Goal: Information Seeking & Learning: Check status

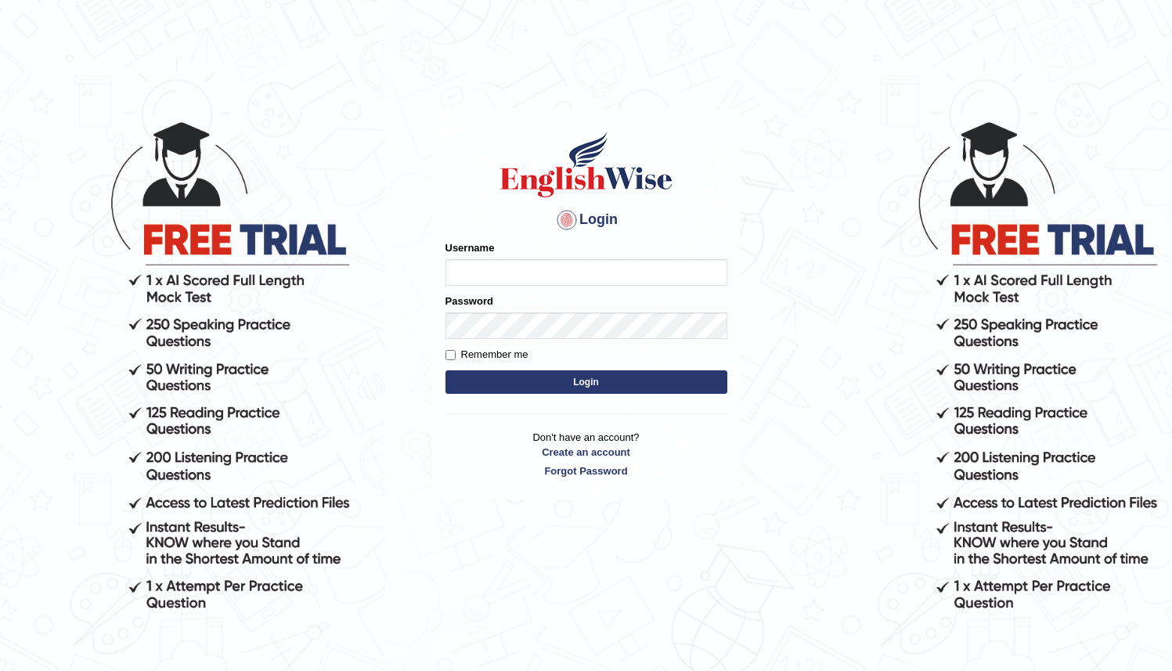
type input "Ozgur"
click at [490, 382] on button "Login" at bounding box center [587, 381] width 282 height 23
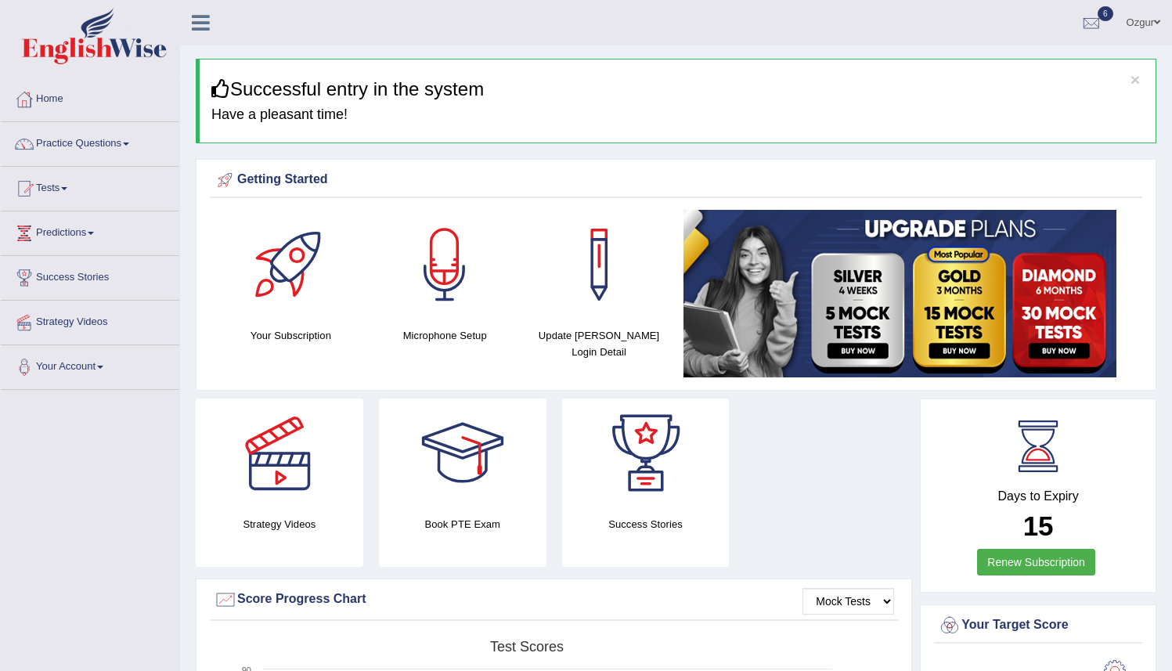
click at [127, 150] on link "Practice Questions" at bounding box center [90, 141] width 179 height 39
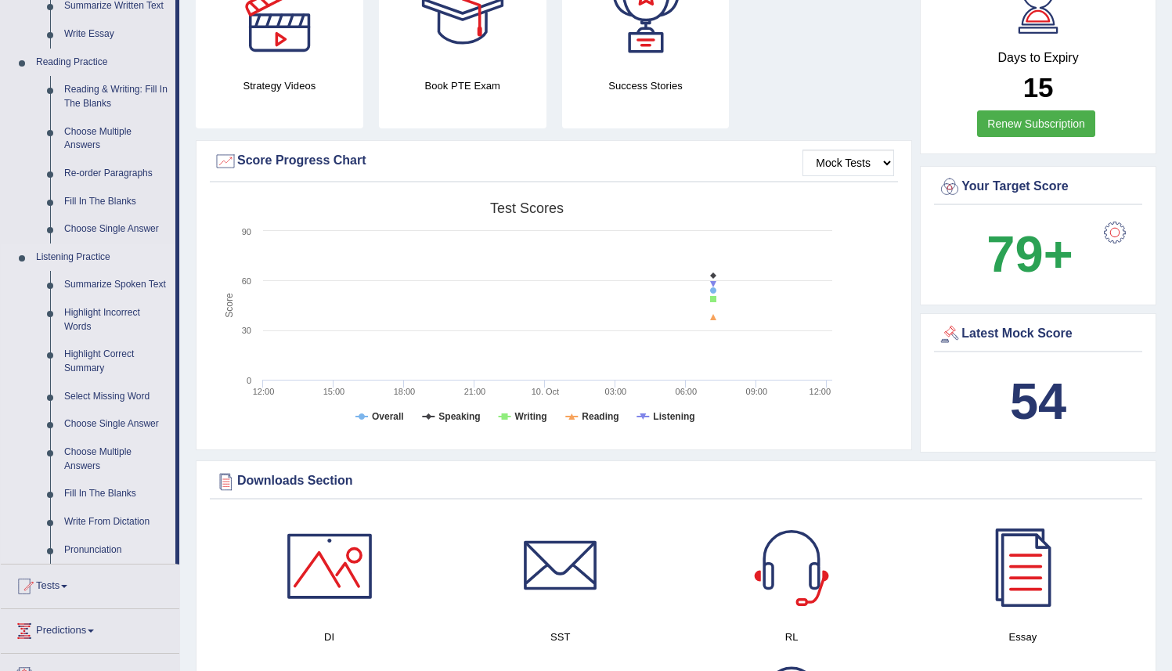
scroll to position [753, 0]
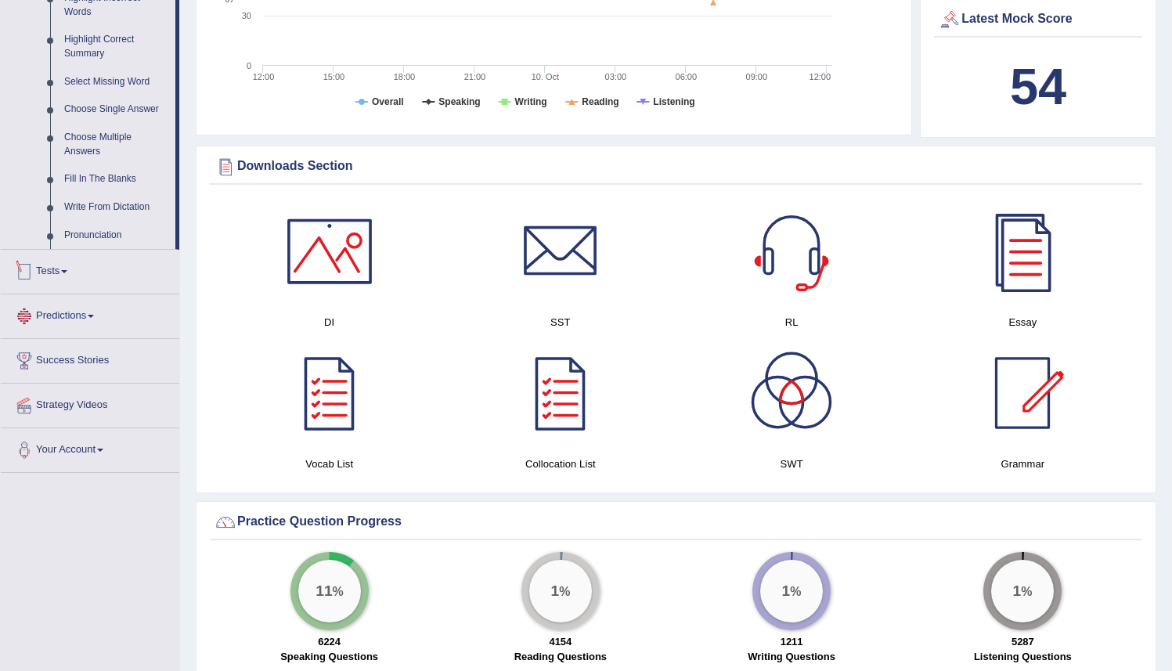
click at [63, 287] on link "Tests" at bounding box center [90, 269] width 179 height 39
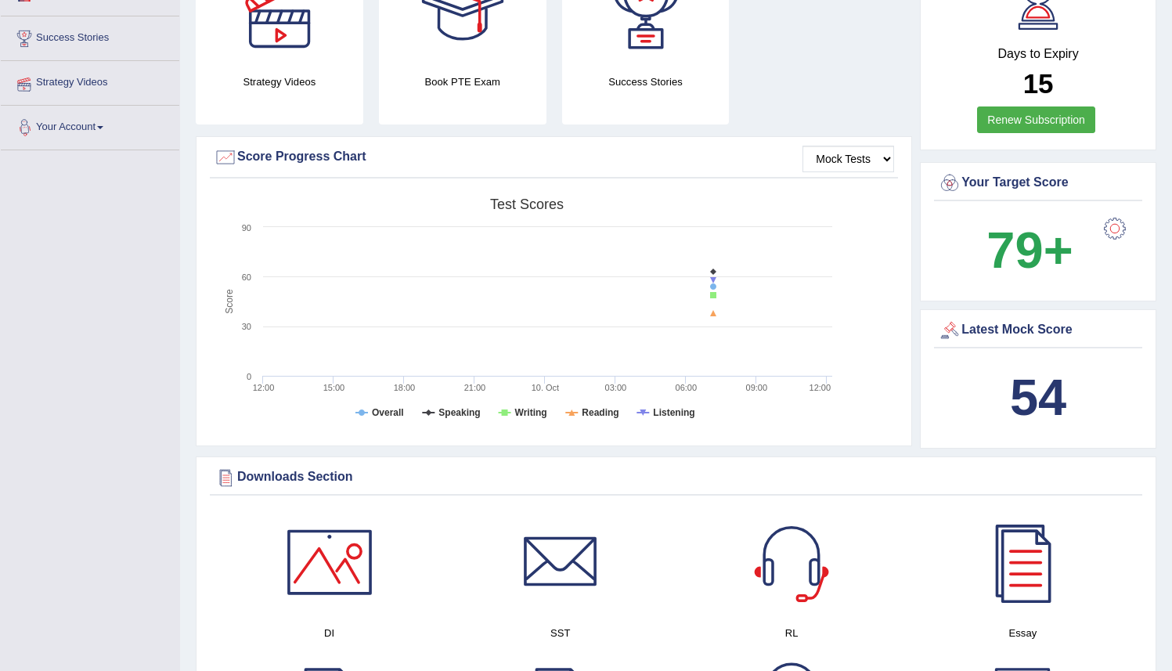
scroll to position [168, 0]
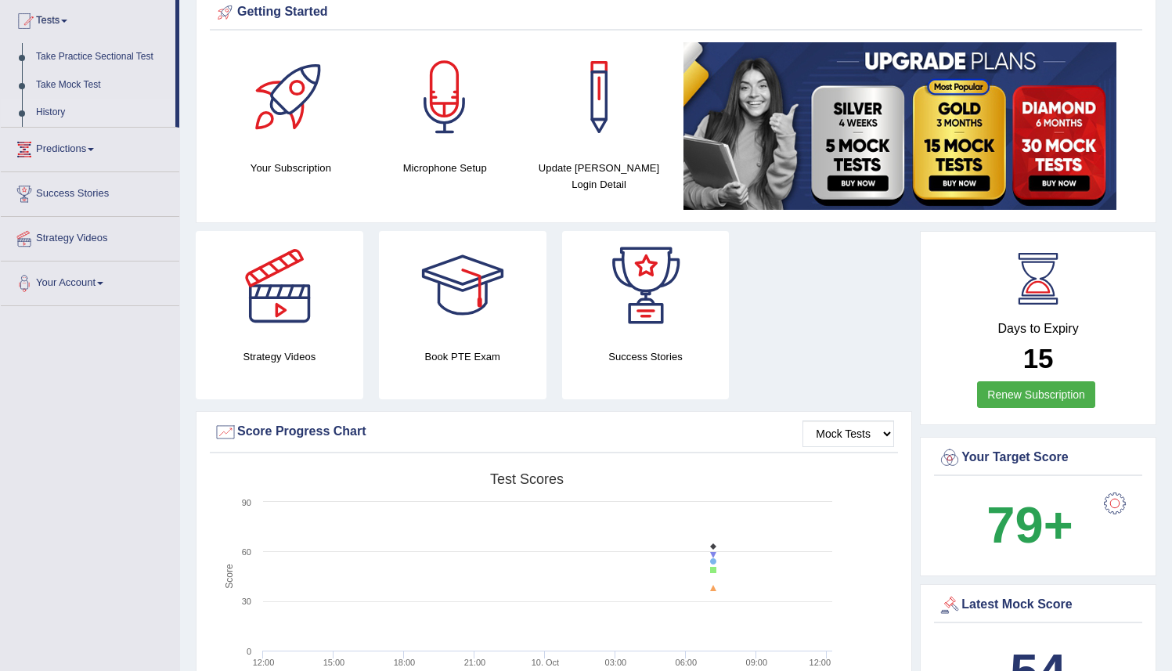
click at [63, 120] on link "History" at bounding box center [102, 113] width 146 height 28
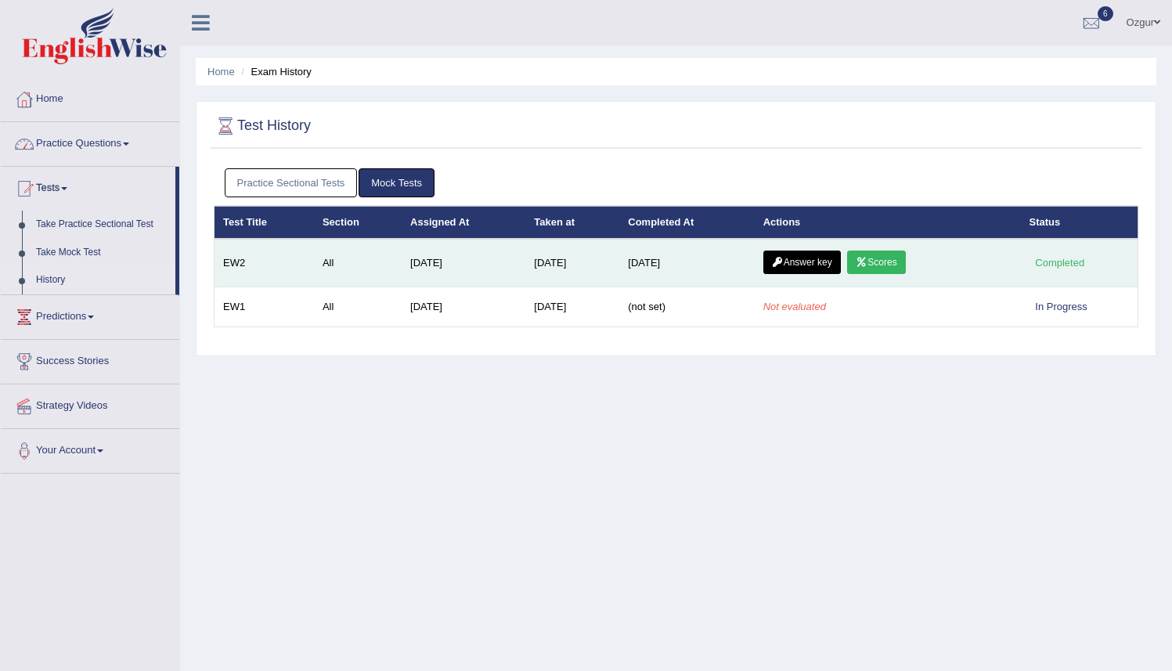
click at [885, 270] on link "Scores" at bounding box center [876, 262] width 58 height 23
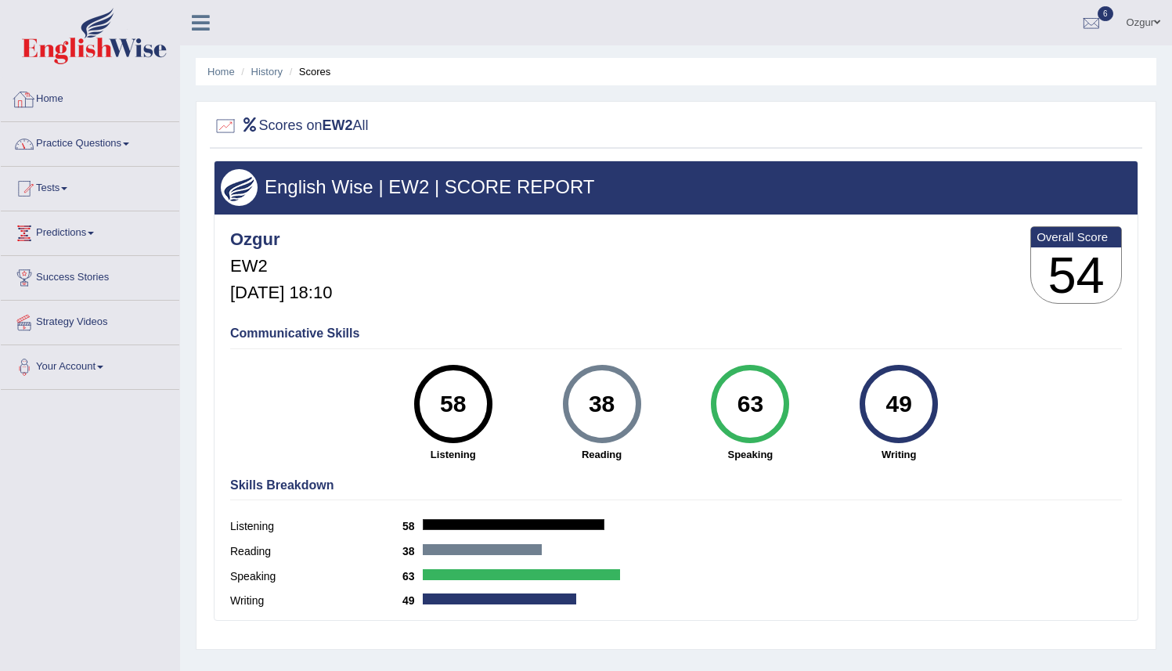
click at [75, 138] on link "Practice Questions" at bounding box center [90, 141] width 179 height 39
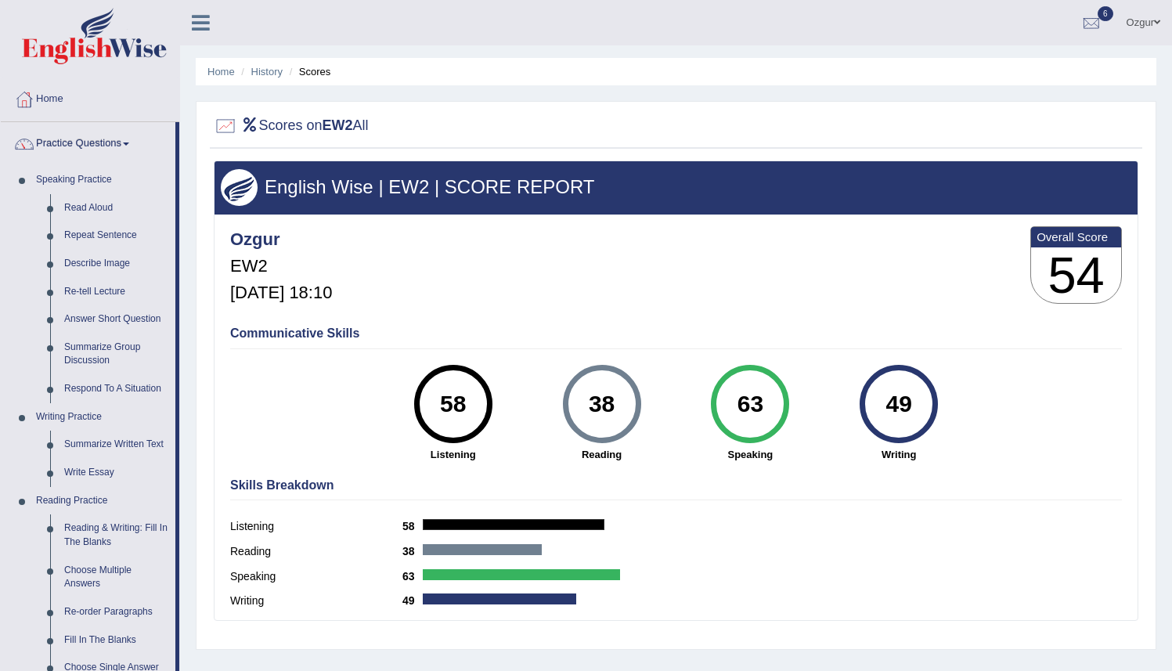
click at [1097, 16] on div at bounding box center [1091, 23] width 23 height 23
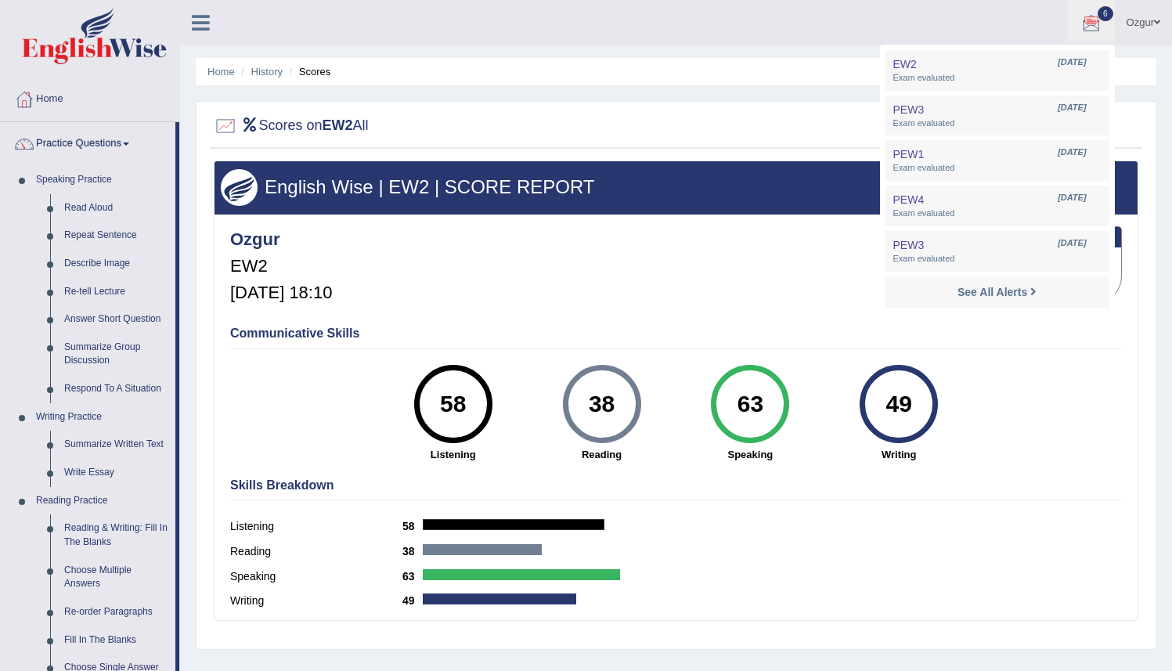
click at [1095, 21] on div at bounding box center [1091, 23] width 23 height 23
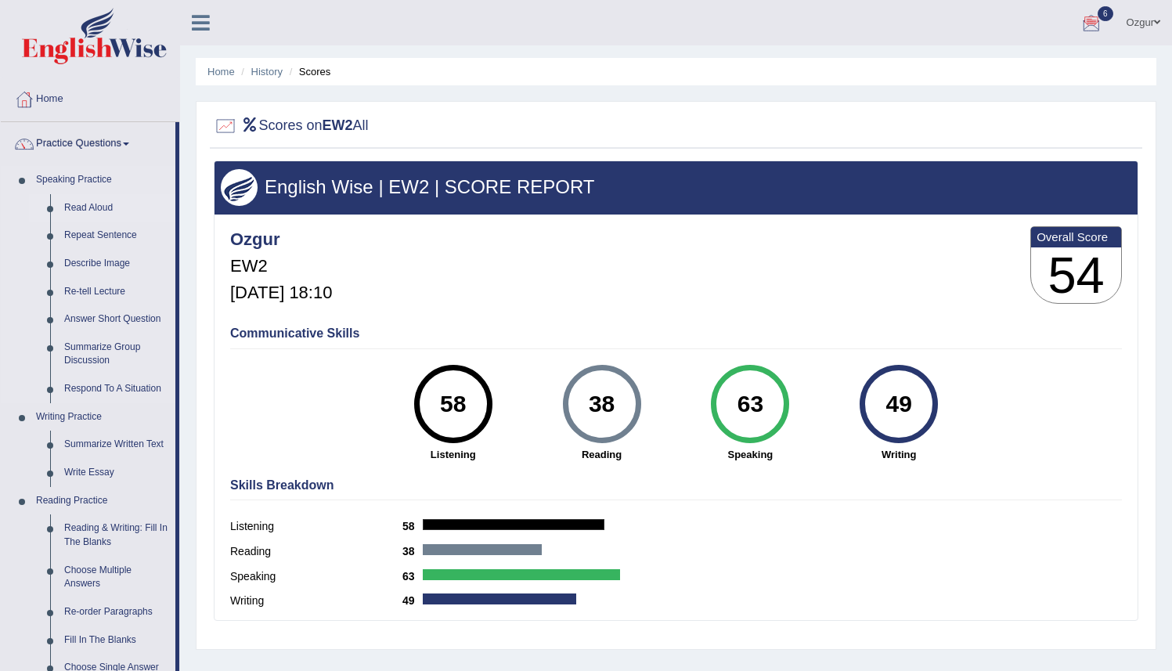
click at [72, 208] on link "Read Aloud" at bounding box center [116, 208] width 118 height 28
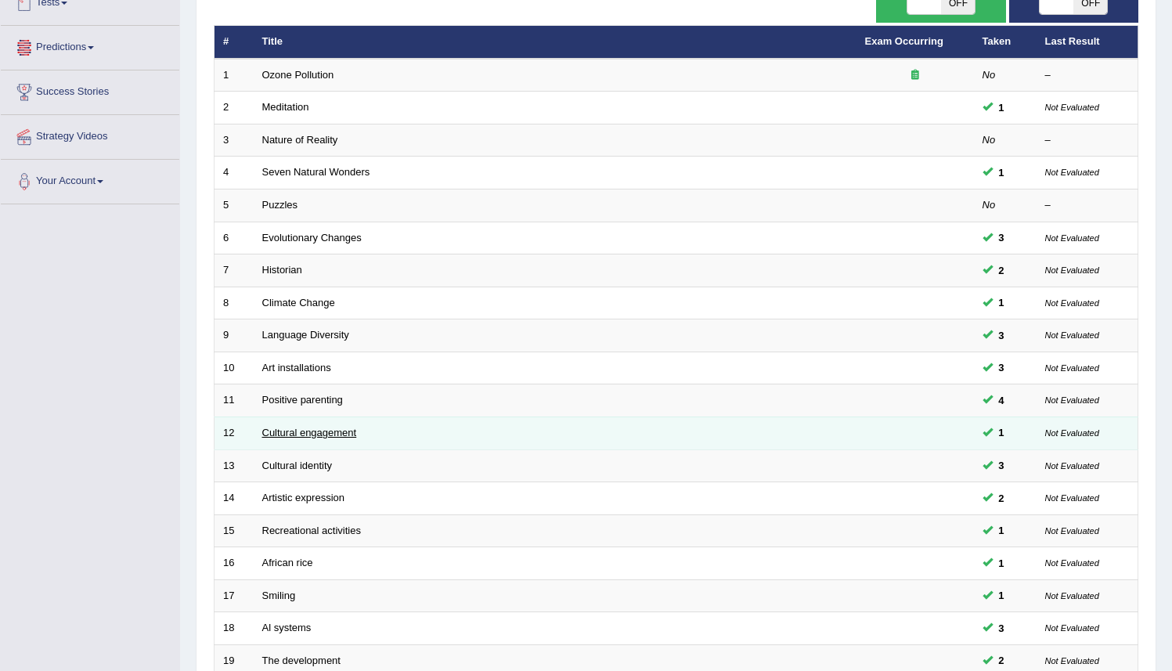
scroll to position [366, 0]
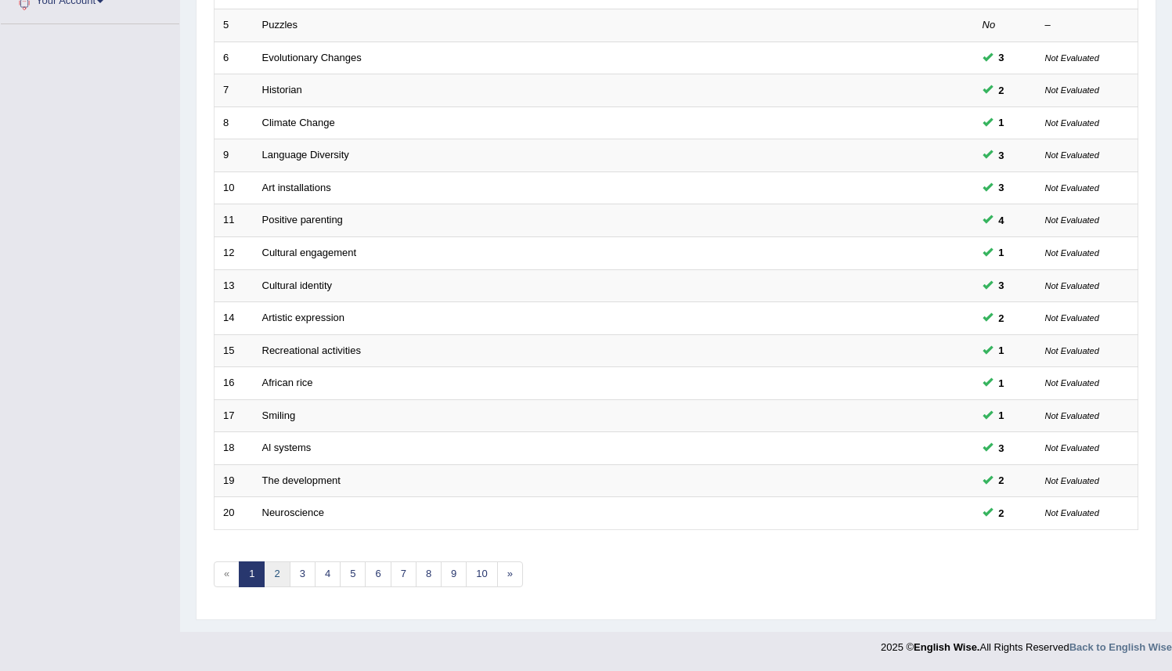
click at [276, 568] on link "2" at bounding box center [277, 575] width 26 height 26
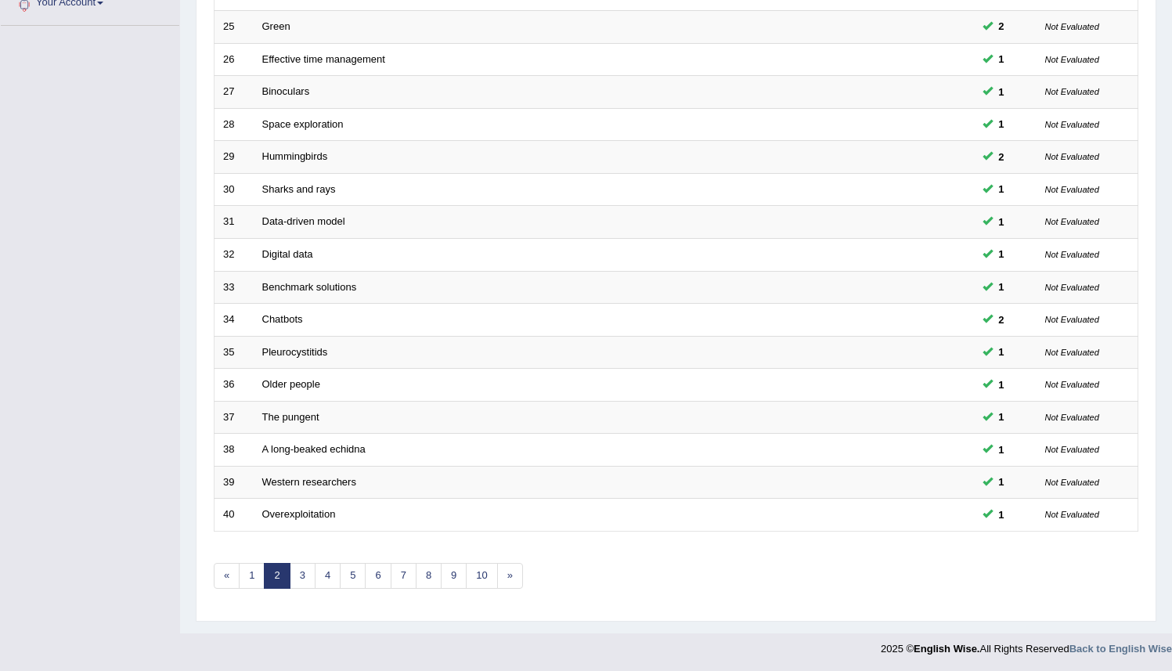
scroll to position [366, 0]
click at [492, 573] on link "10" at bounding box center [481, 575] width 31 height 26
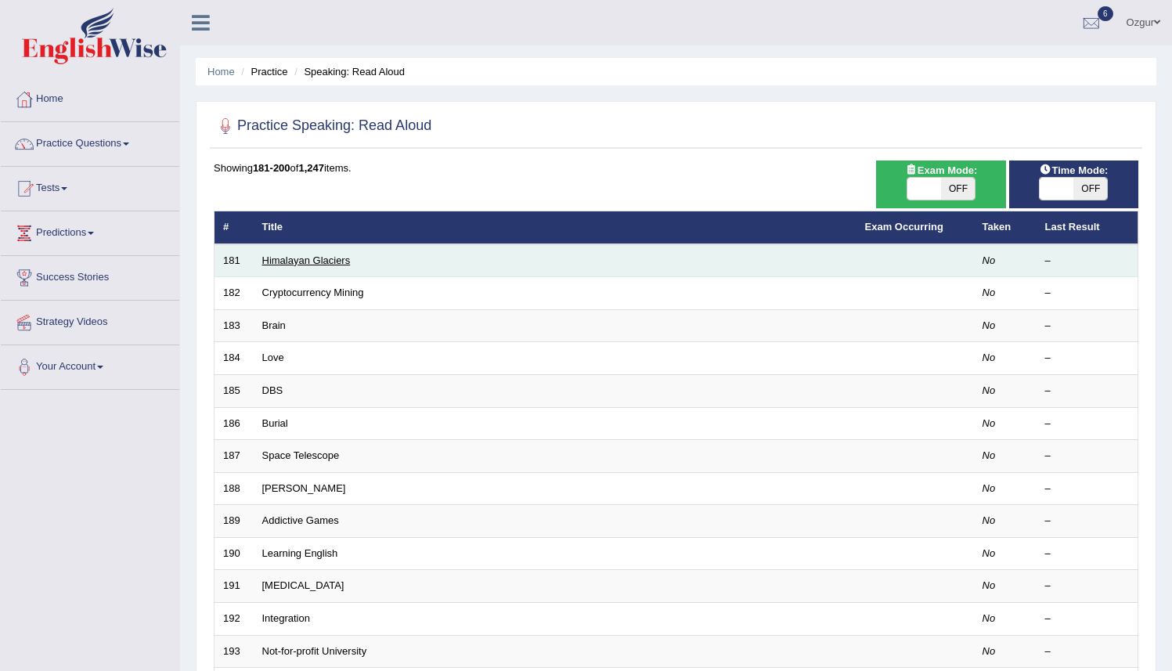
click at [316, 261] on link "Himalayan Glaciers" at bounding box center [306, 261] width 89 height 12
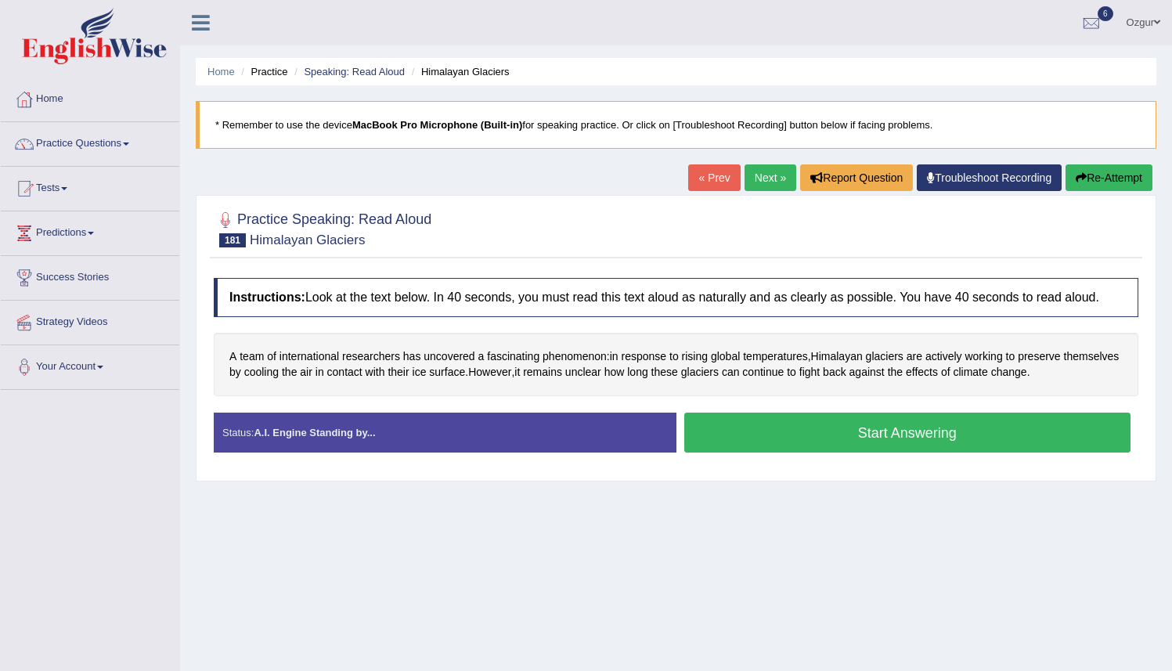
click at [748, 447] on button "Start Answering" at bounding box center [908, 433] width 447 height 40
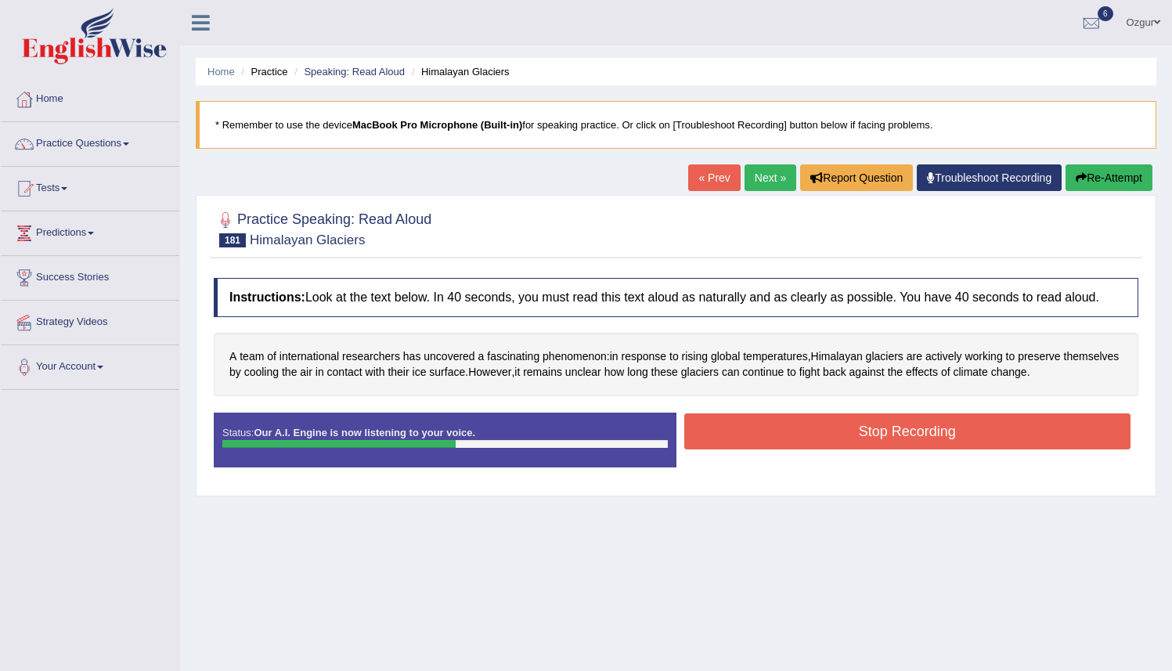
click at [745, 448] on button "Stop Recording" at bounding box center [908, 432] width 447 height 36
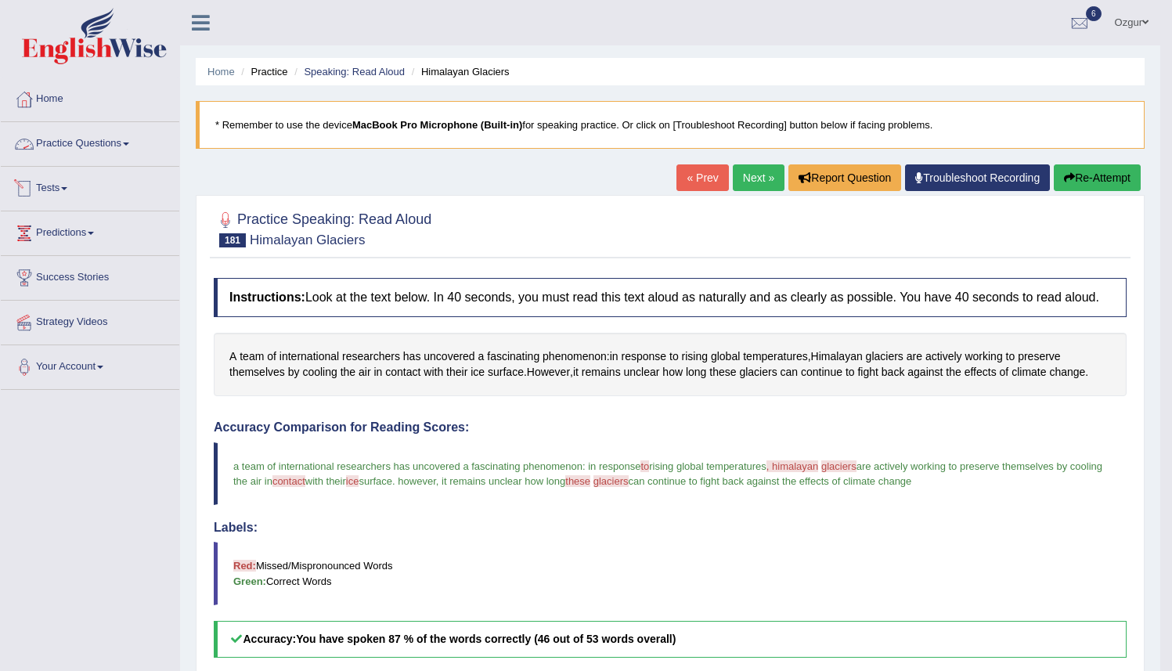
click at [96, 137] on link "Practice Questions" at bounding box center [90, 141] width 179 height 39
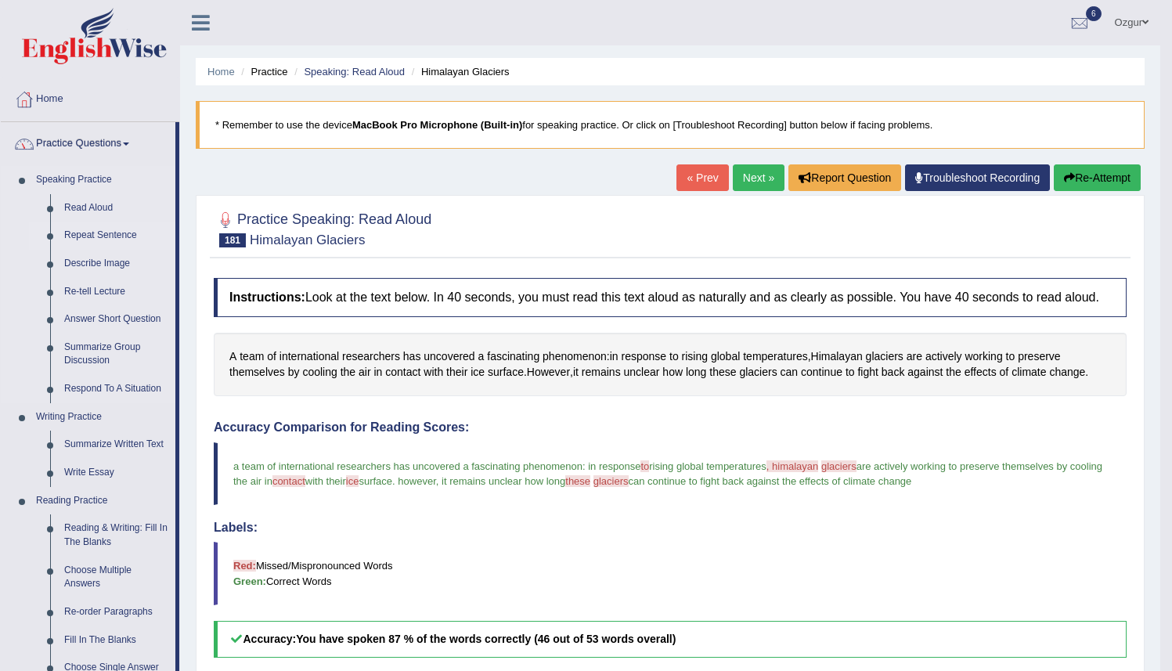
click at [112, 233] on link "Repeat Sentence" at bounding box center [116, 236] width 118 height 28
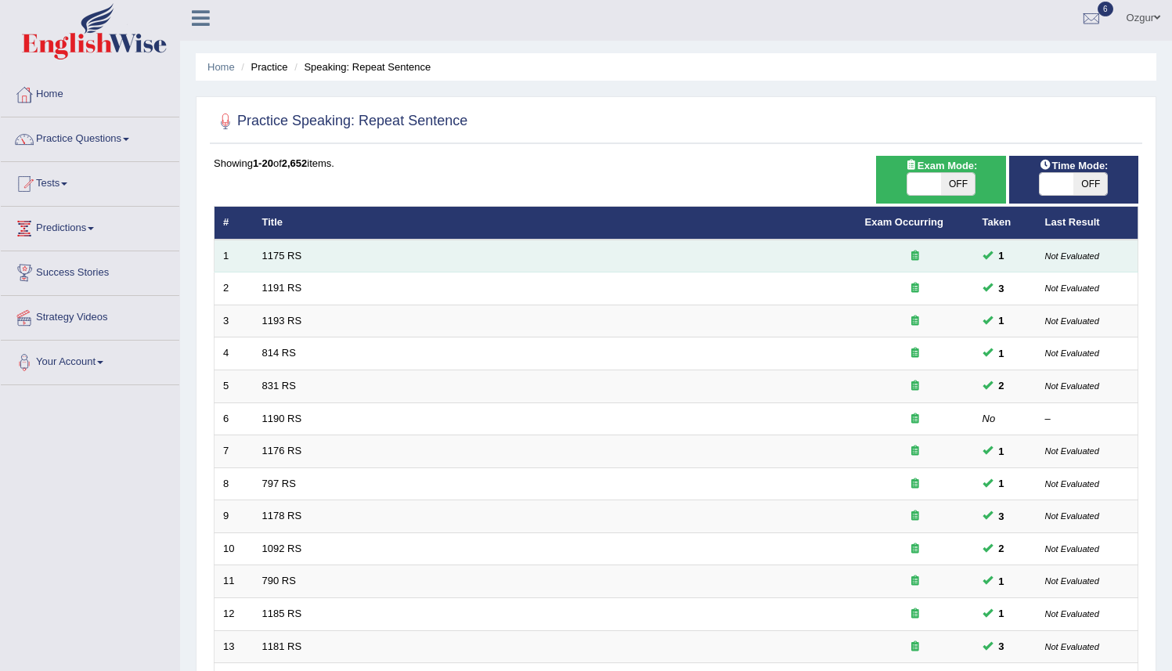
scroll to position [366, 0]
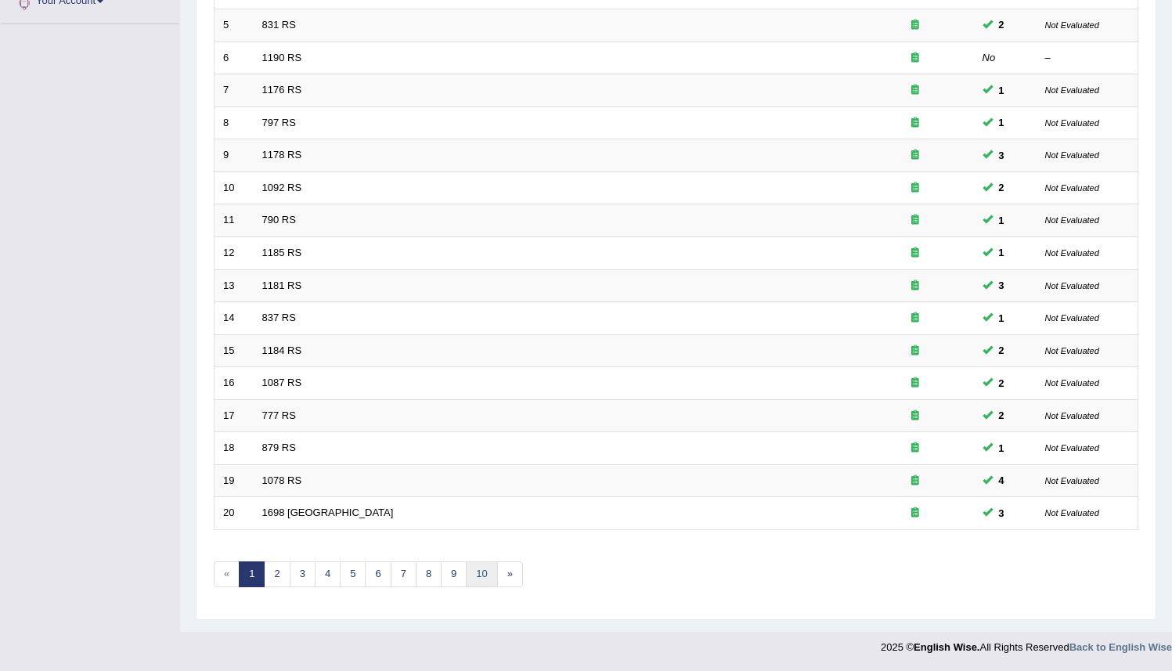
click at [487, 565] on link "10" at bounding box center [481, 575] width 31 height 26
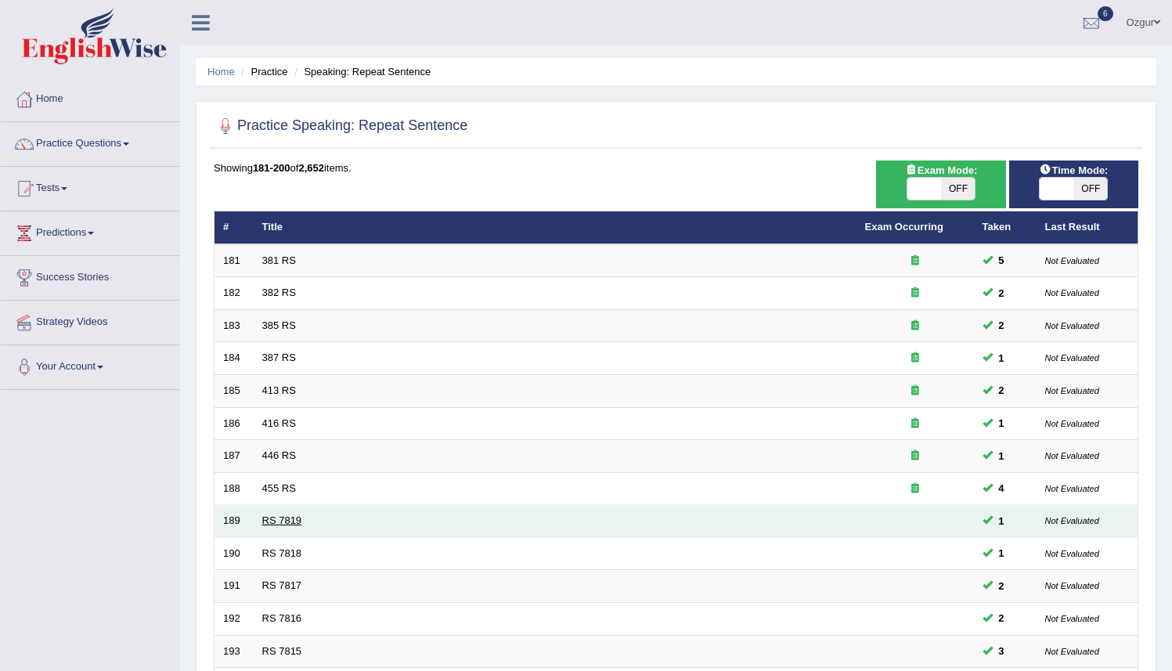
click at [273, 526] on link "RS 7819" at bounding box center [282, 521] width 40 height 12
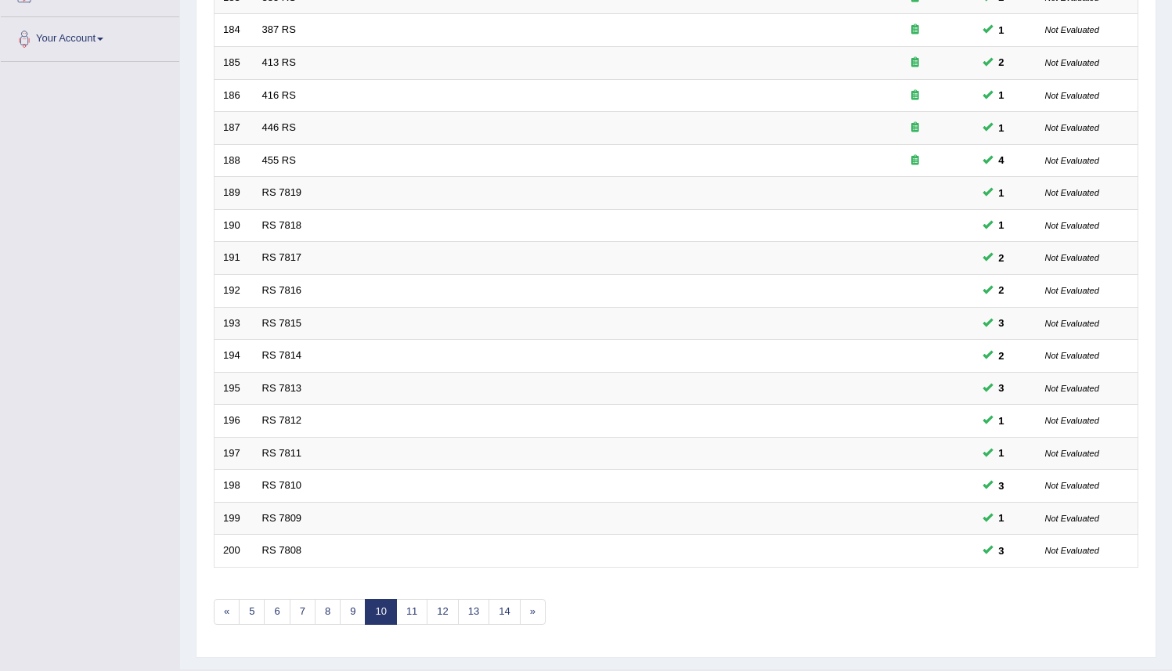
scroll to position [366, 0]
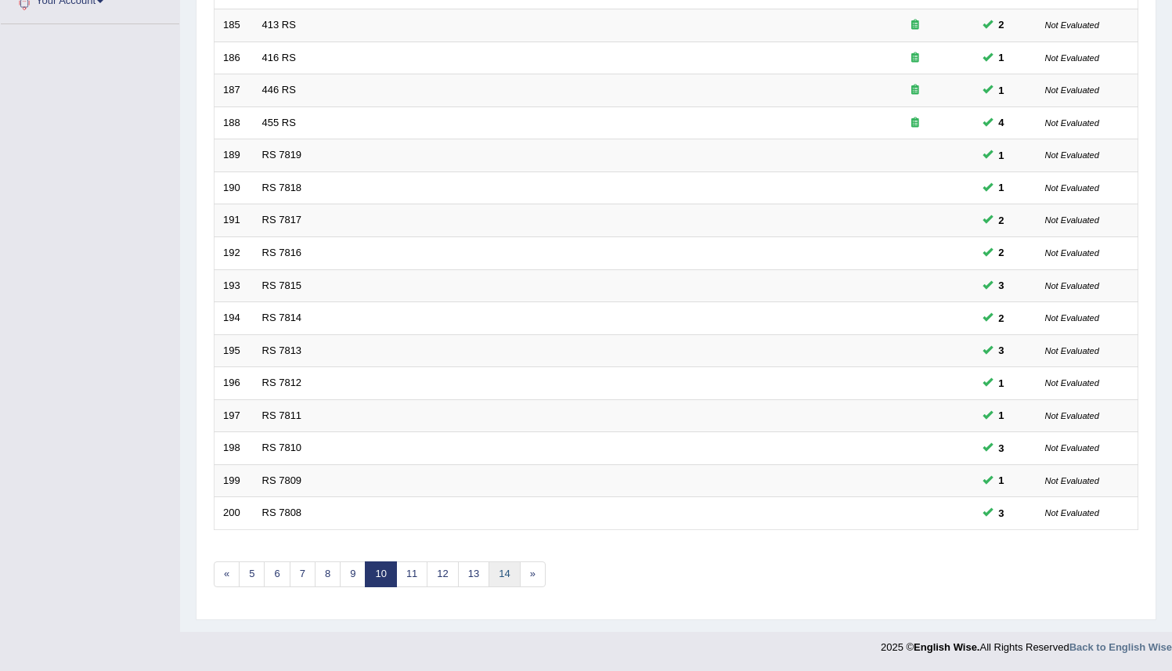
click at [490, 568] on link "14" at bounding box center [504, 575] width 31 height 26
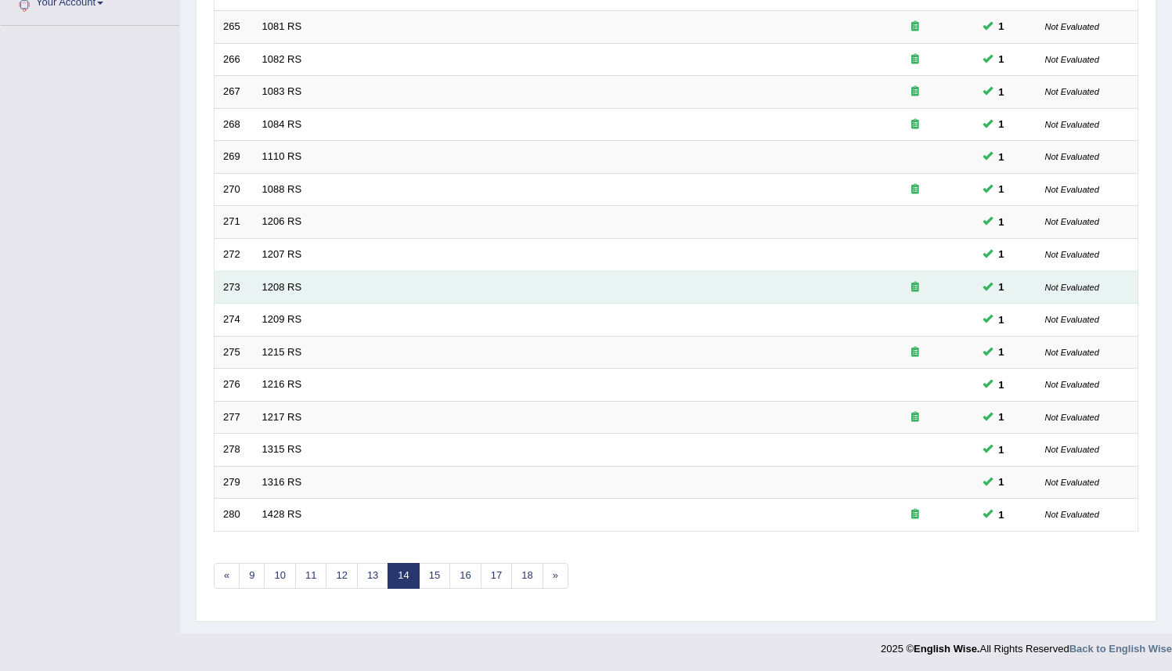
scroll to position [366, 0]
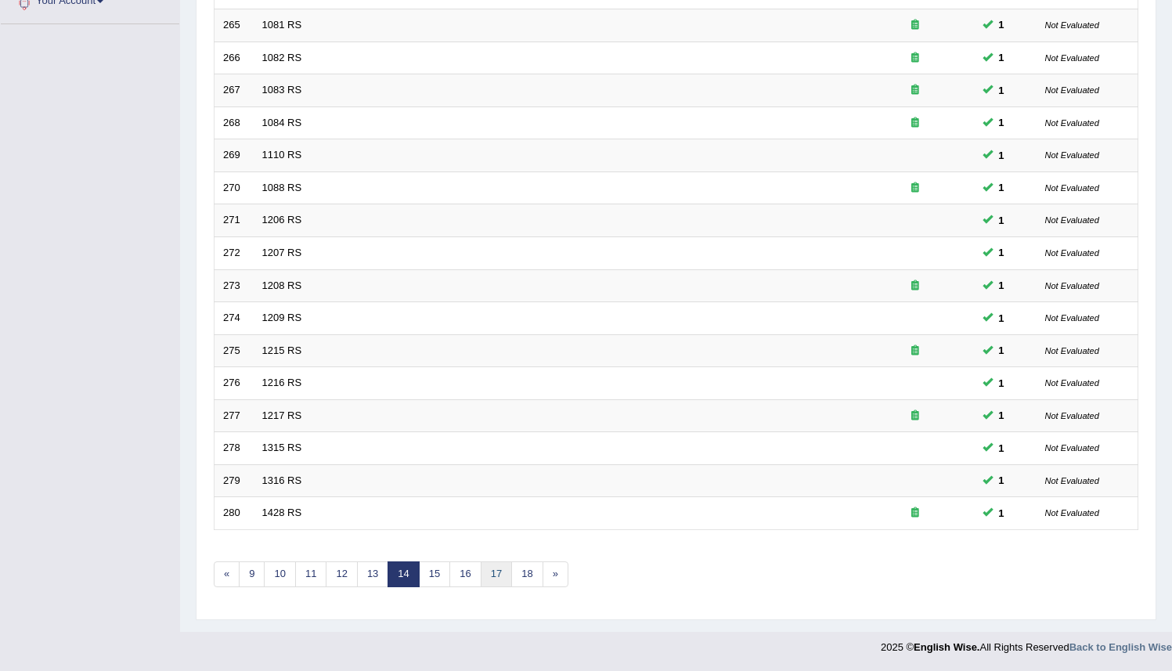
click at [504, 574] on link "17" at bounding box center [496, 575] width 31 height 26
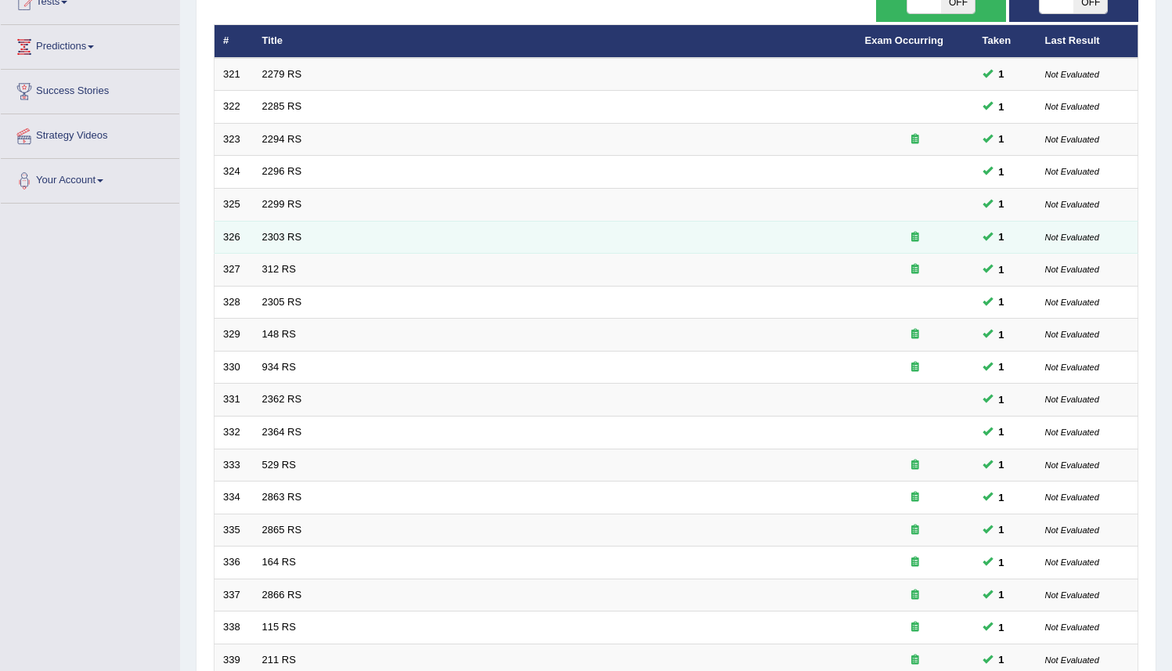
scroll to position [366, 0]
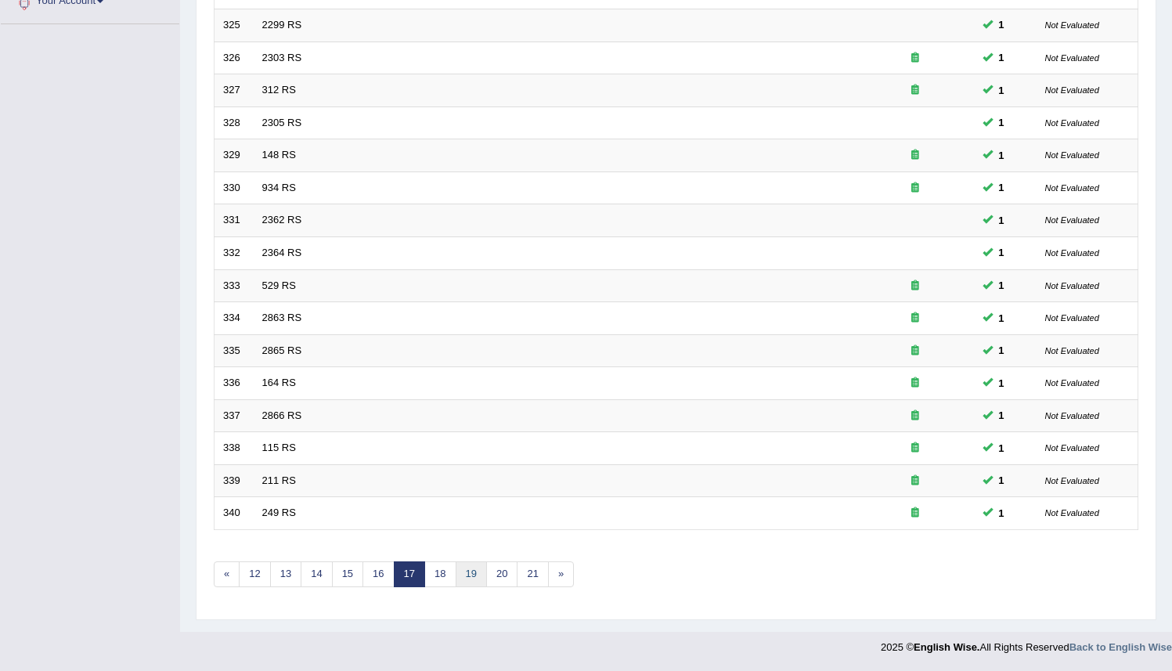
click at [481, 584] on link "19" at bounding box center [471, 575] width 31 height 26
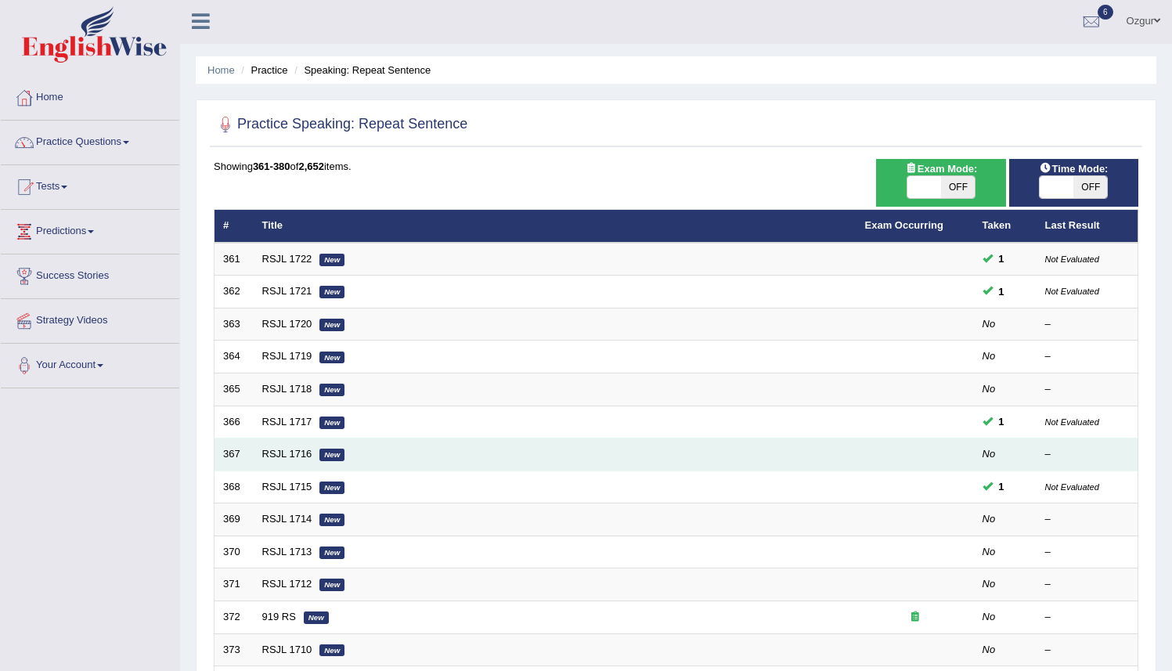
scroll to position [3, 0]
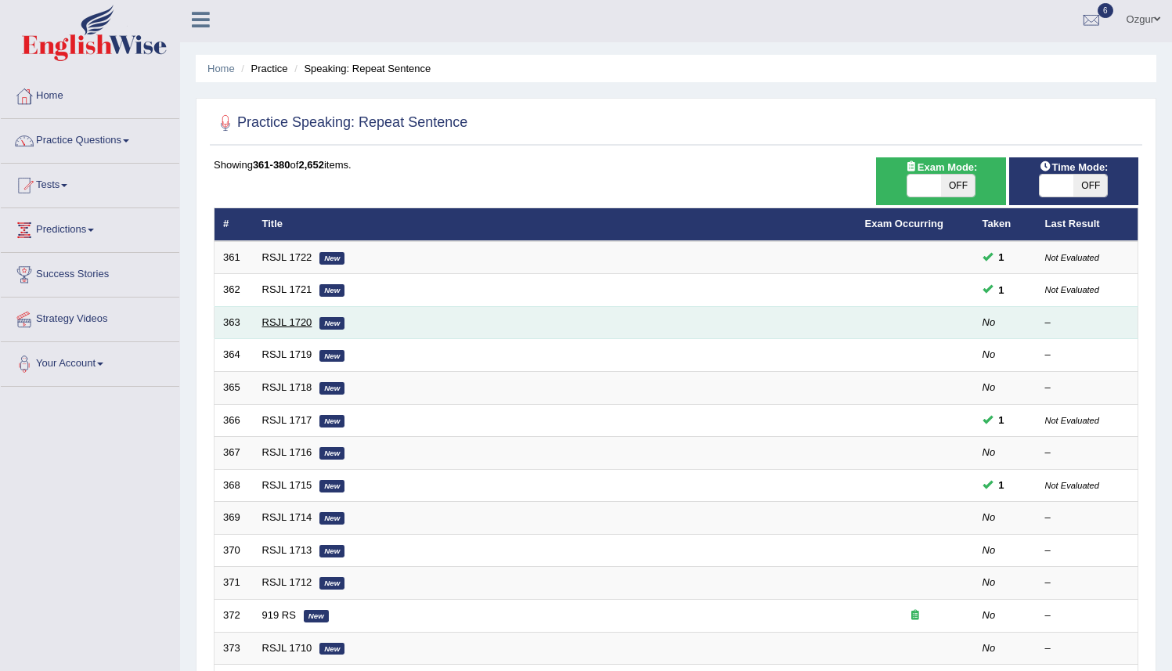
click at [280, 319] on link "RSJL 1720" at bounding box center [287, 322] width 50 height 12
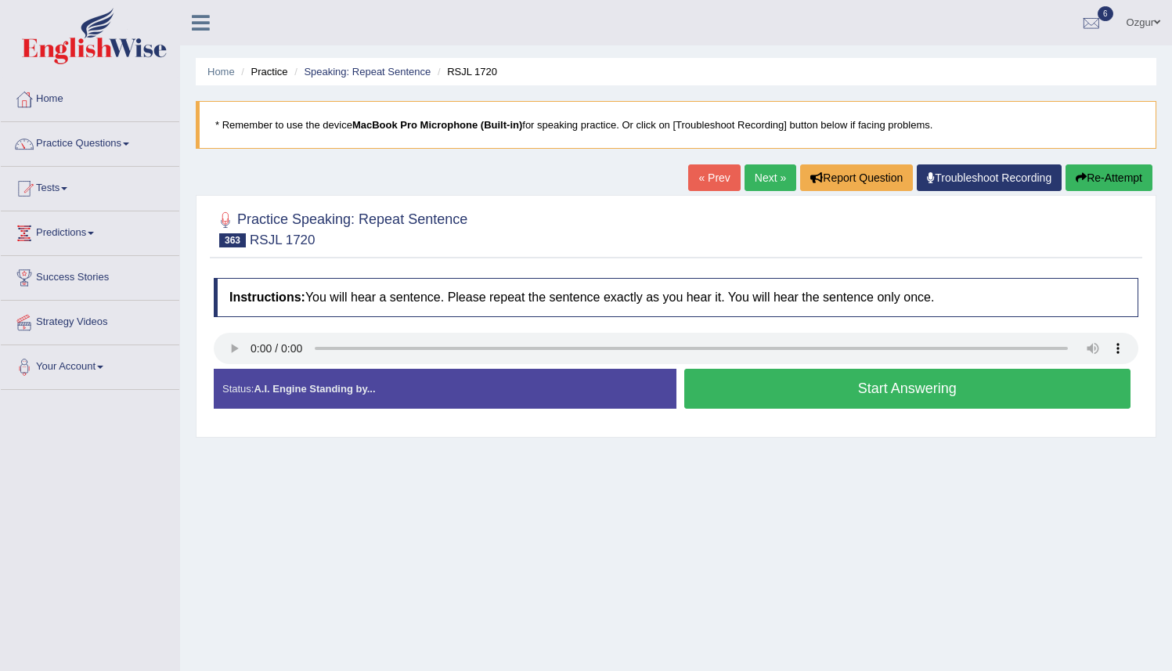
click at [749, 399] on button "Start Answering" at bounding box center [908, 389] width 447 height 40
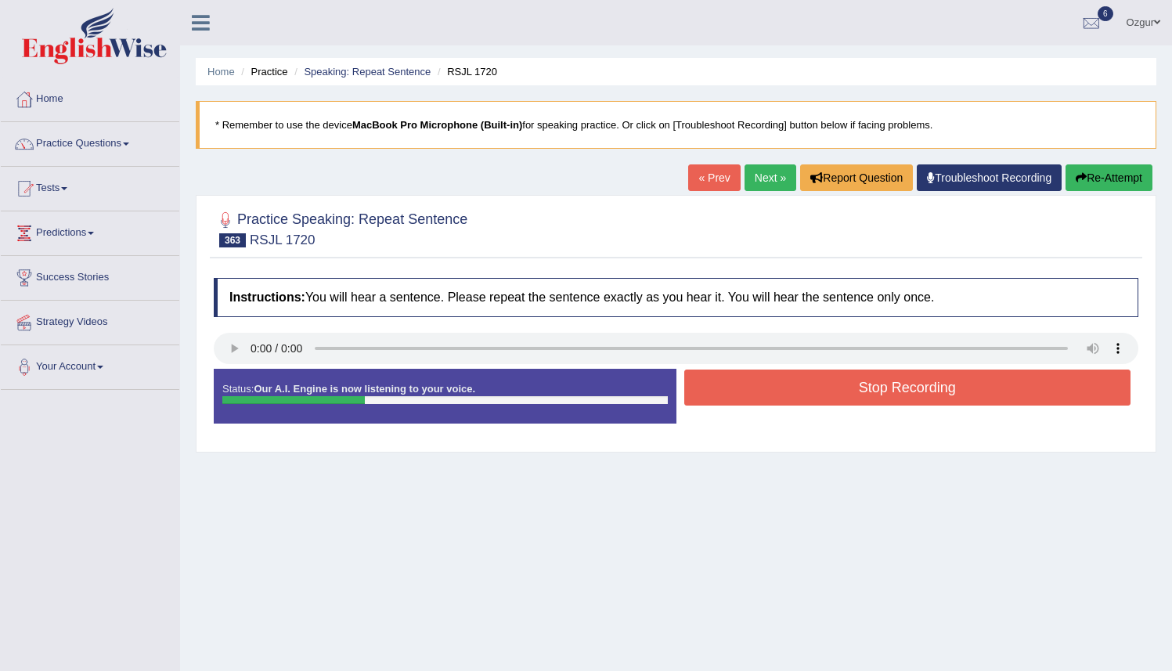
click at [750, 392] on button "Stop Recording" at bounding box center [908, 388] width 447 height 36
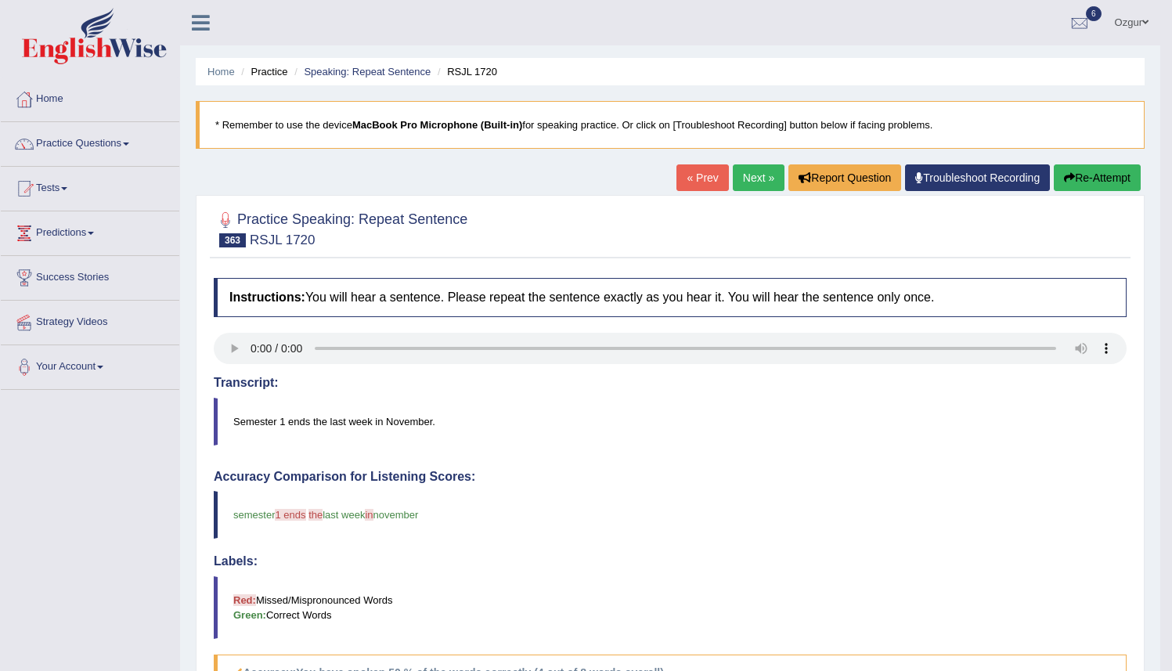
click at [733, 175] on link "Next »" at bounding box center [759, 177] width 52 height 27
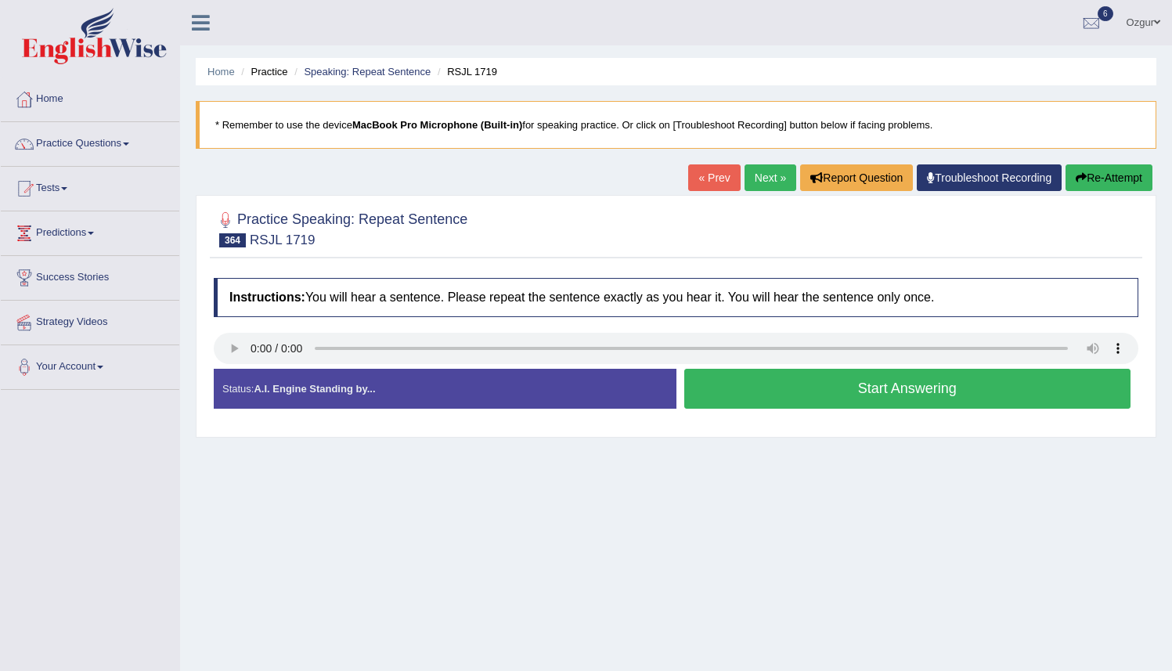
click at [708, 389] on button "Start Answering" at bounding box center [908, 389] width 447 height 40
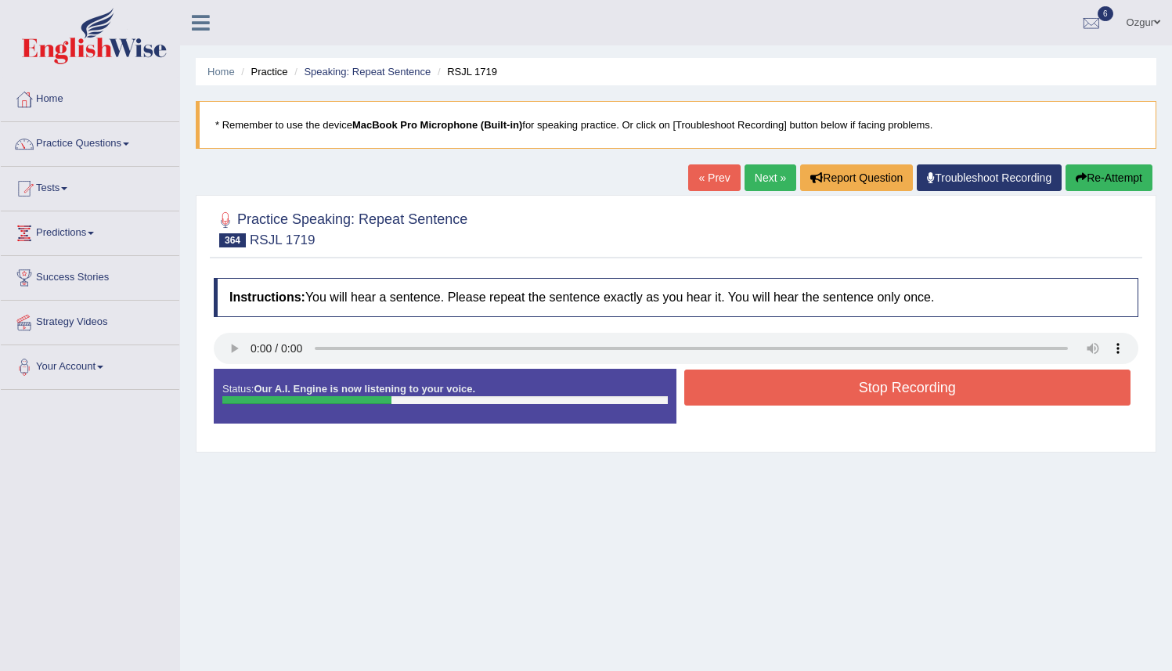
click at [759, 378] on button "Stop Recording" at bounding box center [908, 388] width 447 height 36
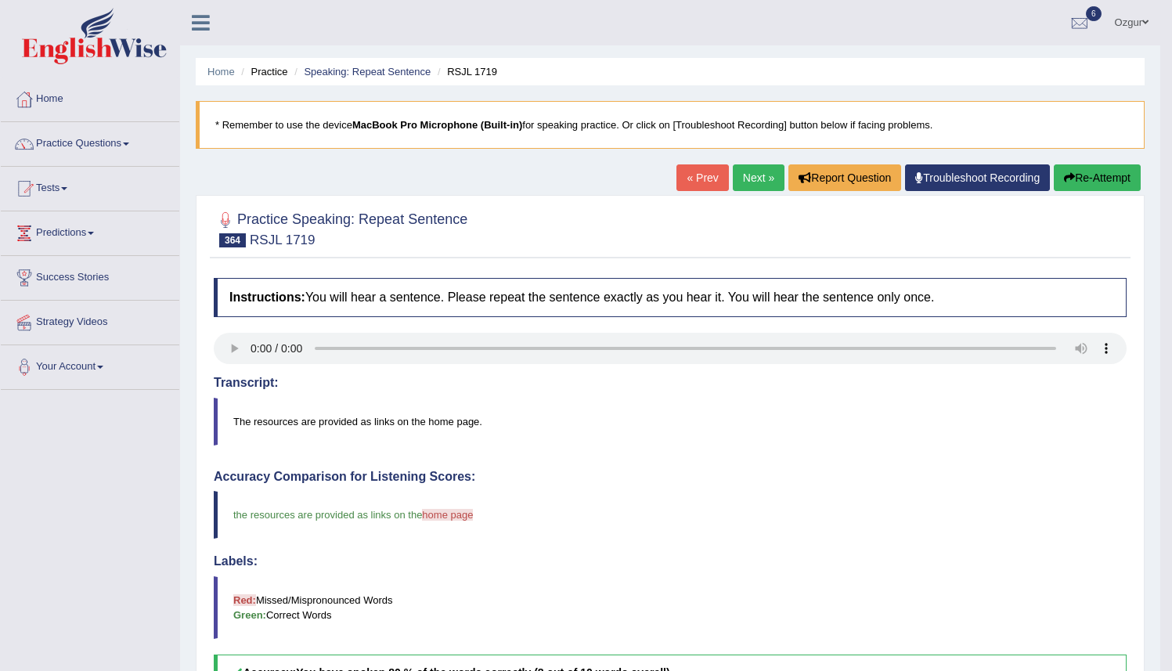
click at [735, 179] on link "Next »" at bounding box center [759, 177] width 52 height 27
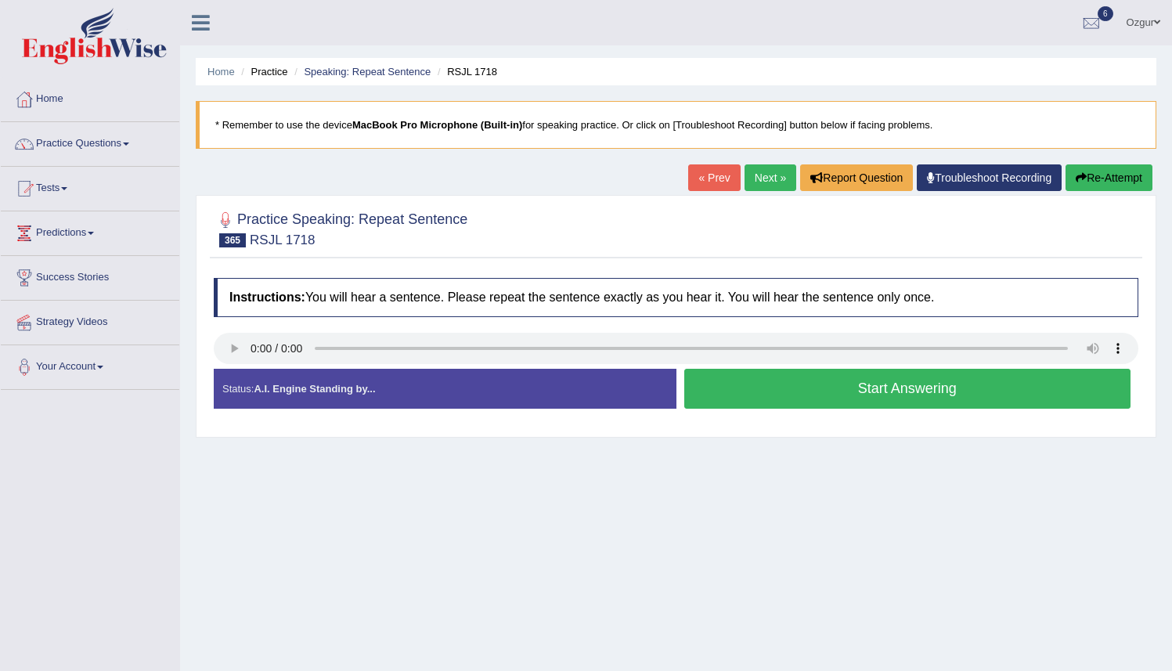
click at [767, 399] on button "Start Answering" at bounding box center [908, 389] width 447 height 40
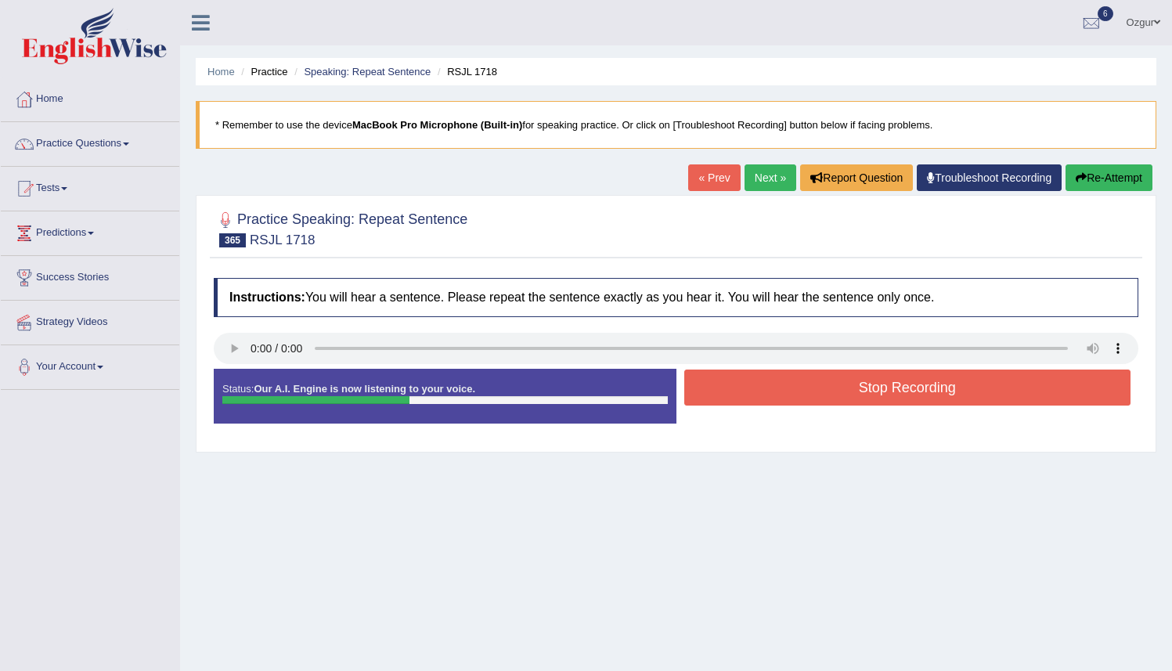
click at [765, 396] on button "Stop Recording" at bounding box center [908, 388] width 447 height 36
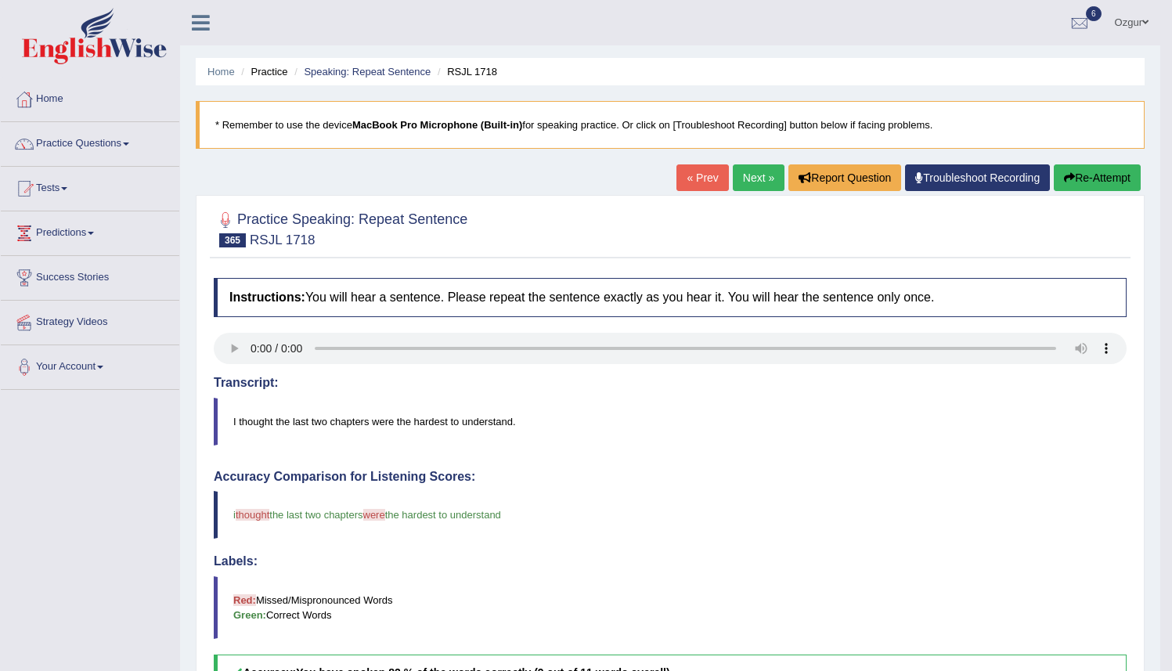
click at [737, 169] on link "Next »" at bounding box center [759, 177] width 52 height 27
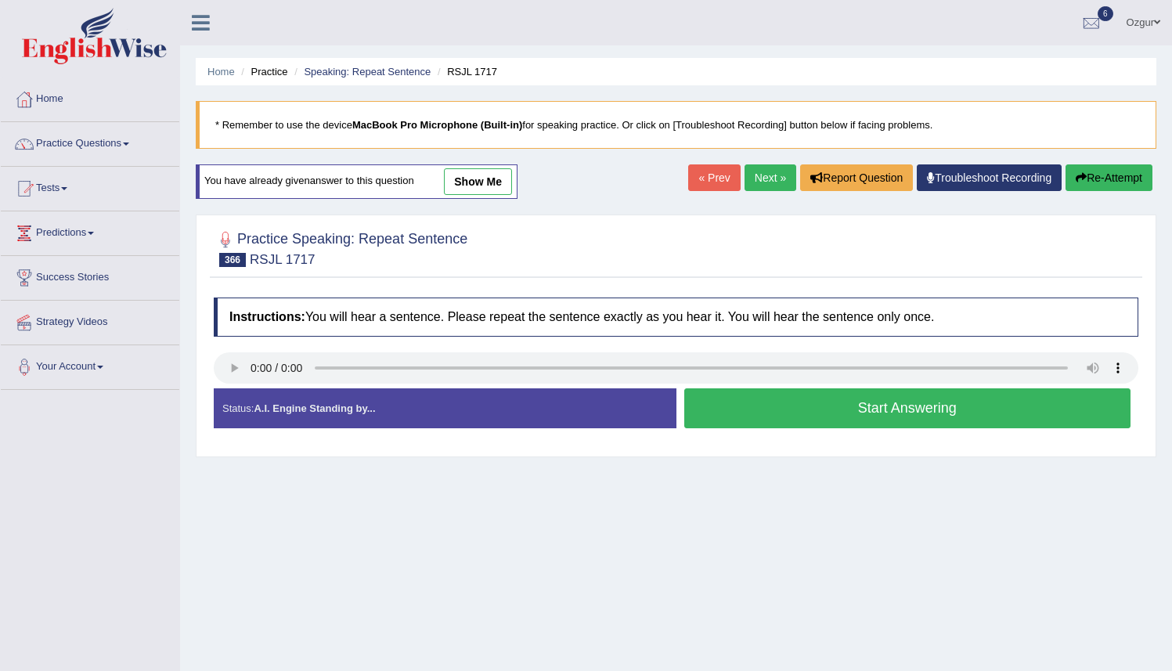
click at [756, 410] on button "Start Answering" at bounding box center [908, 408] width 447 height 40
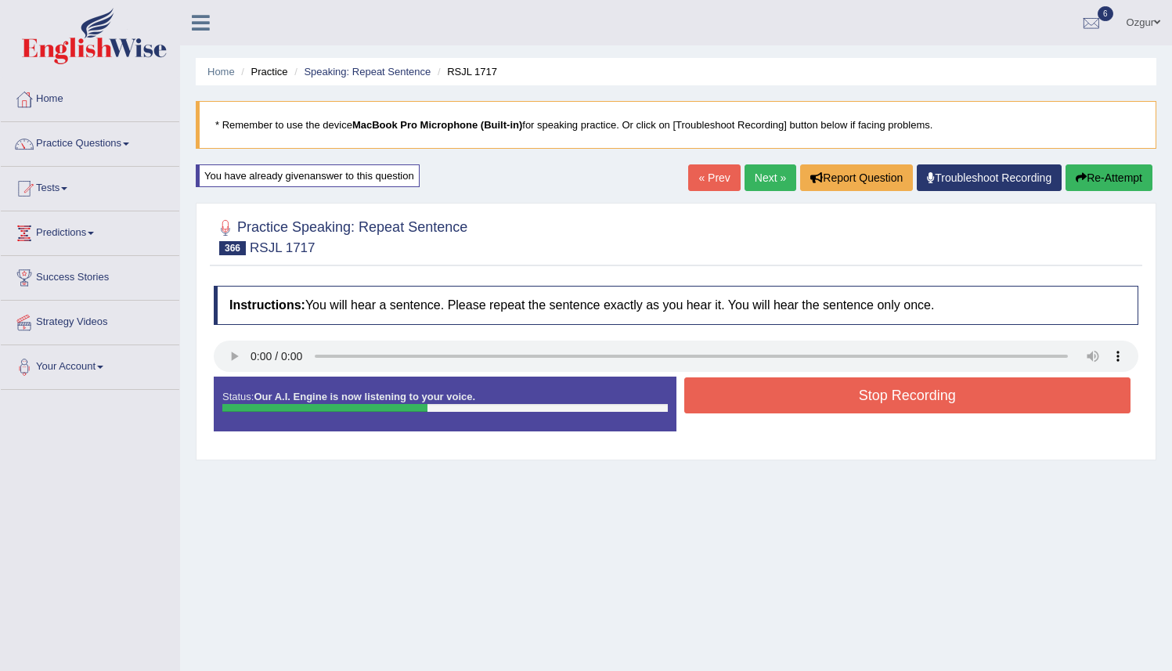
click at [771, 400] on button "Stop Recording" at bounding box center [908, 396] width 447 height 36
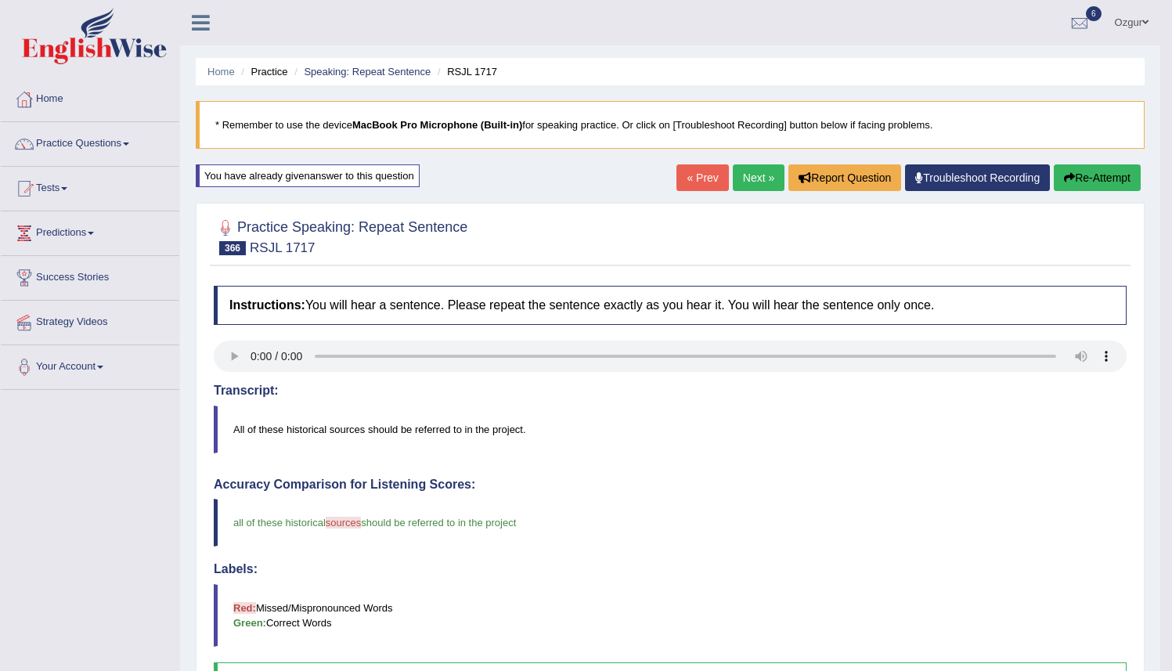
click at [744, 168] on link "Next »" at bounding box center [759, 177] width 52 height 27
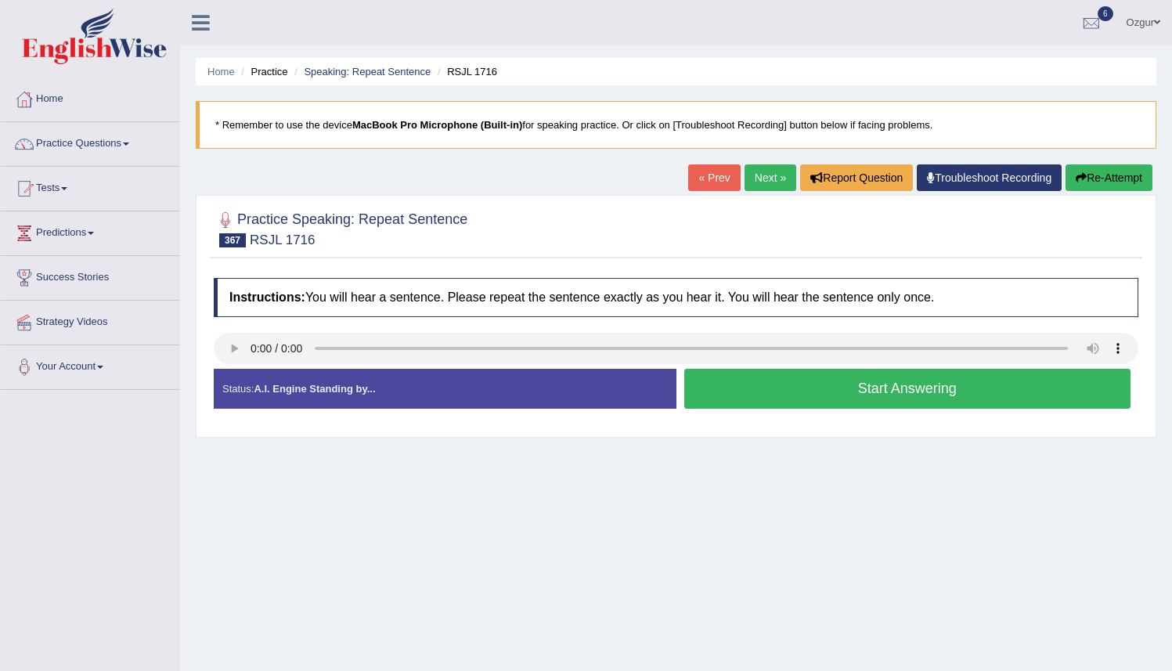
click at [740, 378] on button "Start Answering" at bounding box center [908, 389] width 447 height 40
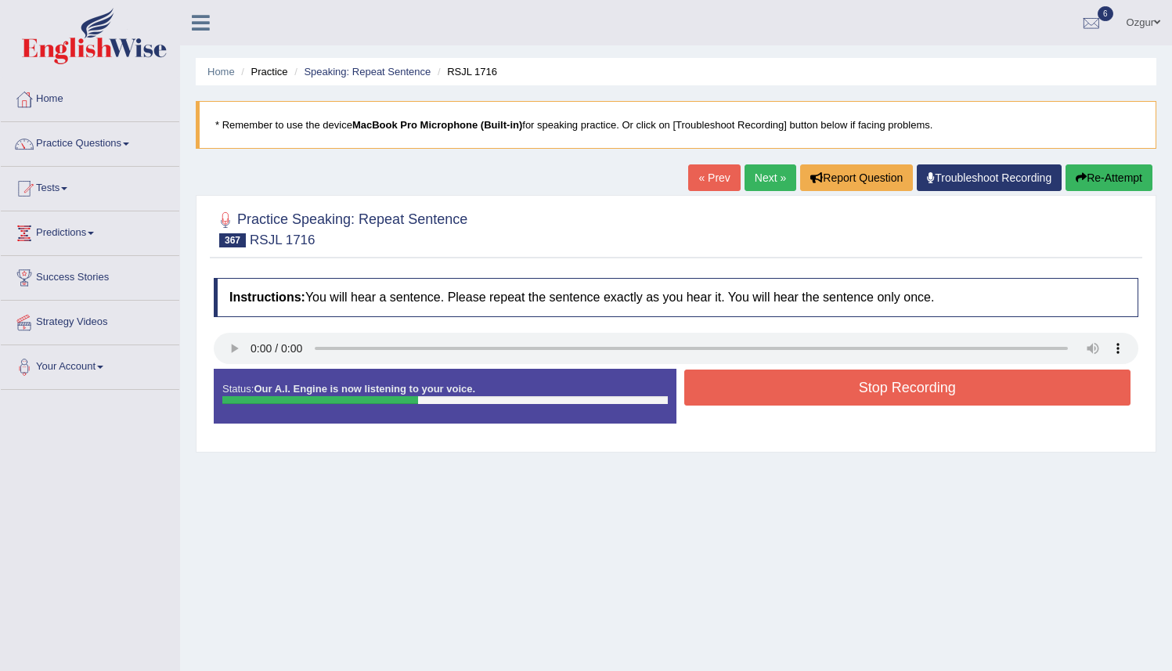
click at [739, 385] on button "Stop Recording" at bounding box center [908, 388] width 447 height 36
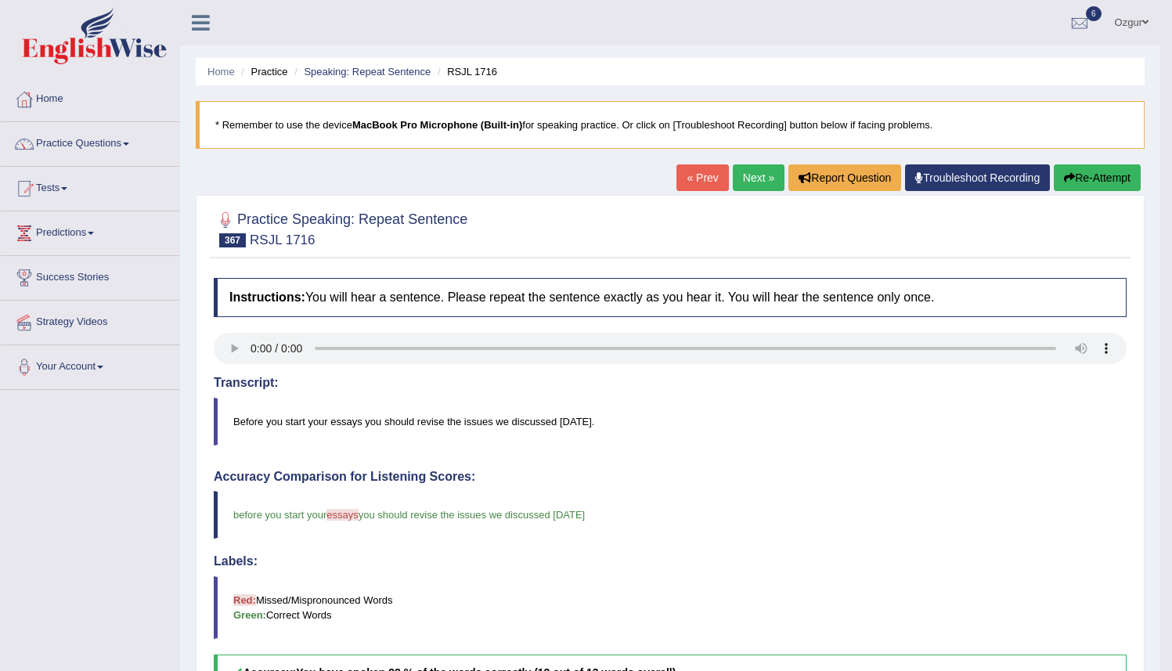
click at [750, 183] on link "Next »" at bounding box center [759, 177] width 52 height 27
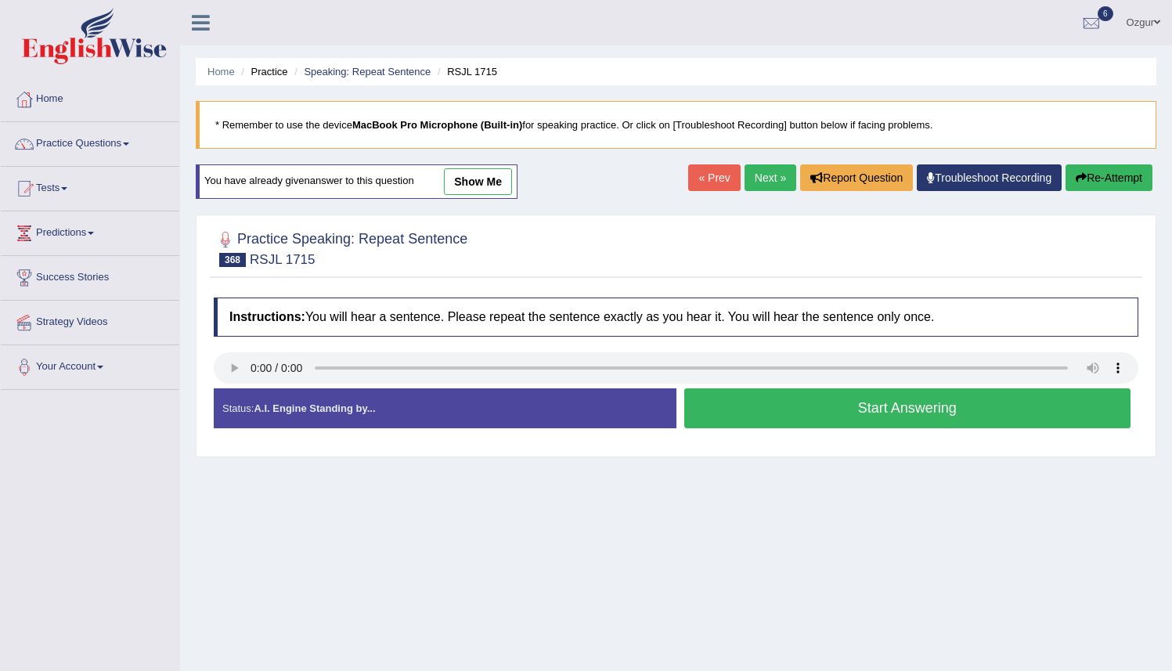
click at [746, 396] on button "Start Answering" at bounding box center [908, 408] width 447 height 40
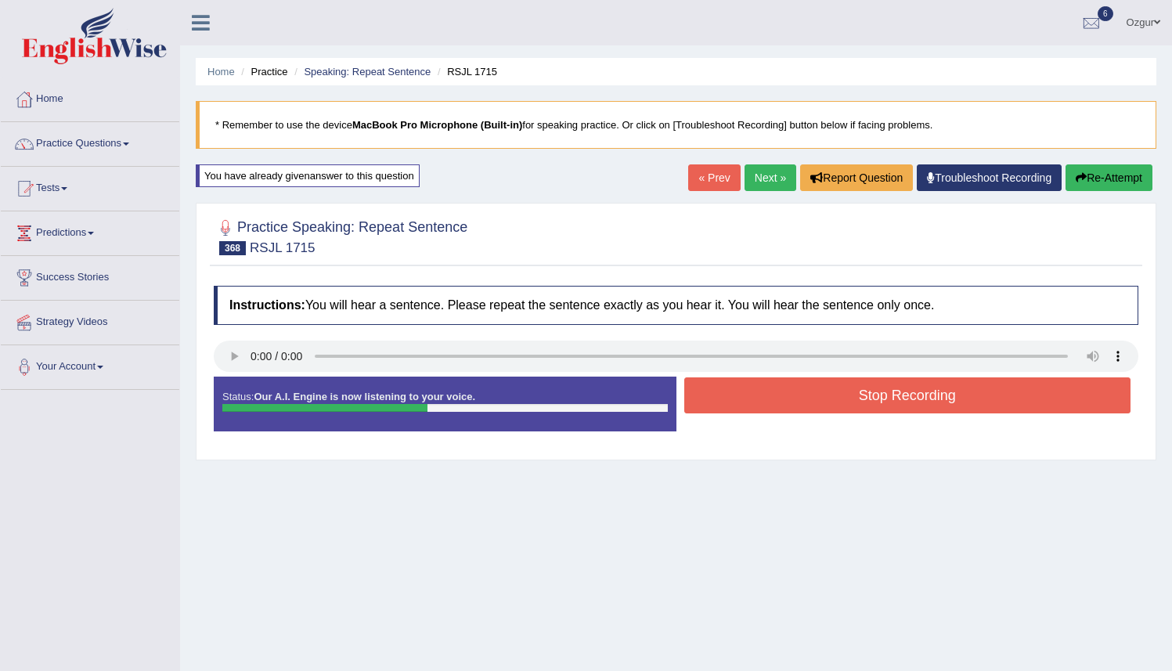
click at [779, 396] on button "Stop Recording" at bounding box center [908, 396] width 447 height 36
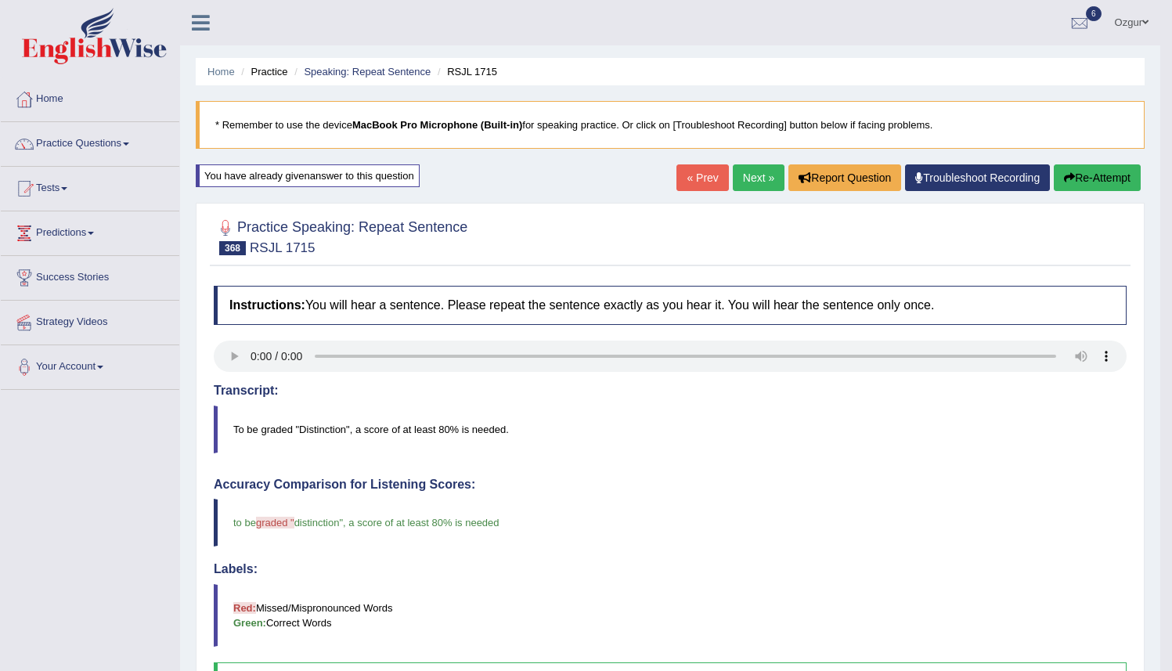
click at [747, 191] on div "« Prev Next » Report Question Troubleshoot Recording Re-Attempt" at bounding box center [911, 179] width 468 height 31
click at [749, 184] on link "Next »" at bounding box center [759, 177] width 52 height 27
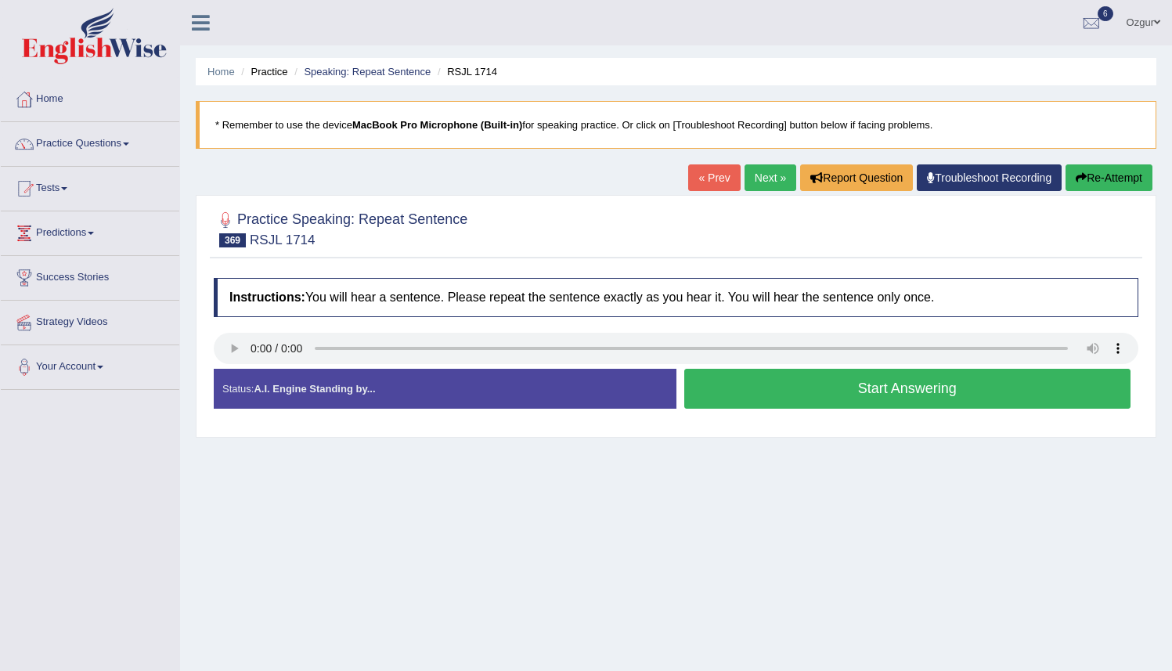
click at [804, 394] on button "Start Answering" at bounding box center [908, 389] width 447 height 40
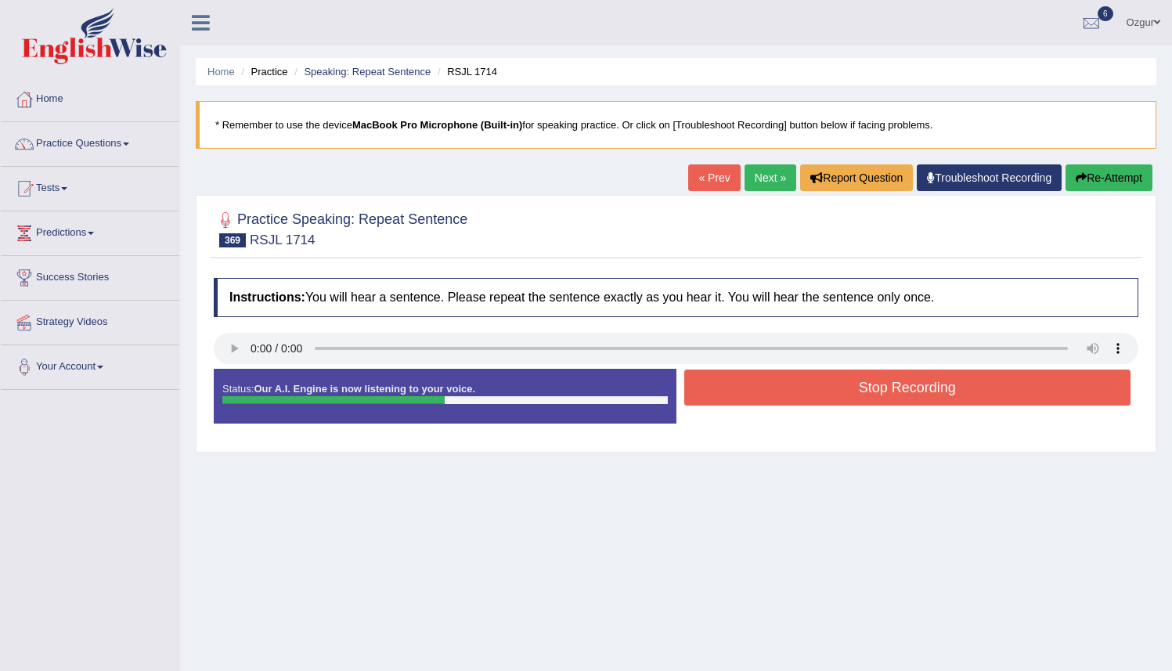
click at [766, 391] on button "Stop Recording" at bounding box center [908, 388] width 447 height 36
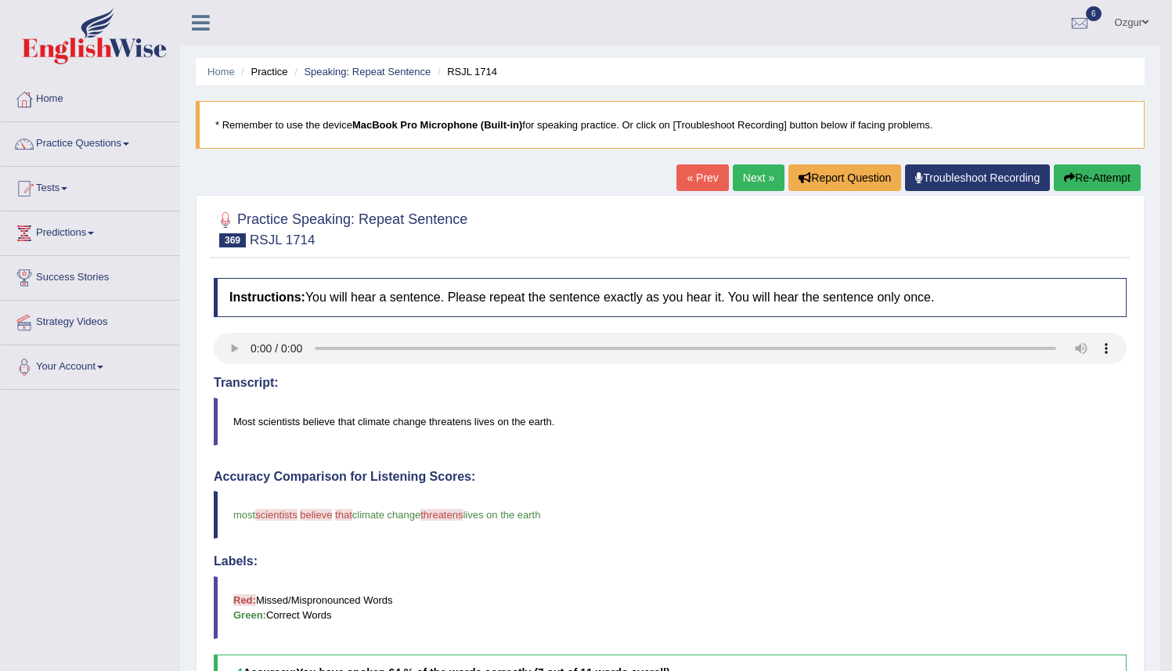
click at [737, 172] on link "Next »" at bounding box center [759, 177] width 52 height 27
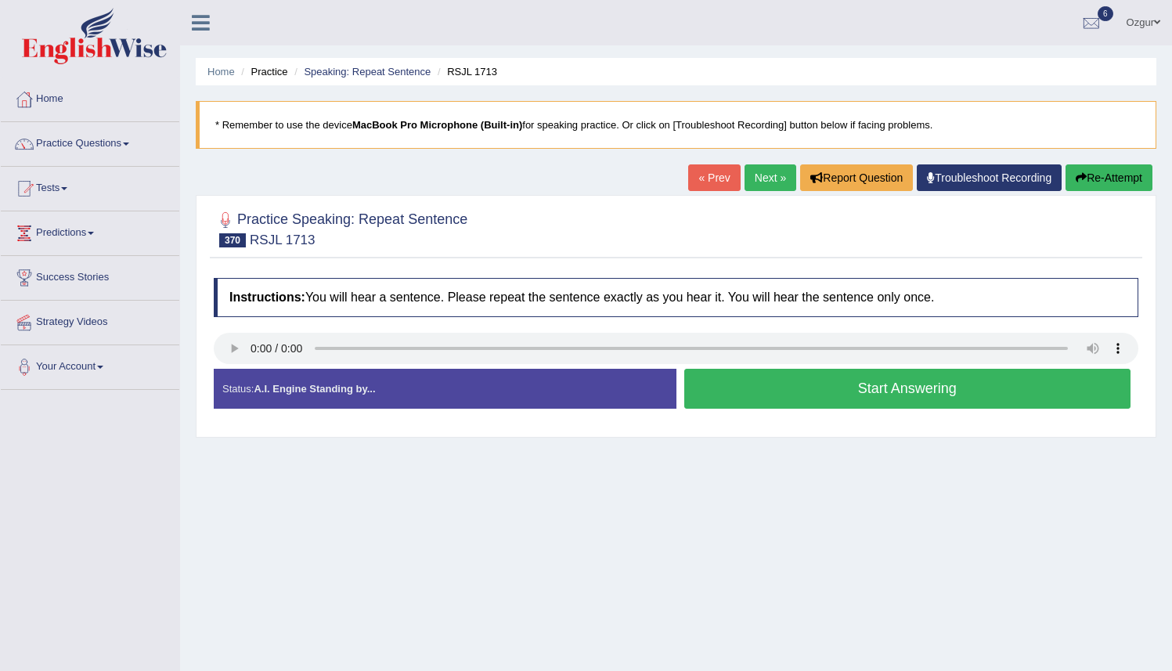
click at [782, 396] on button "Start Answering" at bounding box center [908, 389] width 447 height 40
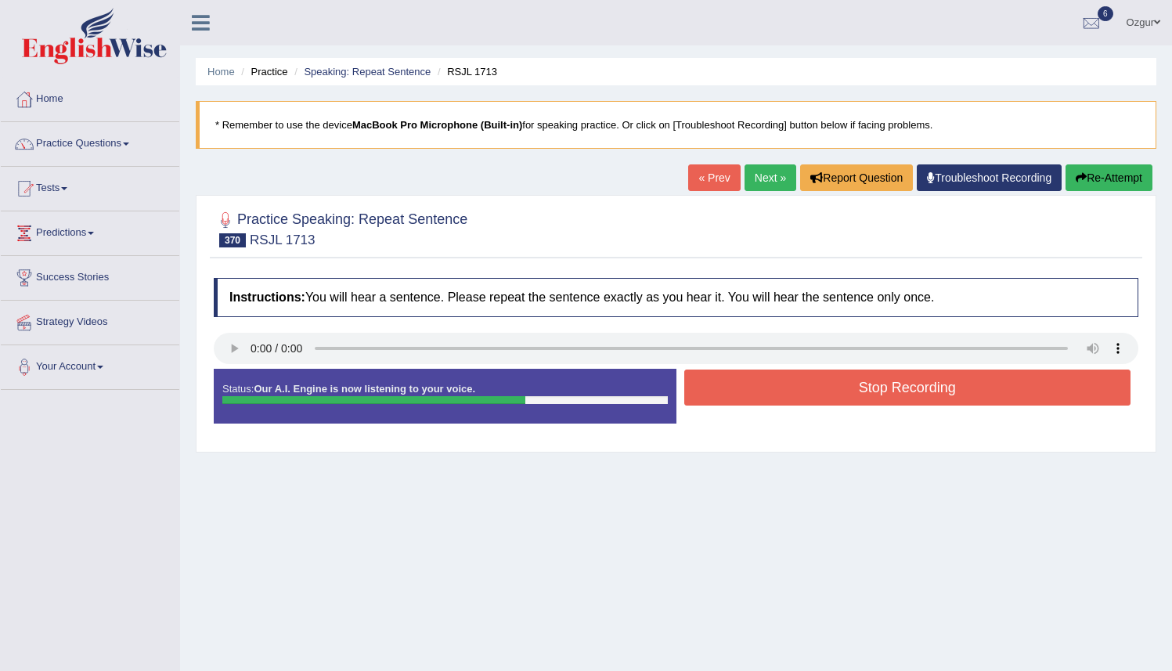
click at [750, 384] on button "Stop Recording" at bounding box center [908, 388] width 447 height 36
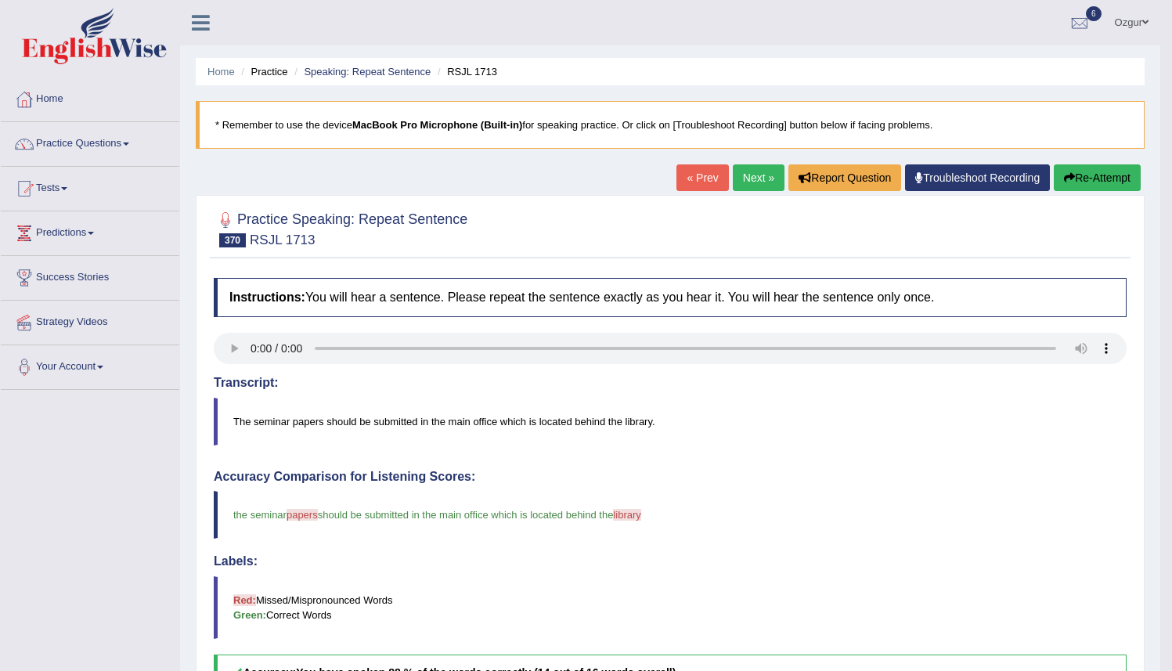
click at [750, 182] on link "Next »" at bounding box center [759, 177] width 52 height 27
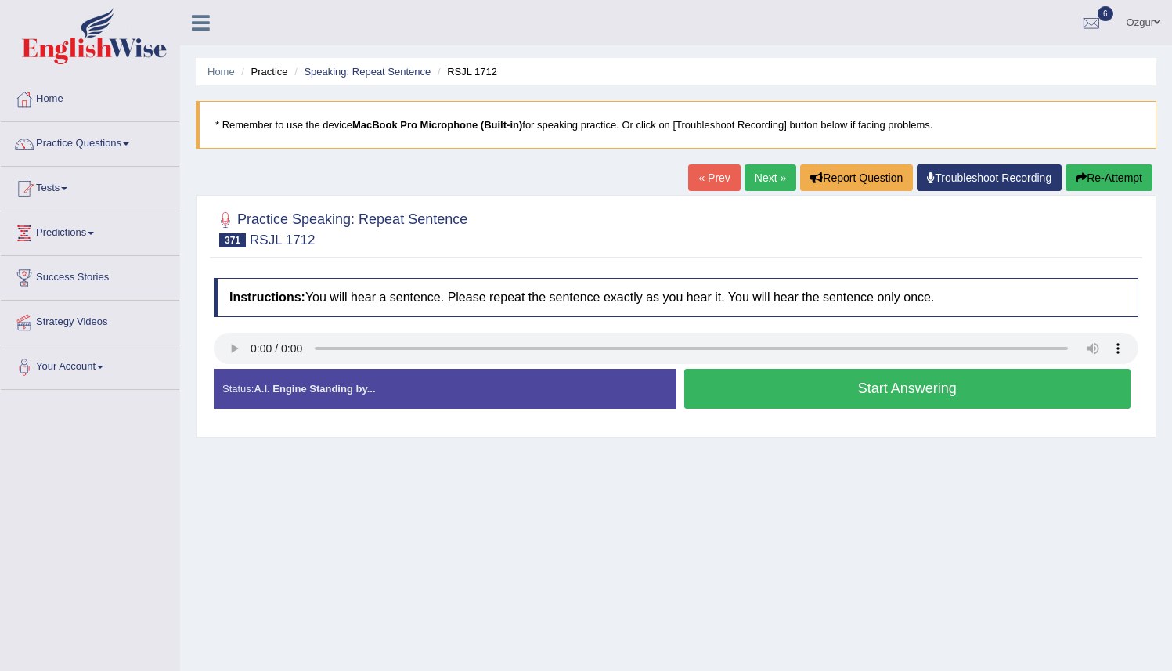
click at [746, 388] on button "Start Answering" at bounding box center [908, 389] width 447 height 40
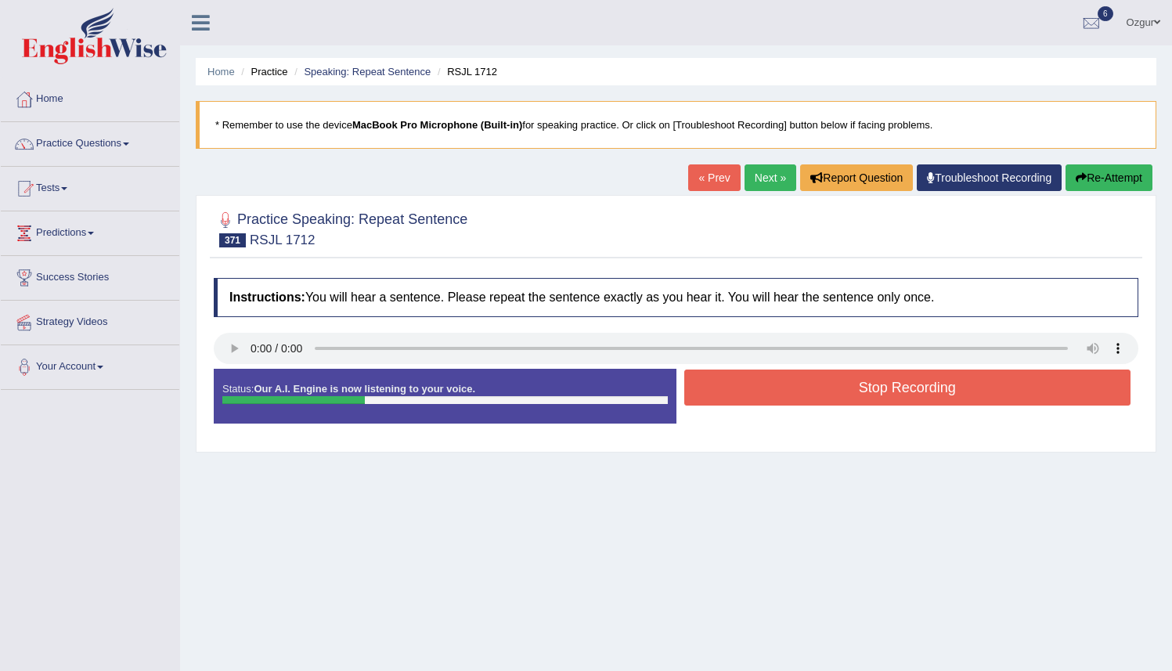
click at [703, 393] on button "Stop Recording" at bounding box center [908, 388] width 447 height 36
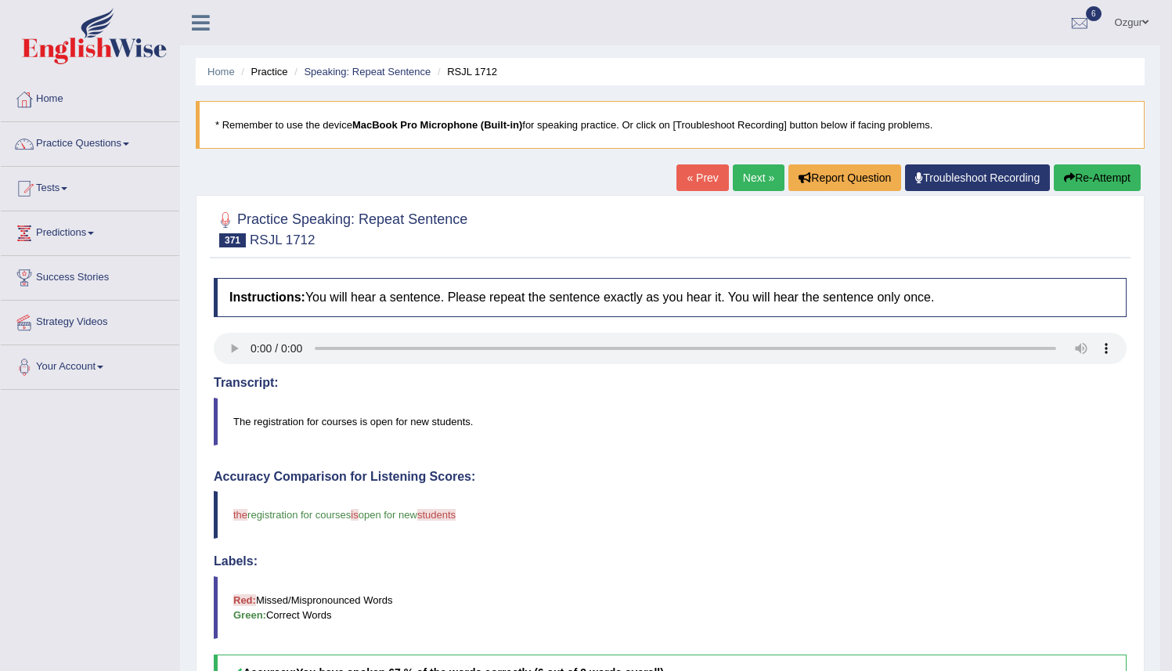
click at [742, 185] on link "Next »" at bounding box center [759, 177] width 52 height 27
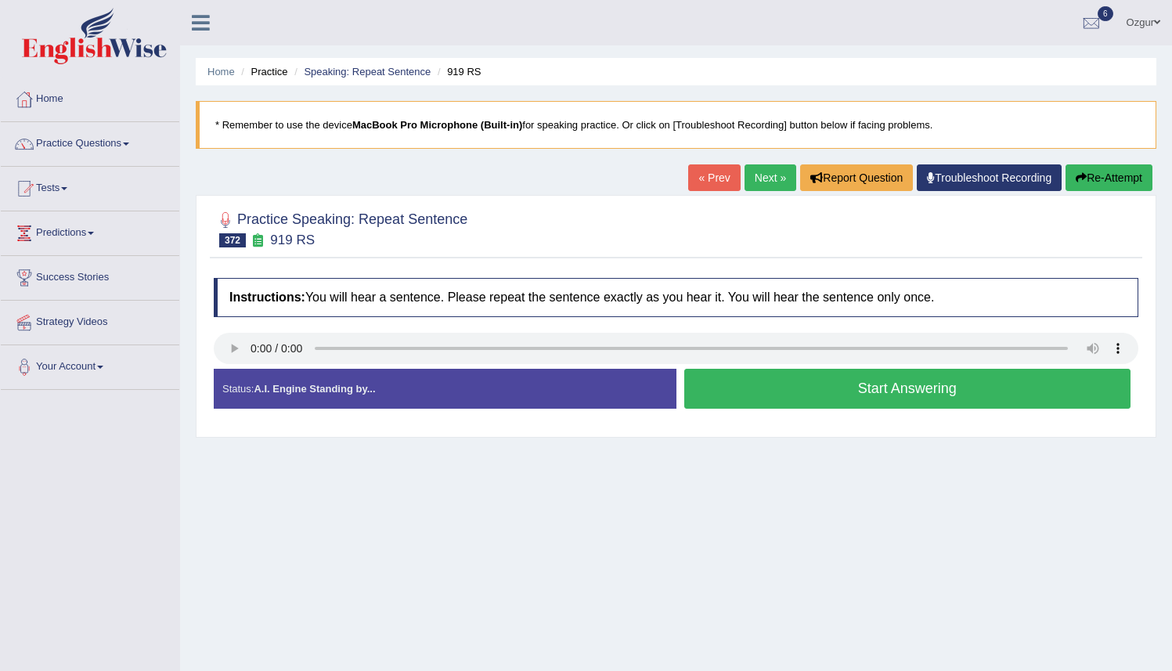
click at [740, 394] on button "Start Answering" at bounding box center [908, 389] width 447 height 40
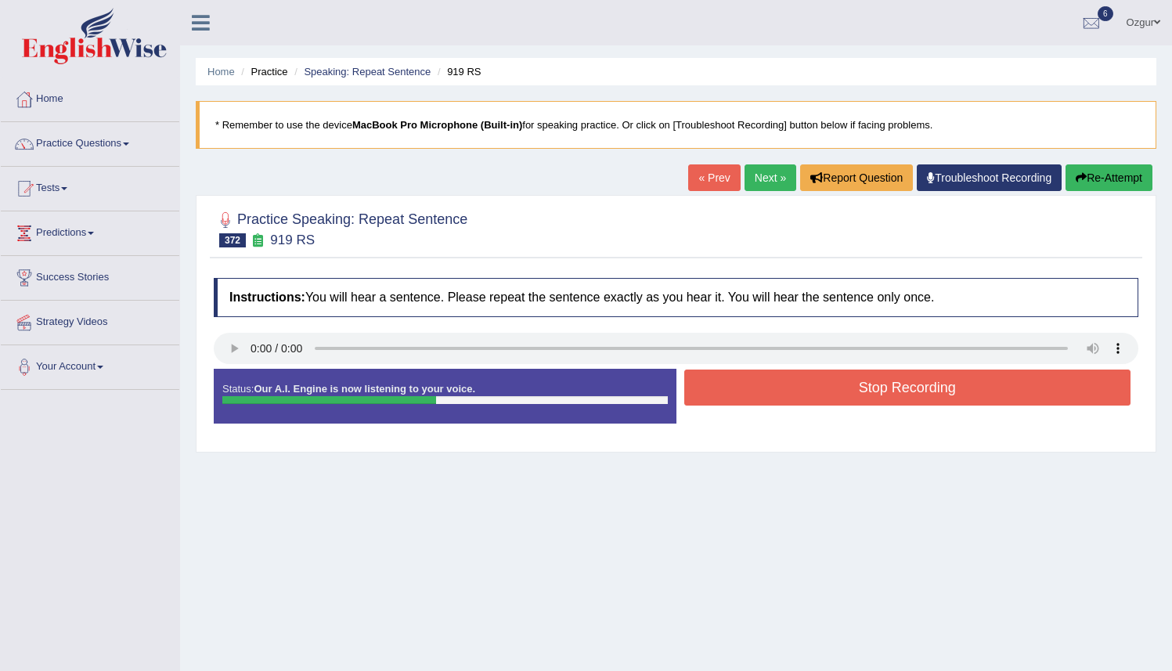
click at [750, 396] on button "Stop Recording" at bounding box center [908, 388] width 447 height 36
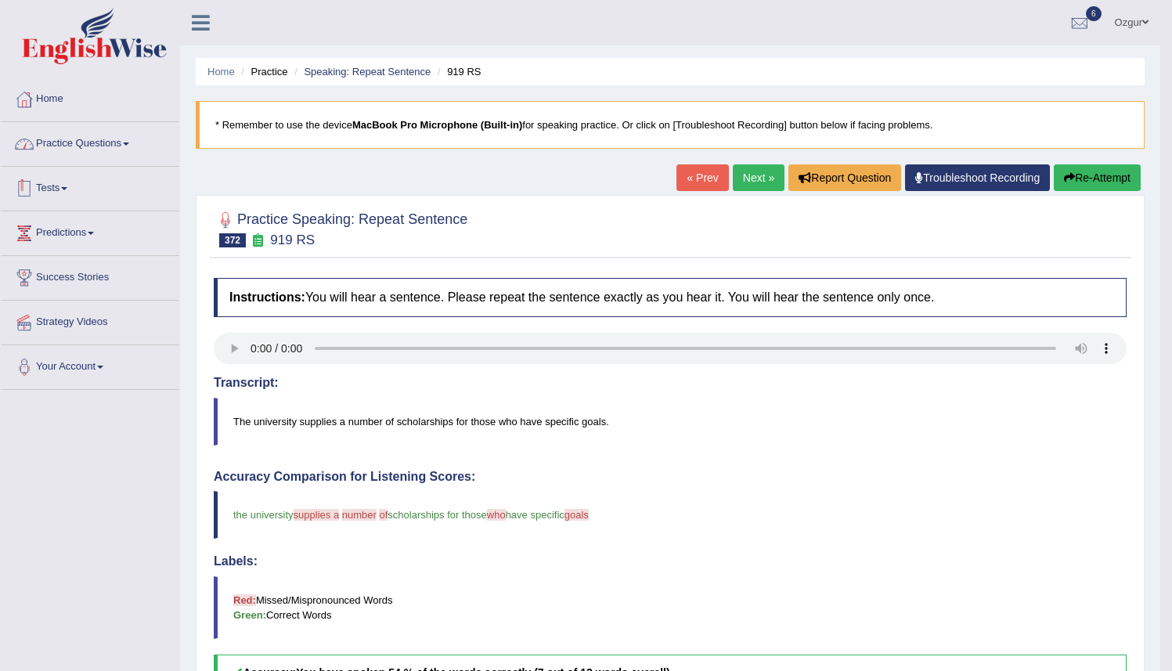
click at [95, 145] on link "Practice Questions" at bounding box center [90, 141] width 179 height 39
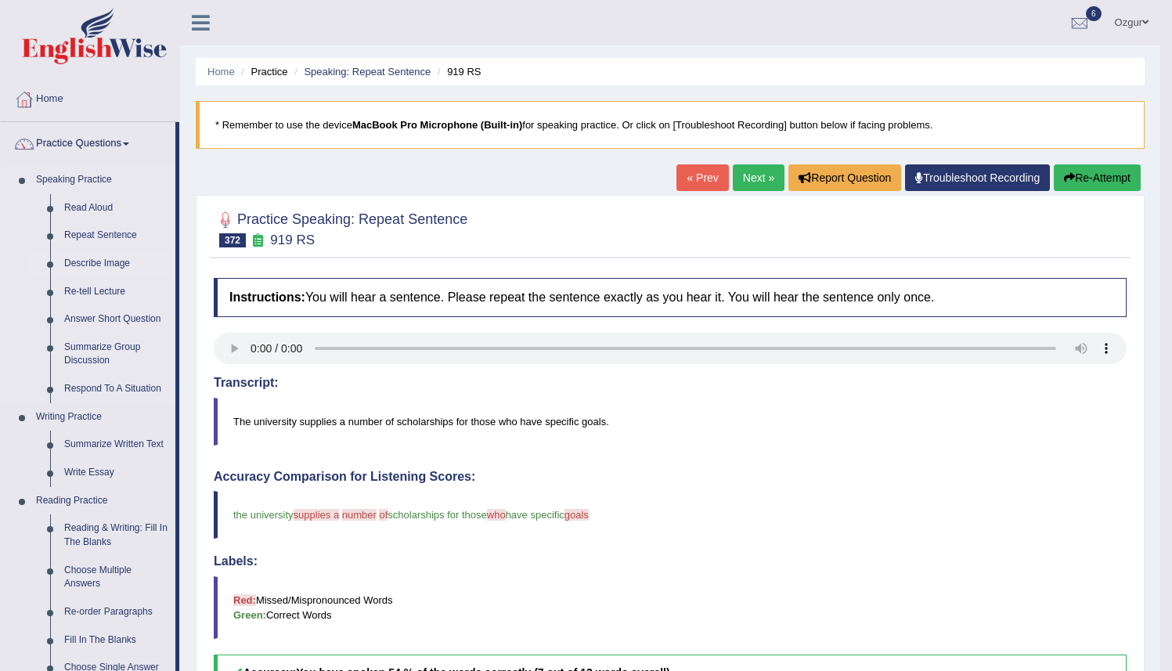
click at [84, 265] on link "Describe Image" at bounding box center [116, 264] width 118 height 28
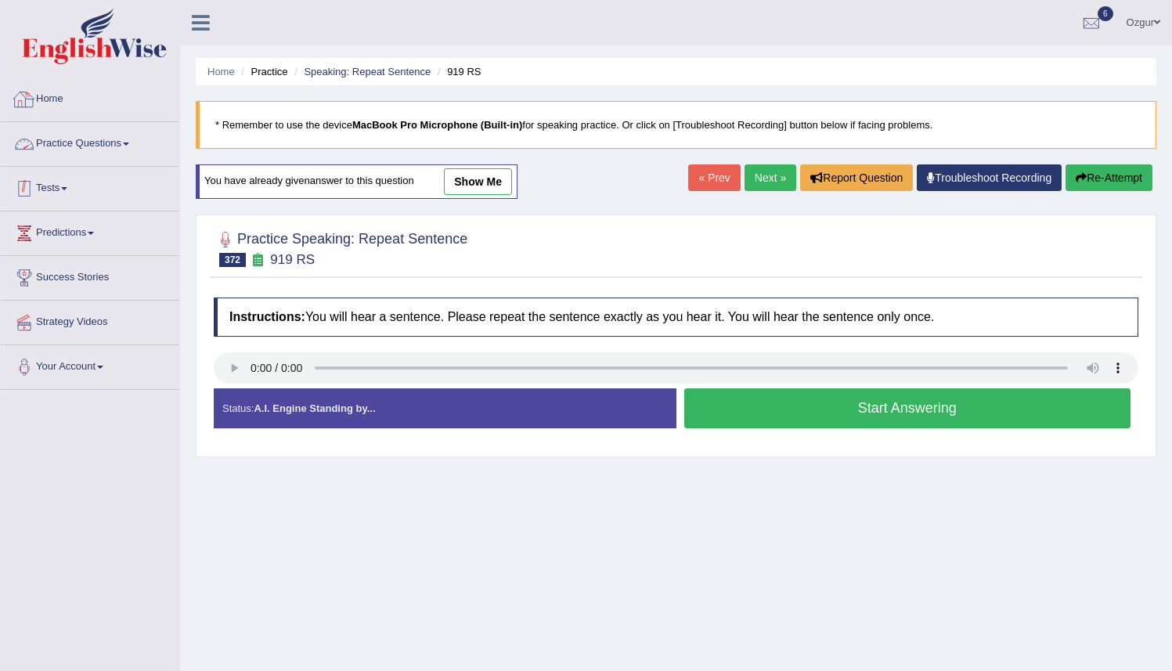
click at [92, 188] on link "Tests" at bounding box center [90, 186] width 179 height 39
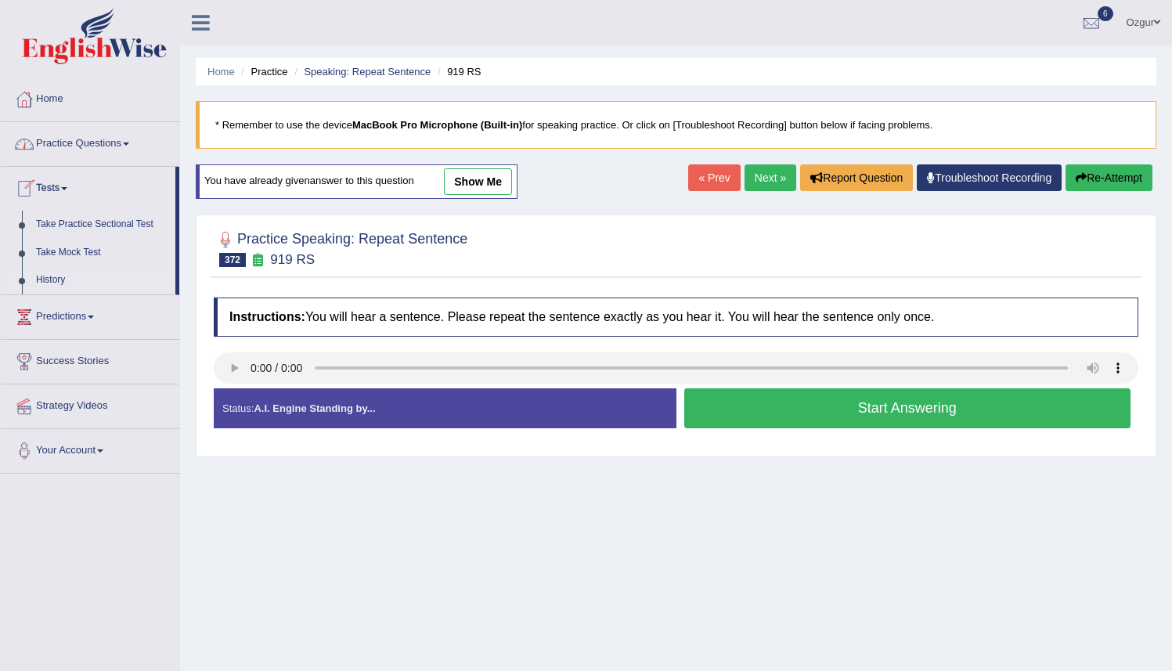
click at [57, 276] on link "History" at bounding box center [102, 280] width 146 height 28
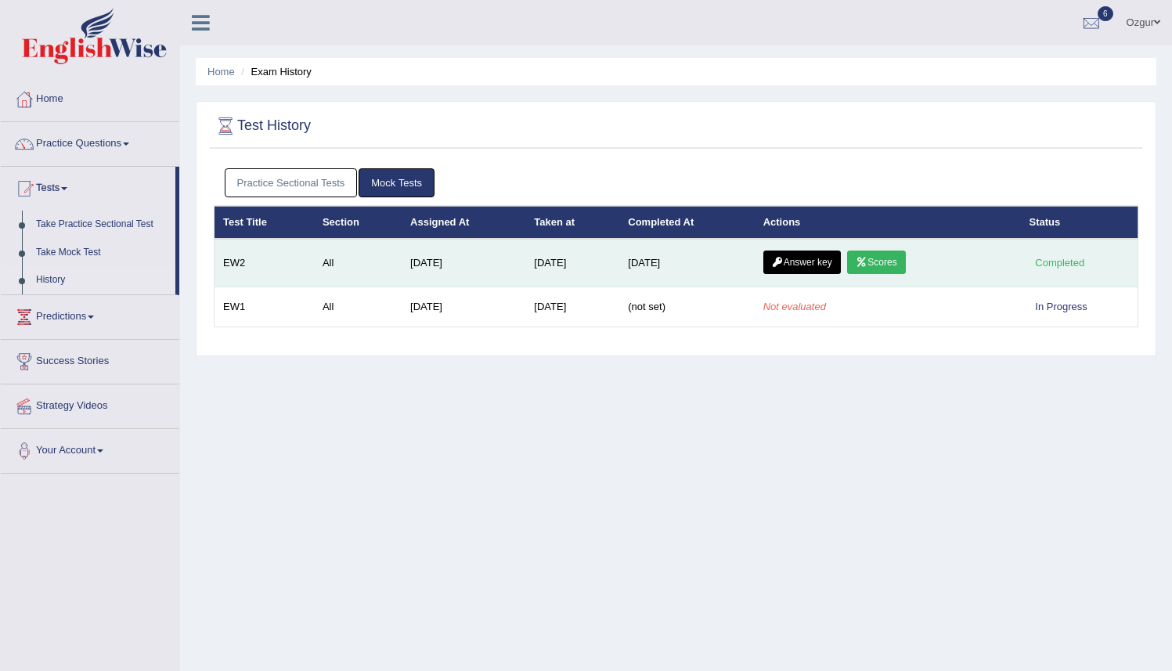
click at [779, 259] on icon at bounding box center [778, 262] width 12 height 9
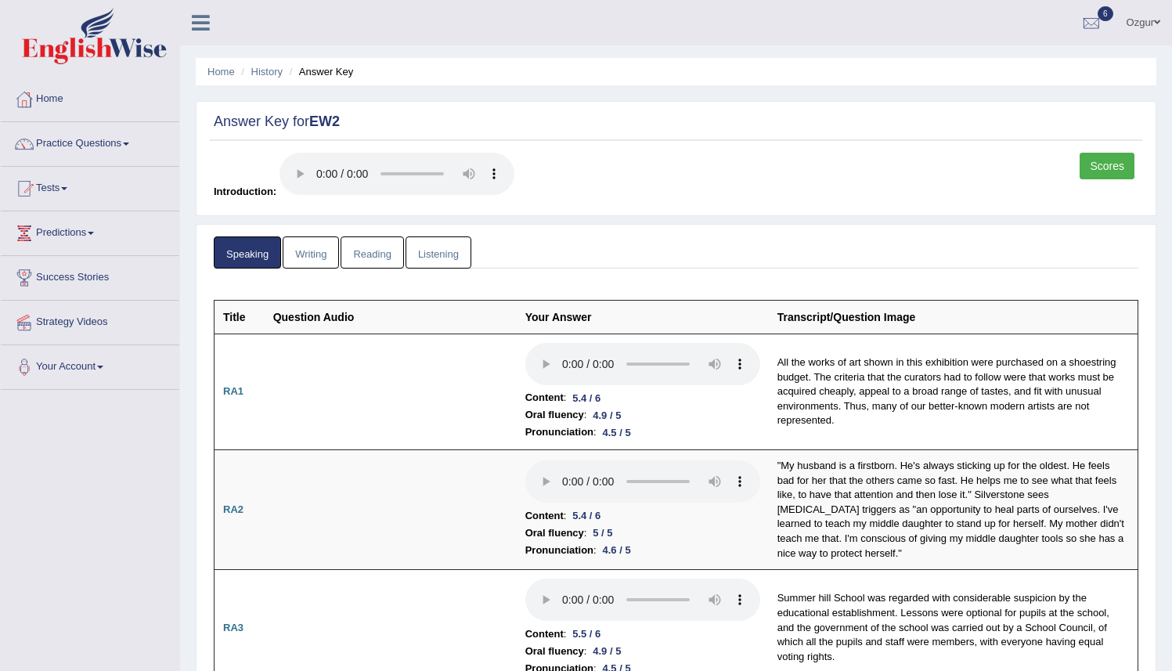
click at [322, 259] on link "Writing" at bounding box center [311, 253] width 56 height 32
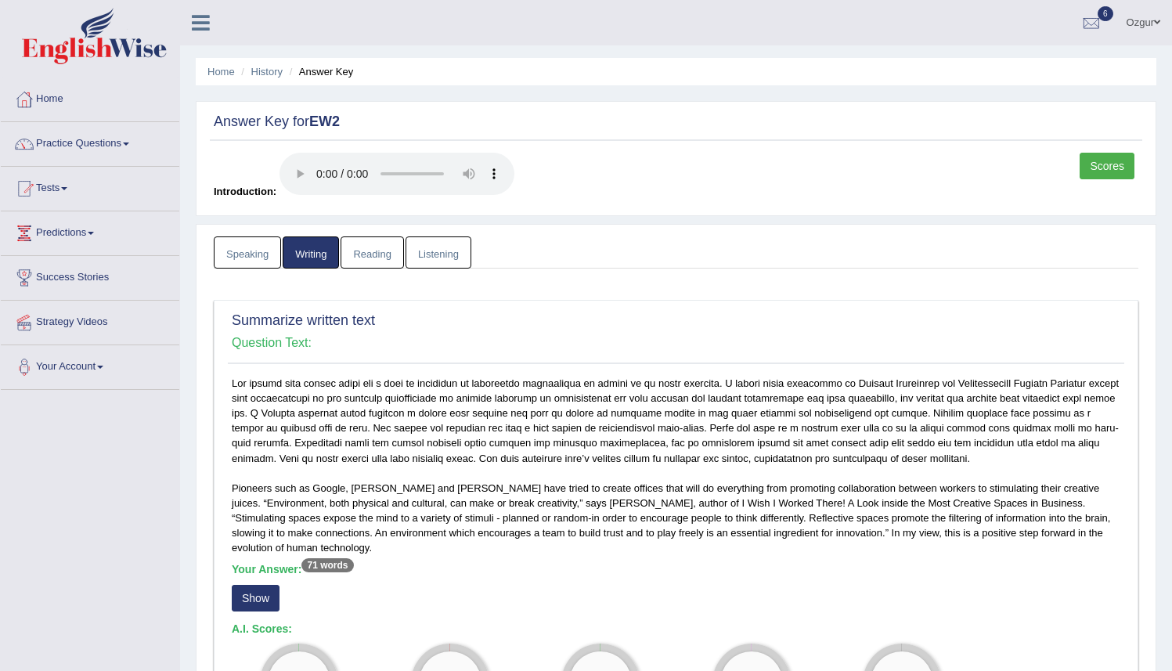
scroll to position [145, 0]
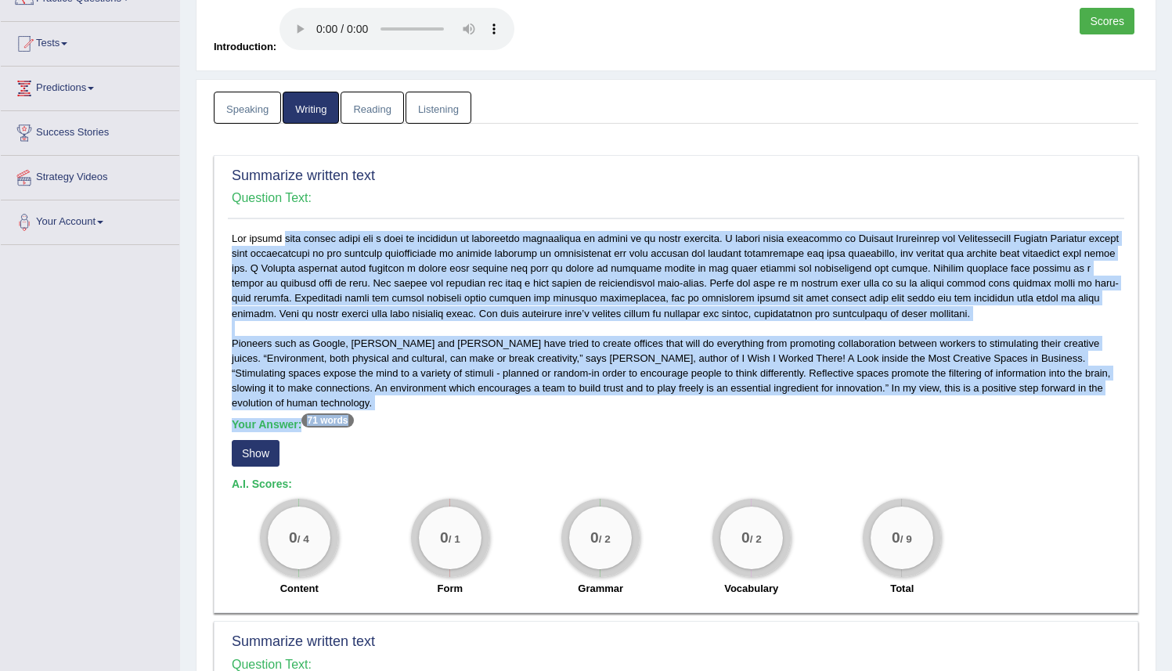
drag, startPoint x: 255, startPoint y: 244, endPoint x: 514, endPoint y: 424, distance: 315.7
click at [514, 424] on div "Pioneers such as Google, Walt Disney and Dyson have tried to create offices tha…" at bounding box center [676, 418] width 897 height 374
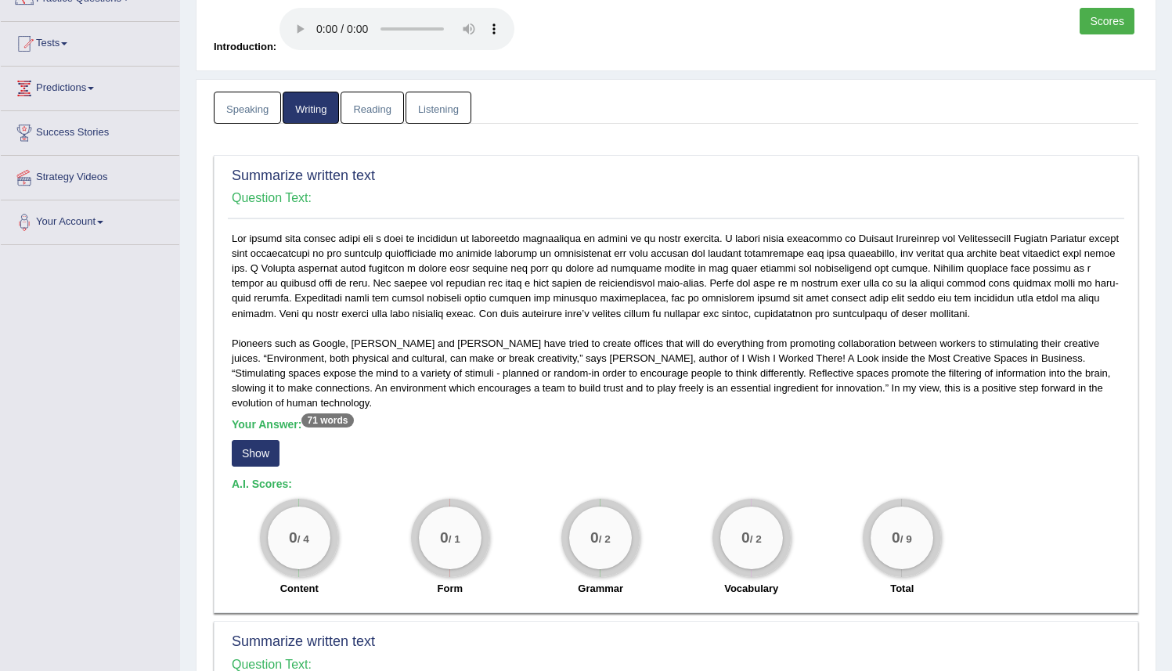
click at [514, 424] on h5 "Your Answer: 71 words" at bounding box center [676, 425] width 889 height 14
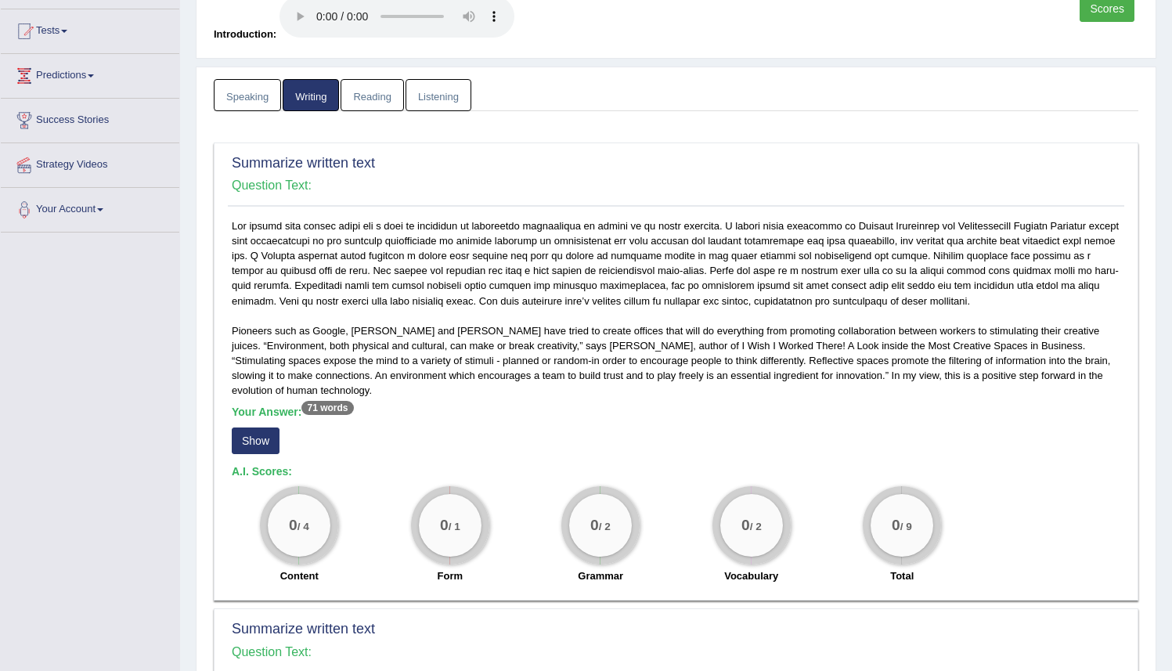
scroll to position [383, 0]
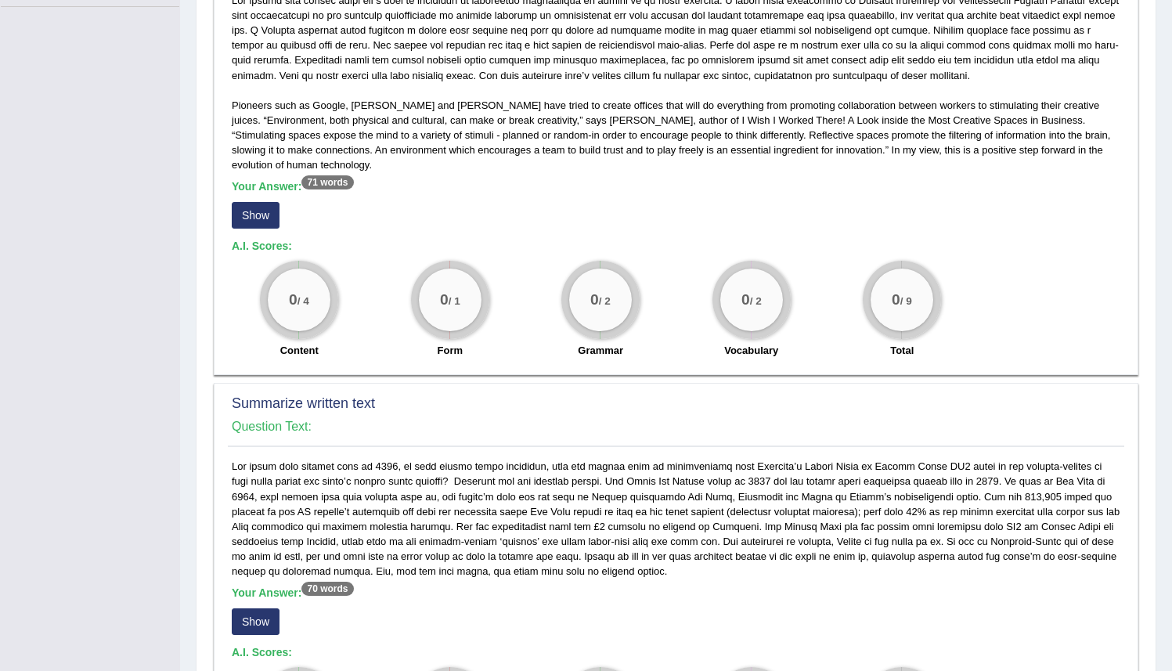
click at [262, 218] on button "Show" at bounding box center [256, 215] width 48 height 27
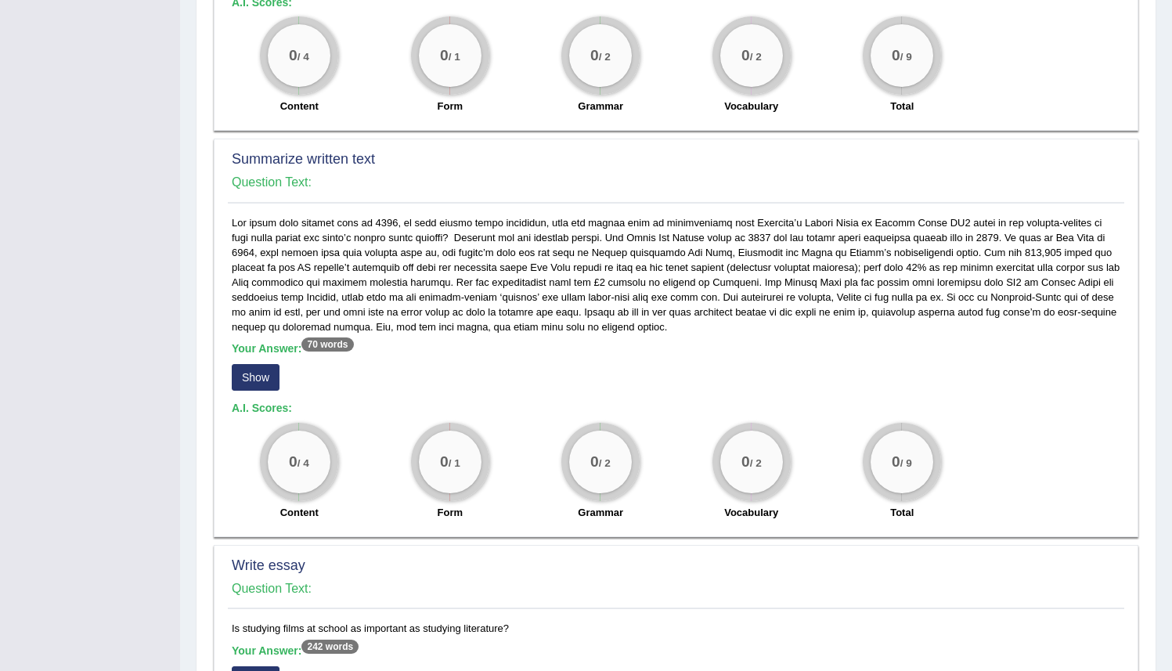
scroll to position [0, 0]
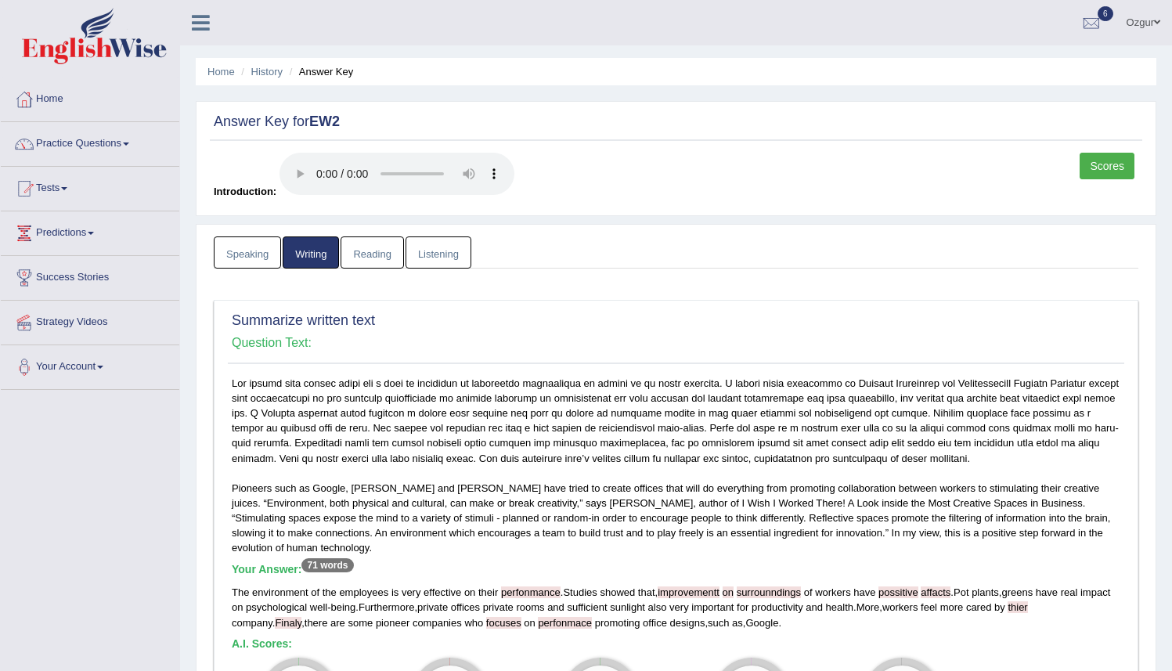
click at [369, 259] on link "Reading" at bounding box center [372, 253] width 63 height 32
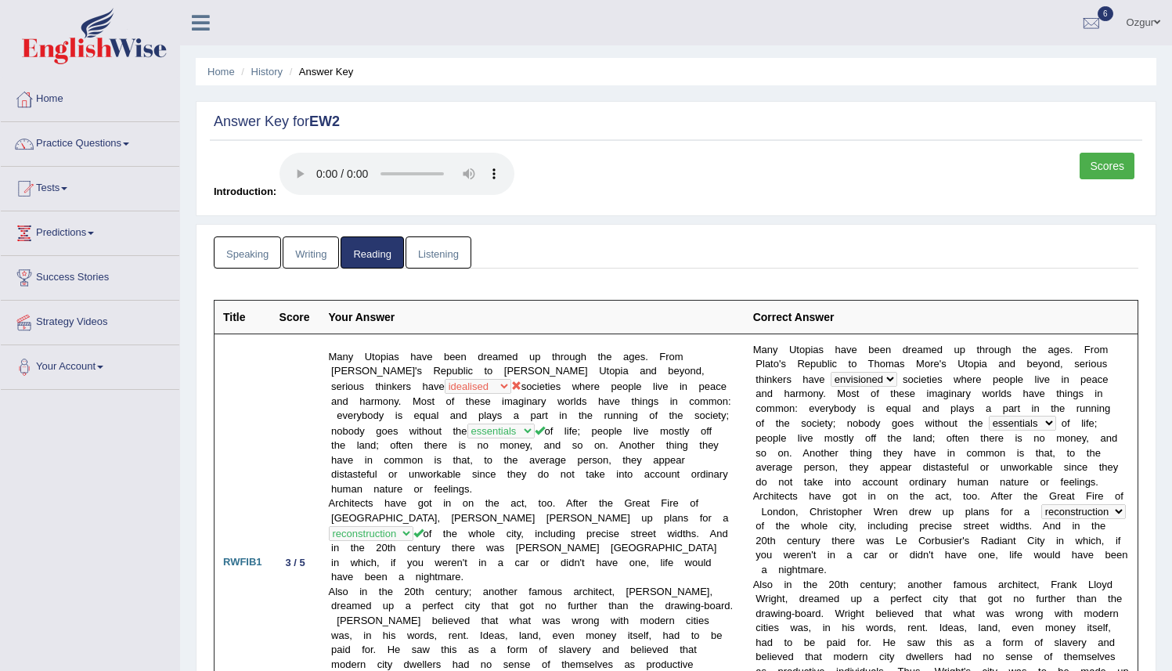
click at [462, 248] on link "Listening" at bounding box center [439, 253] width 66 height 32
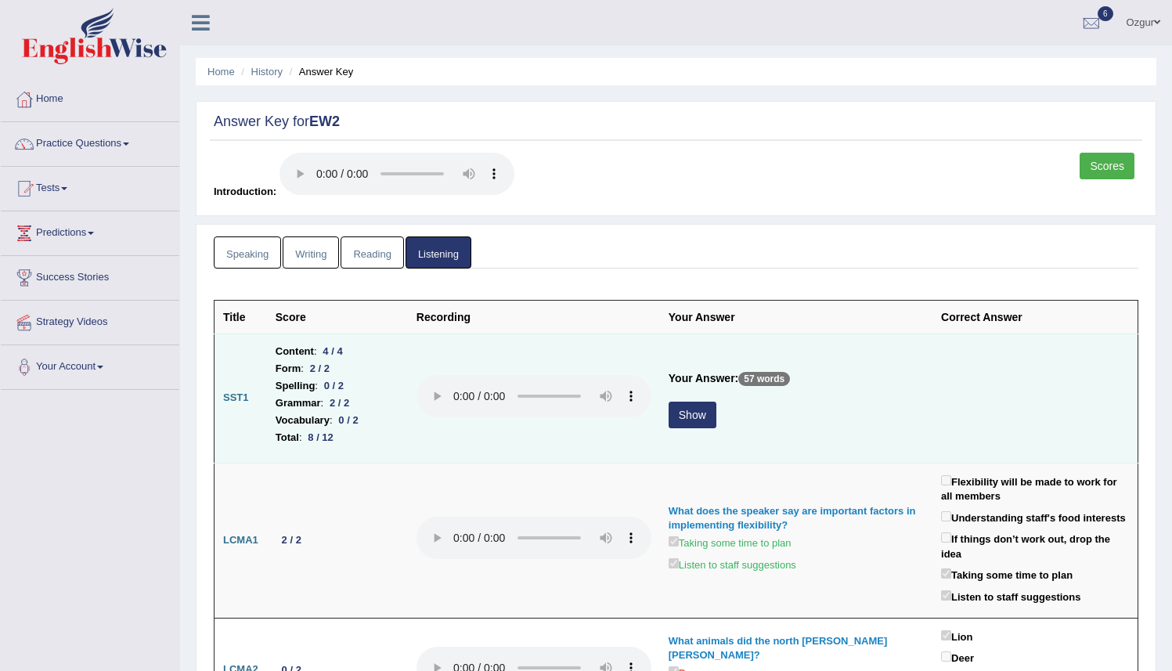
click at [692, 419] on button "Show" at bounding box center [693, 415] width 48 height 27
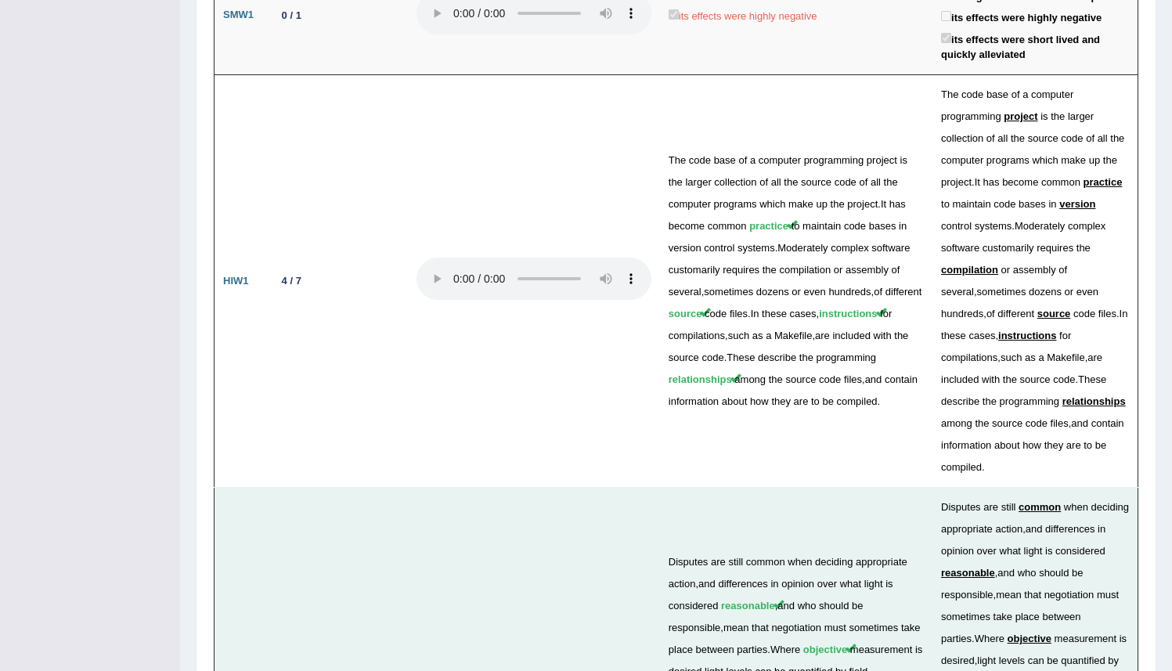
scroll to position [3102, 0]
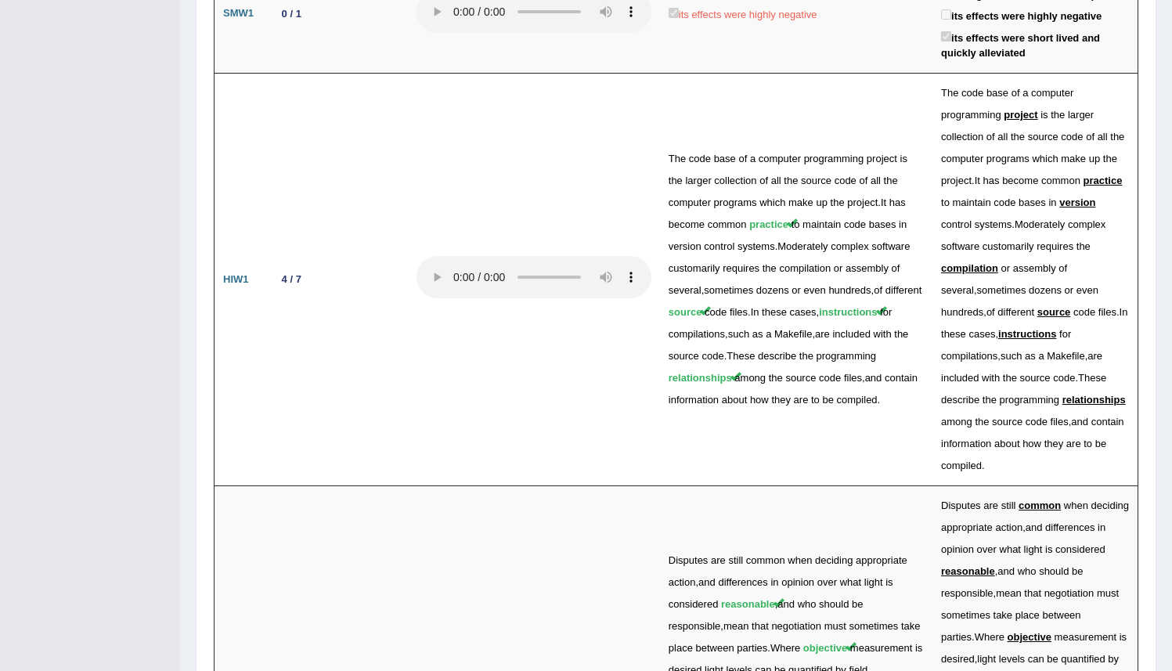
drag, startPoint x: 789, startPoint y: 547, endPoint x: 764, endPoint y: 547, distance: 25.1
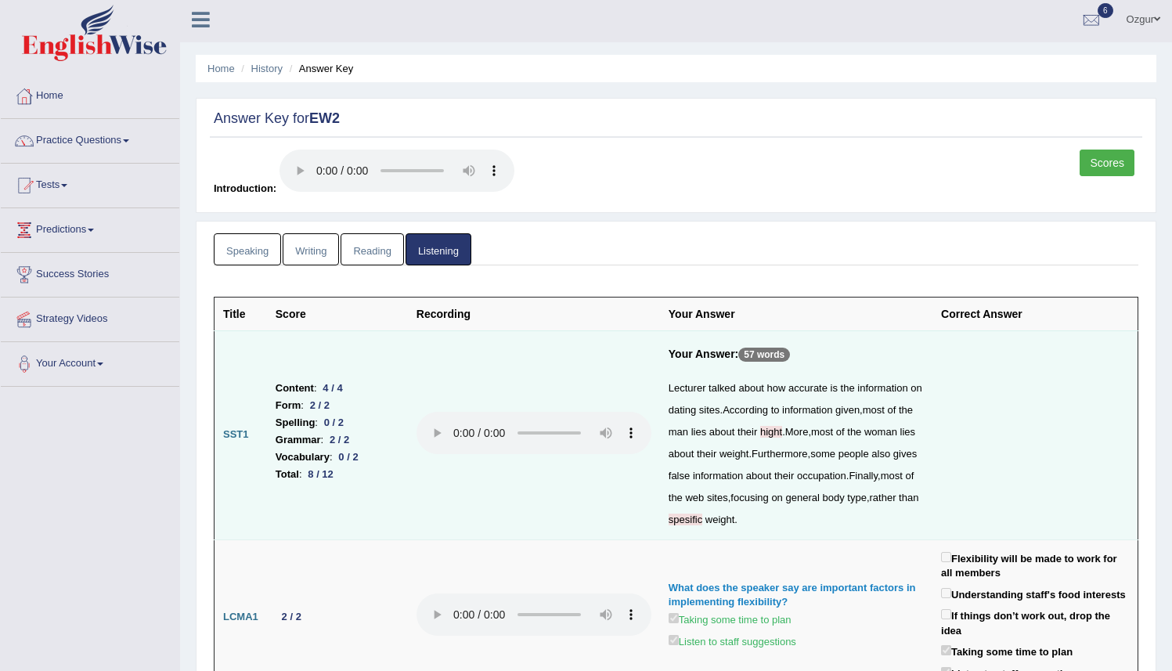
scroll to position [0, 0]
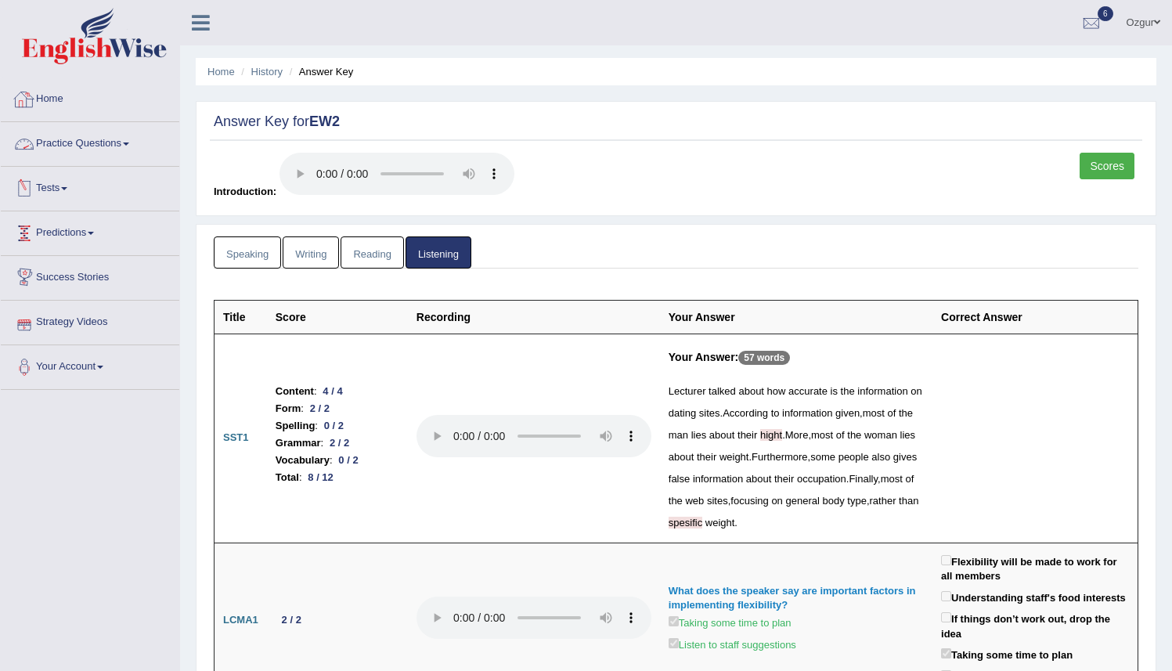
click at [83, 137] on link "Practice Questions" at bounding box center [90, 141] width 179 height 39
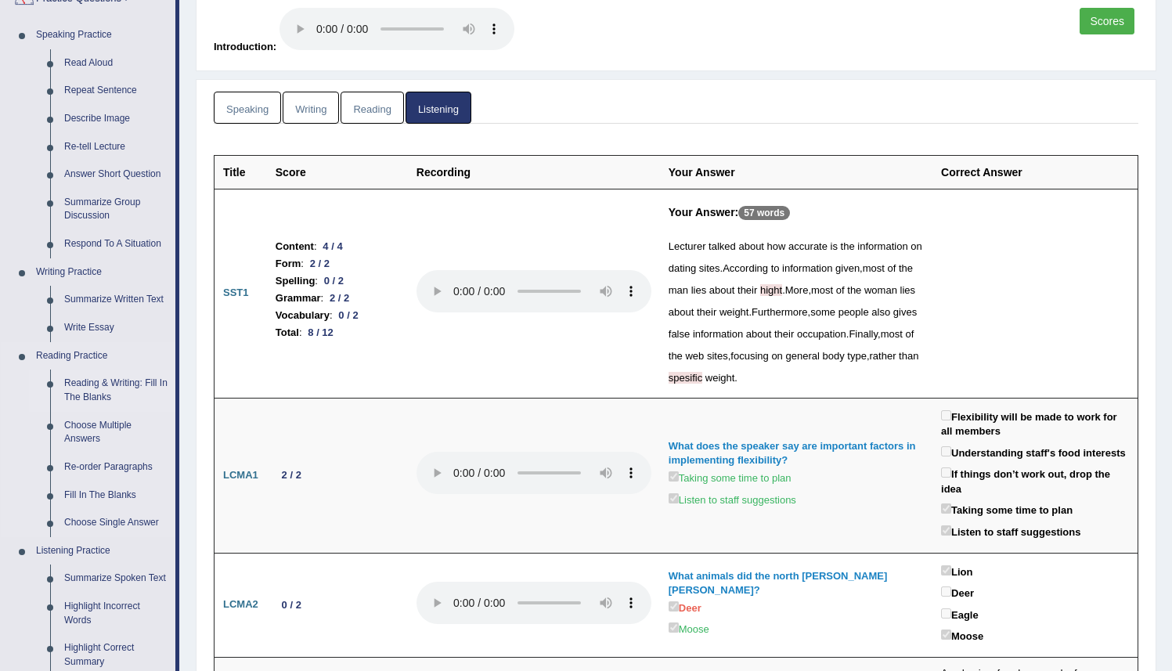
scroll to position [264, 0]
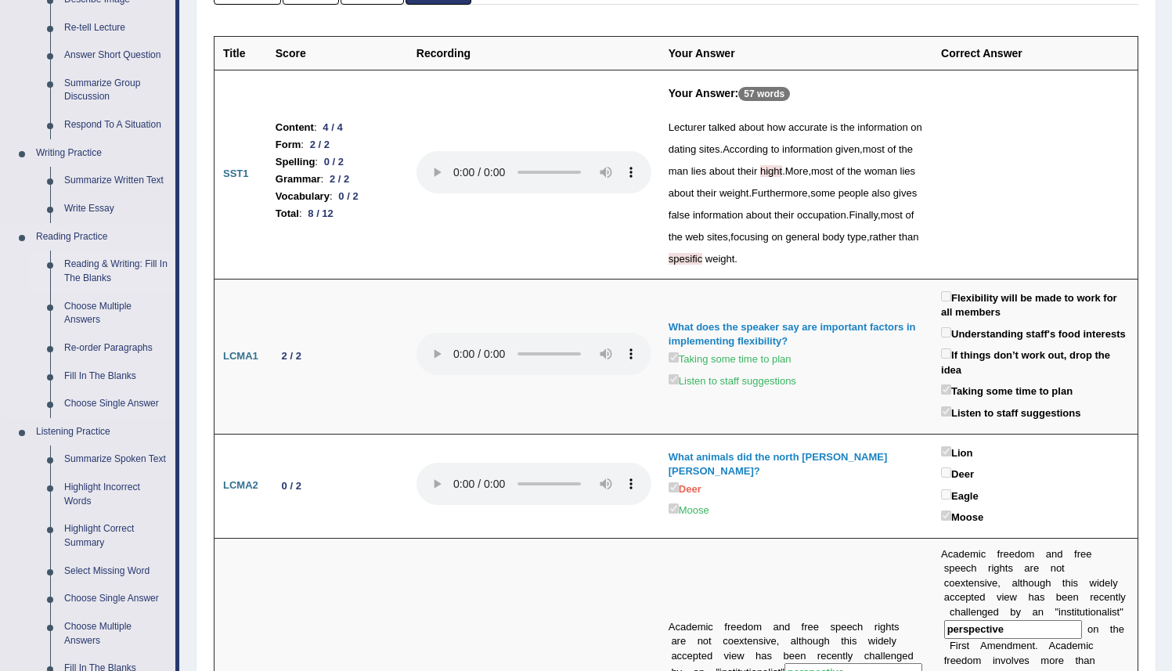
click at [97, 273] on link "Reading & Writing: Fill In The Blanks" at bounding box center [116, 272] width 118 height 42
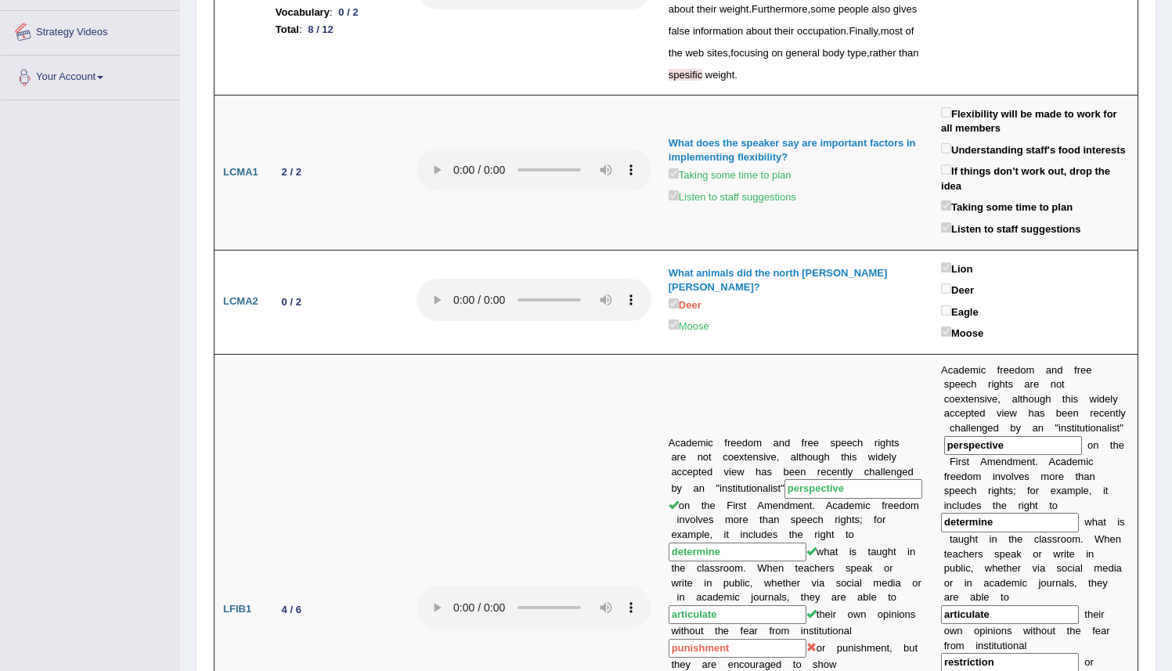
scroll to position [519, 0]
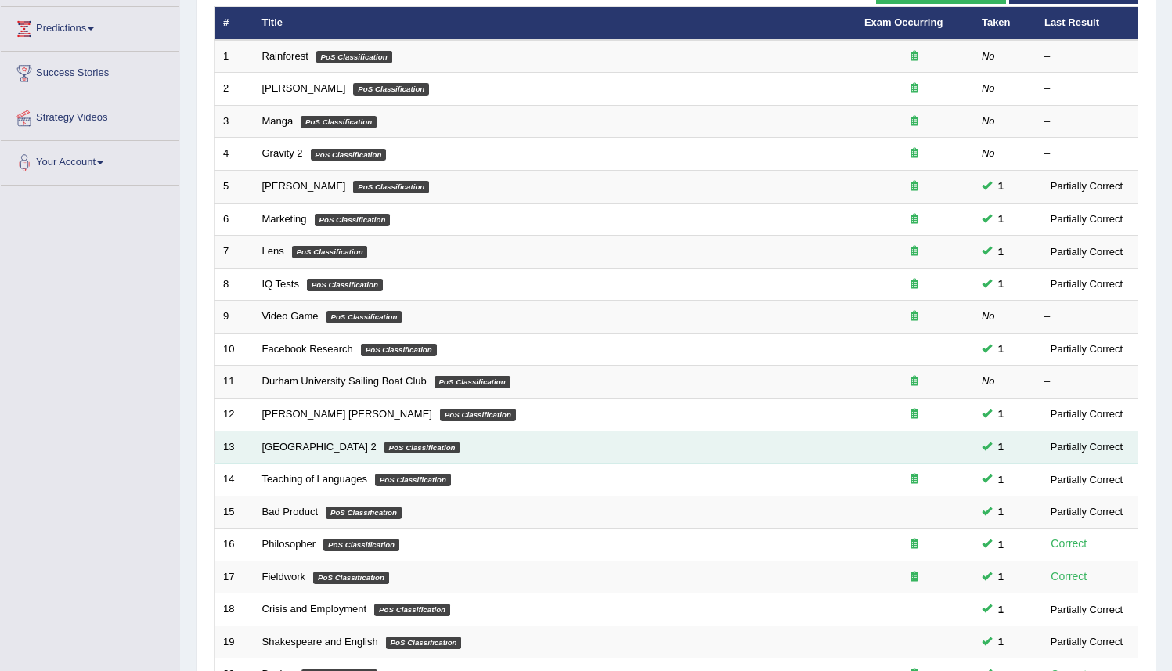
scroll to position [366, 0]
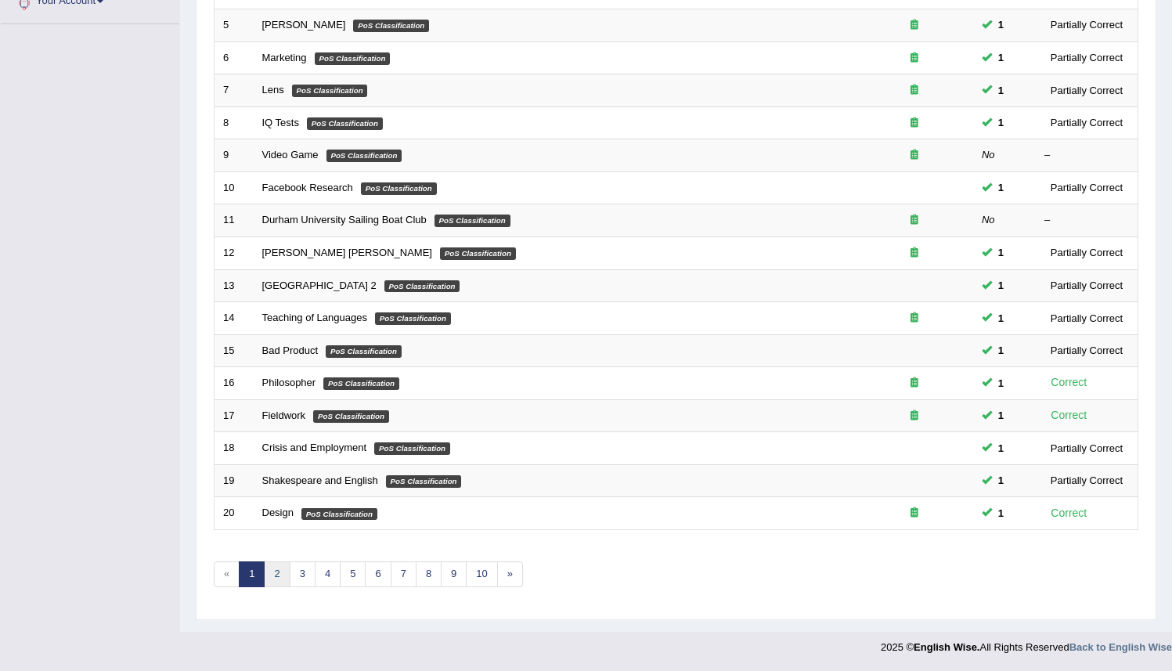
click at [282, 572] on link "2" at bounding box center [277, 575] width 26 height 26
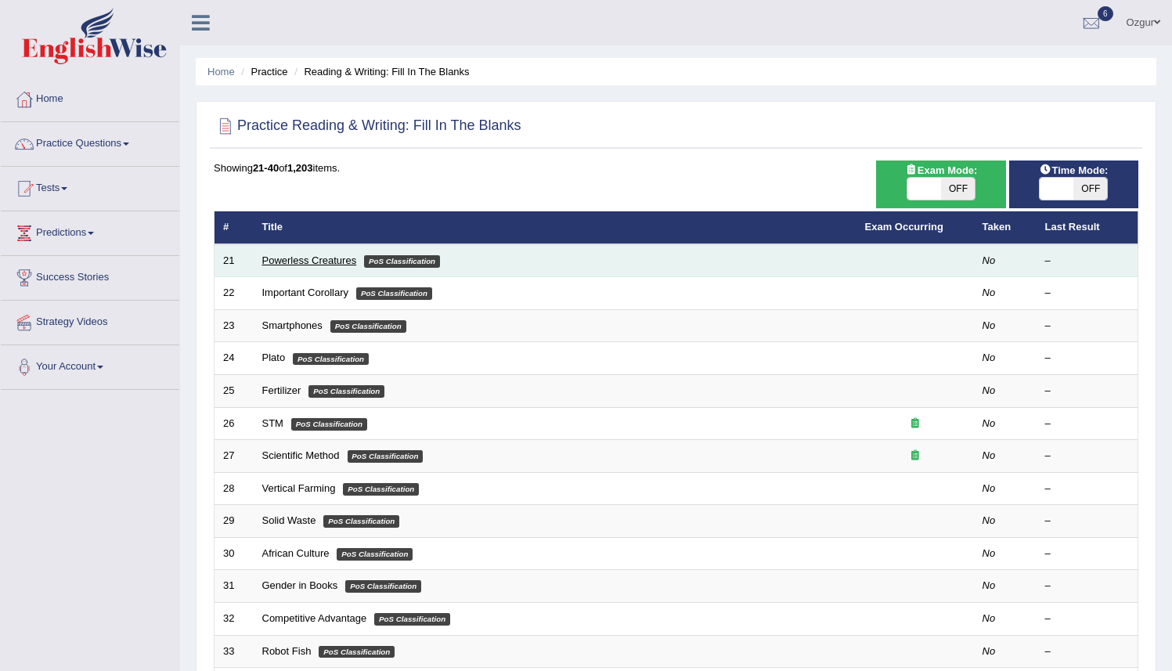
click at [283, 263] on link "Powerless Creatures" at bounding box center [309, 261] width 95 height 12
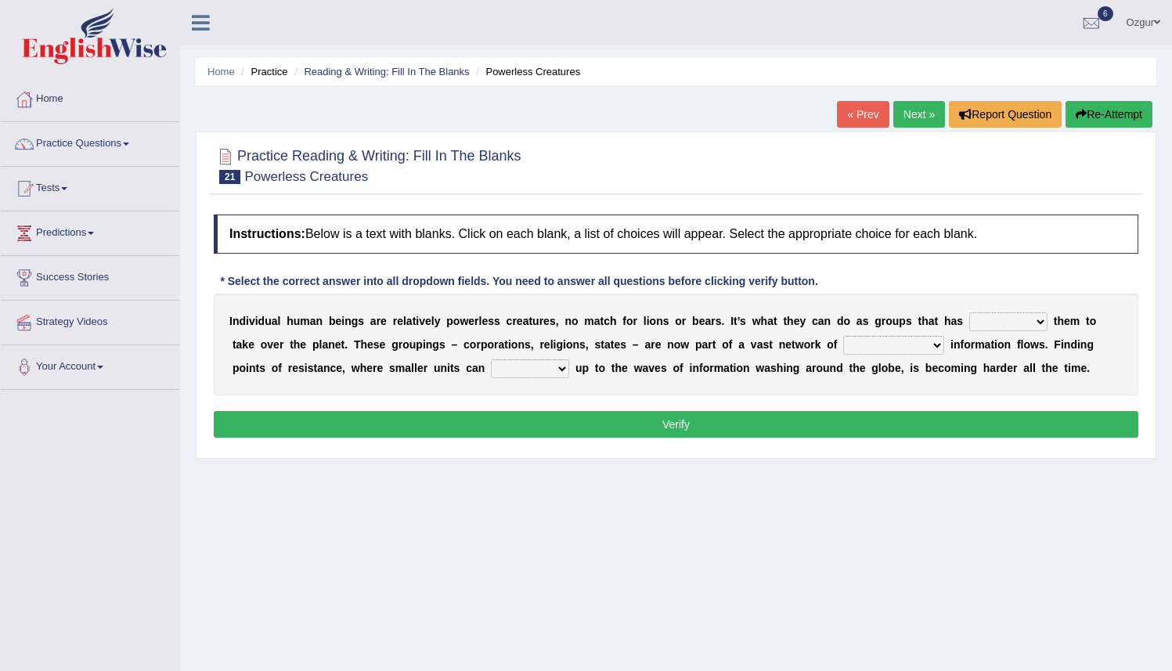
click at [997, 328] on select "enabled contended embodied conjured" at bounding box center [1009, 321] width 78 height 19
click at [102, 177] on link "Tests" at bounding box center [90, 186] width 179 height 39
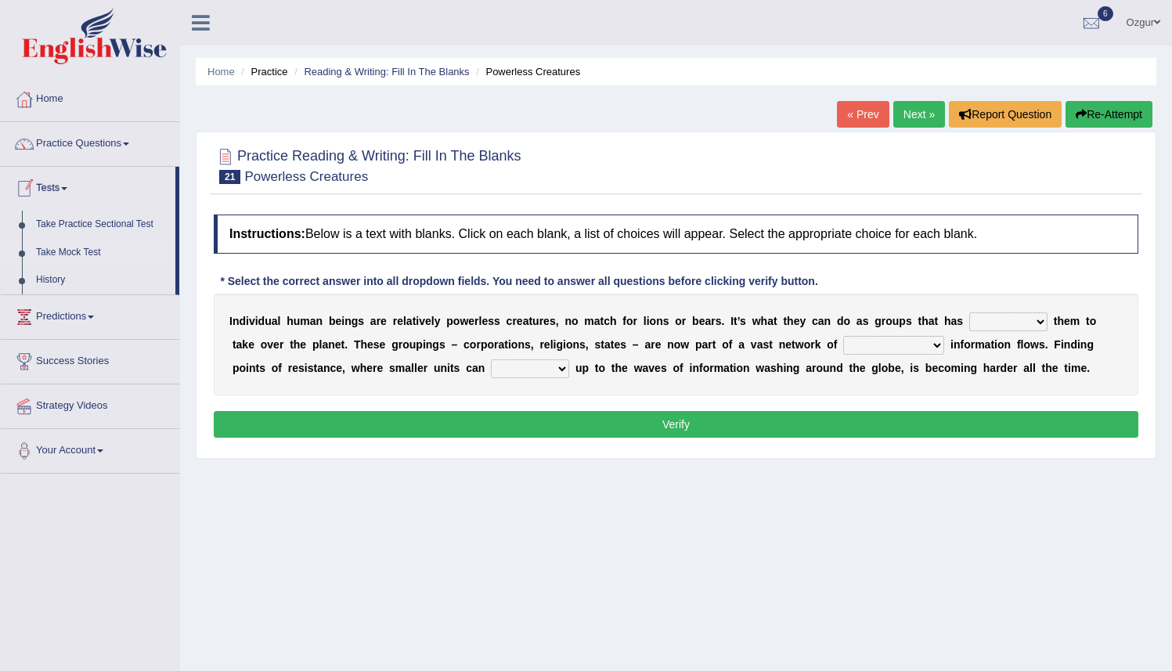
click at [49, 250] on link "Take Mock Test" at bounding box center [102, 253] width 146 height 28
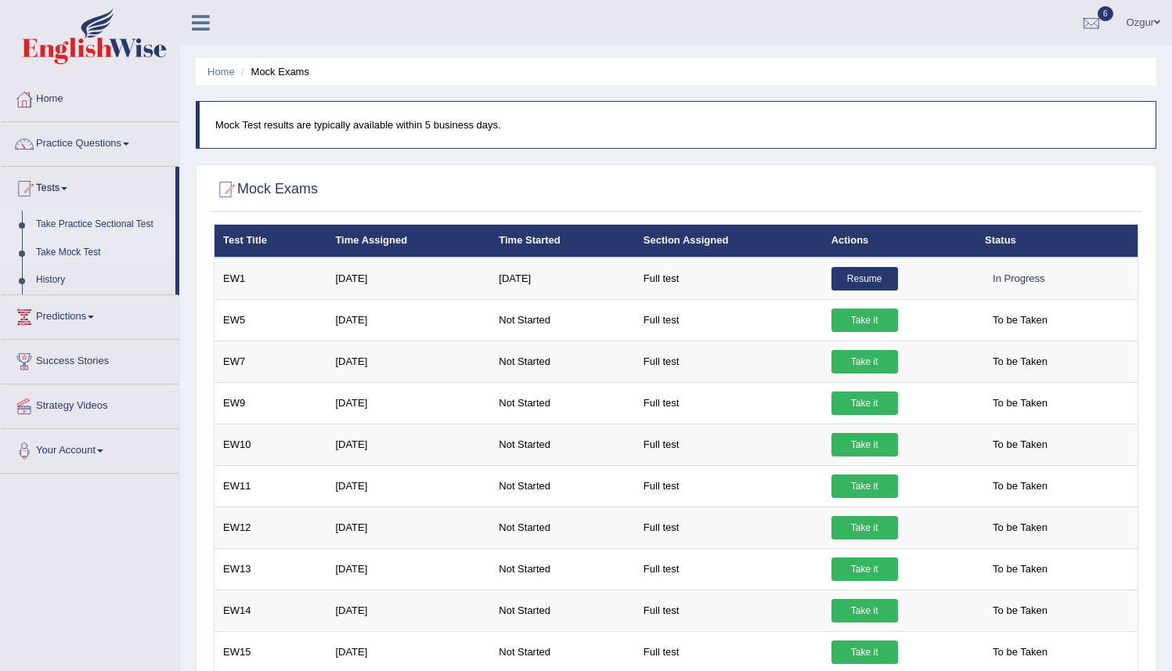
click at [96, 229] on link "Take Practice Sectional Test" at bounding box center [102, 225] width 146 height 28
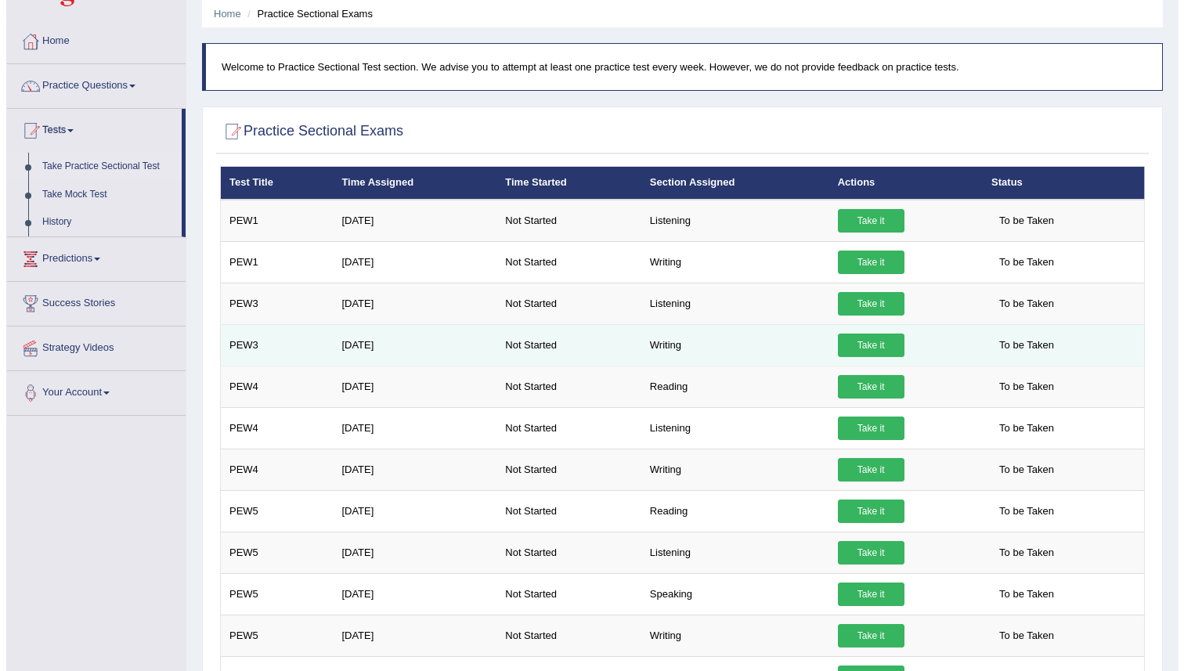
scroll to position [140, 0]
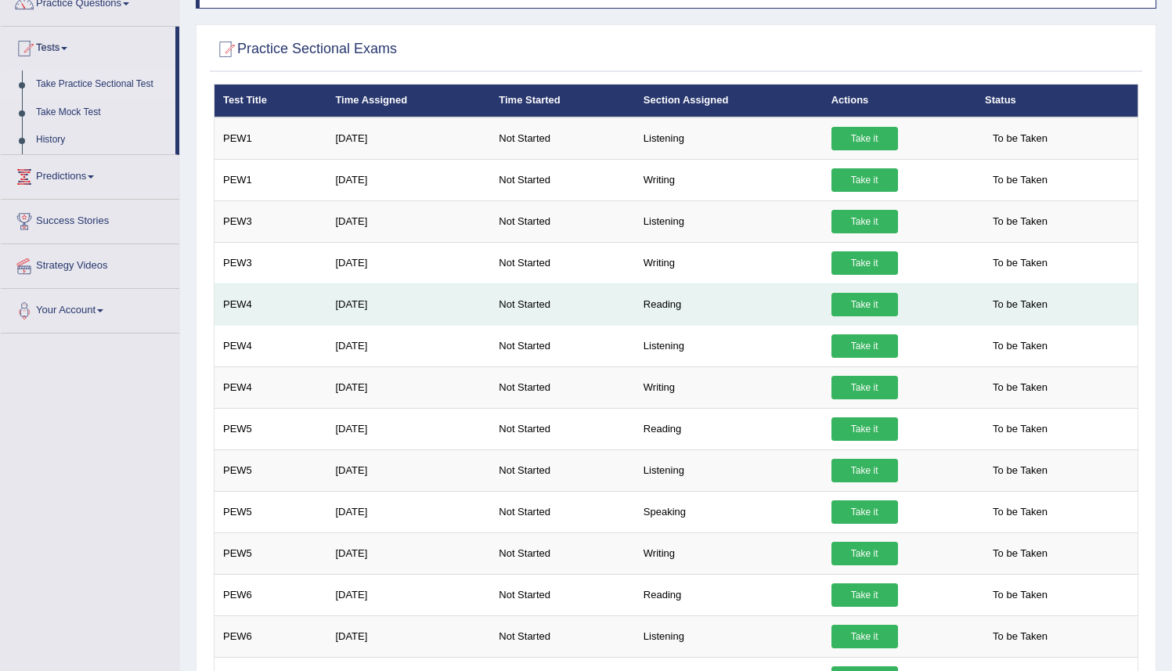
click at [834, 308] on link "Take it" at bounding box center [865, 304] width 67 height 23
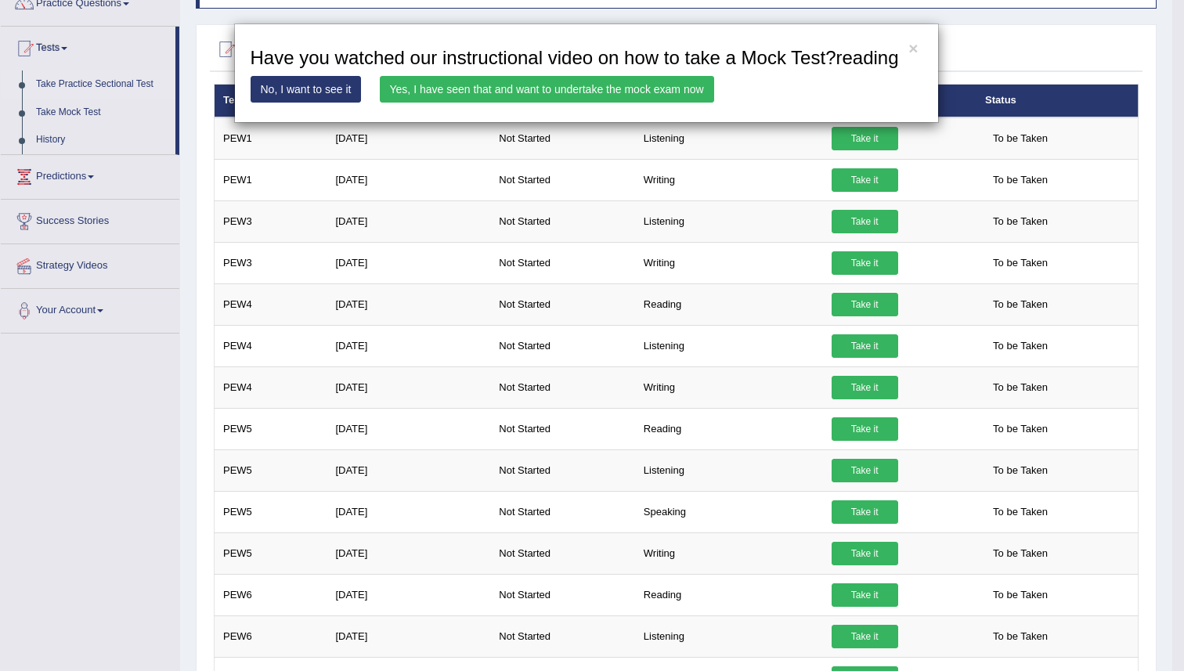
click at [543, 103] on link "Yes, I have seen that and want to undertake the mock exam now" at bounding box center [547, 89] width 334 height 27
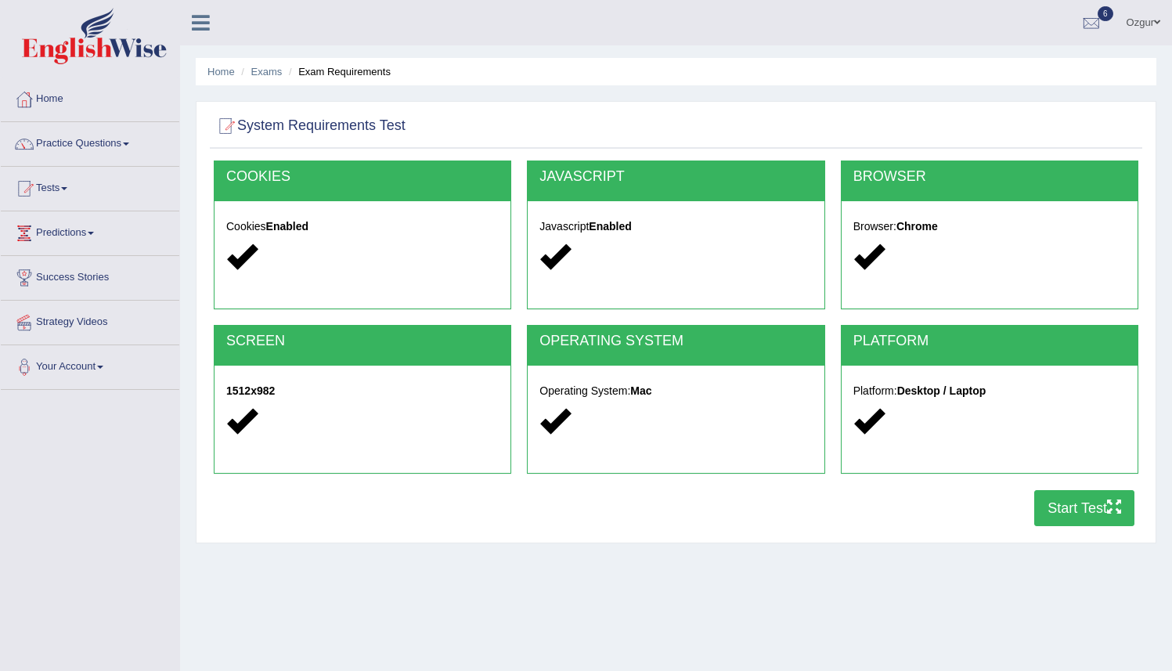
click at [1049, 506] on button "Start Test" at bounding box center [1085, 508] width 100 height 36
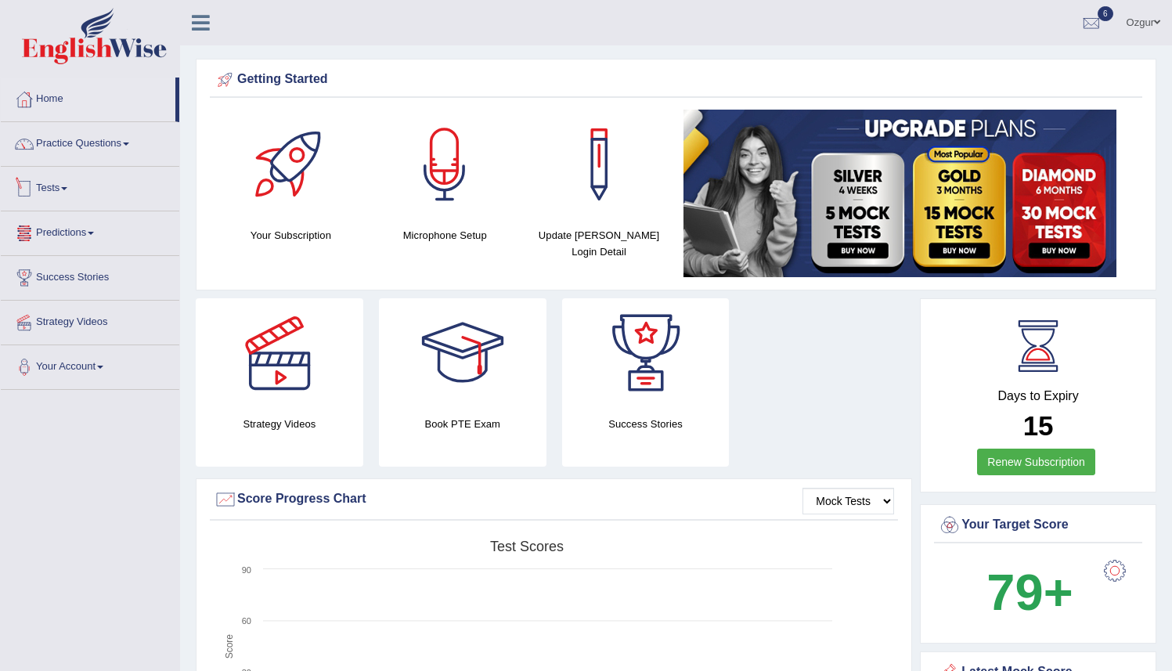
click at [56, 193] on link "Tests" at bounding box center [90, 186] width 179 height 39
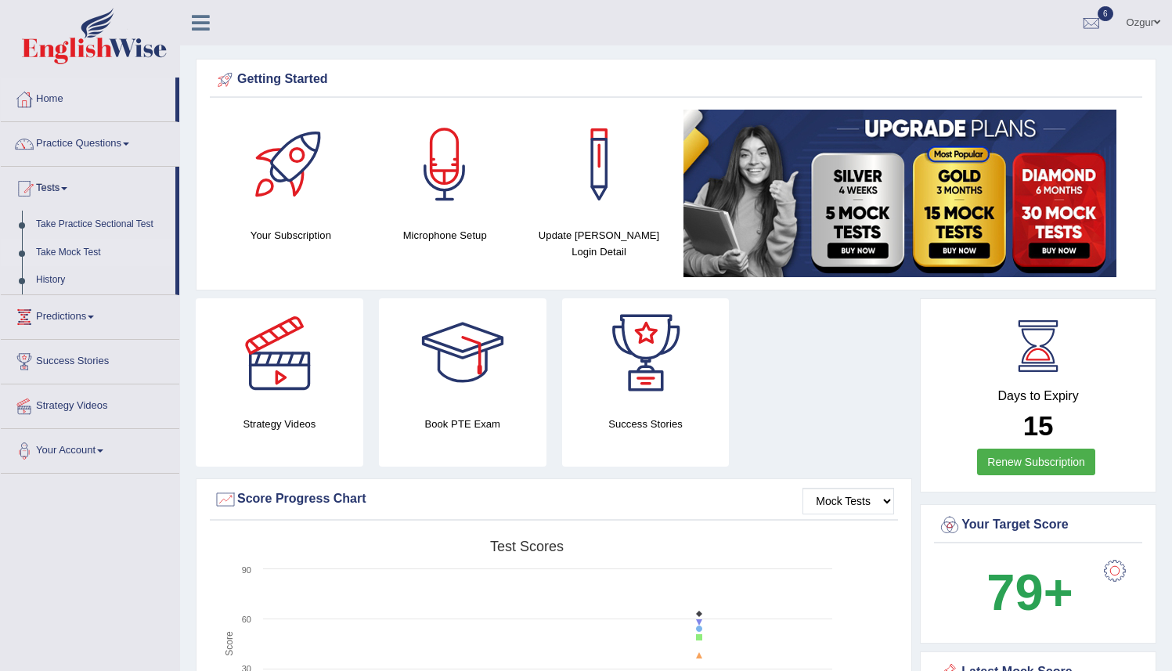
click at [63, 257] on link "Take Mock Test" at bounding box center [102, 253] width 146 height 28
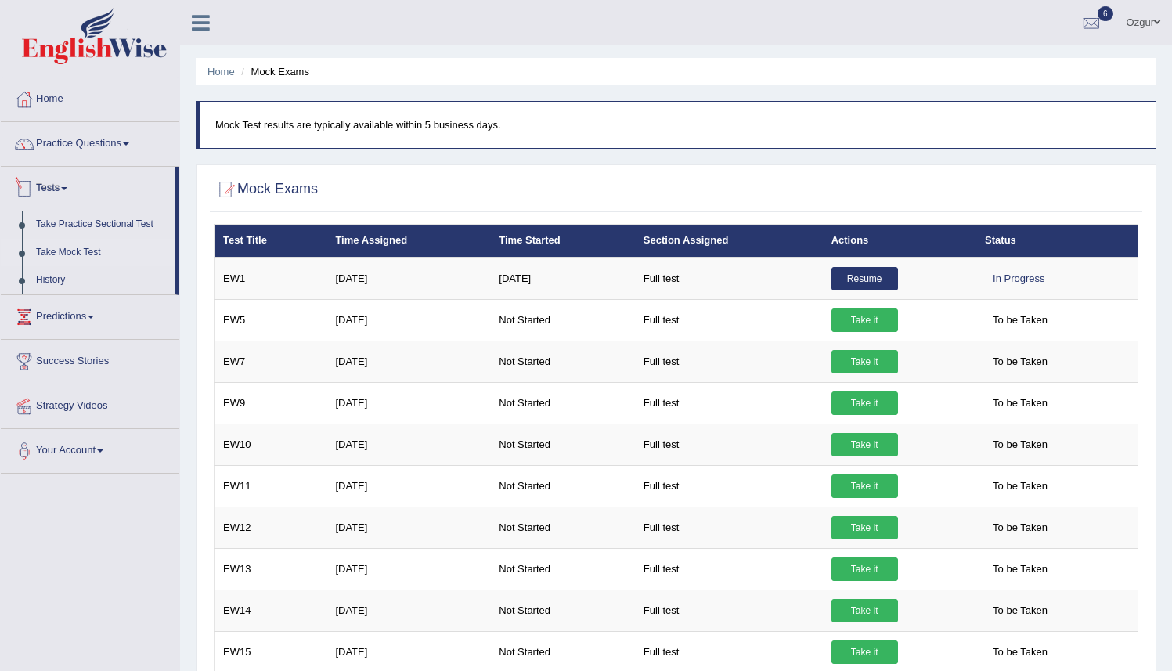
click at [63, 197] on link "Tests" at bounding box center [88, 186] width 175 height 39
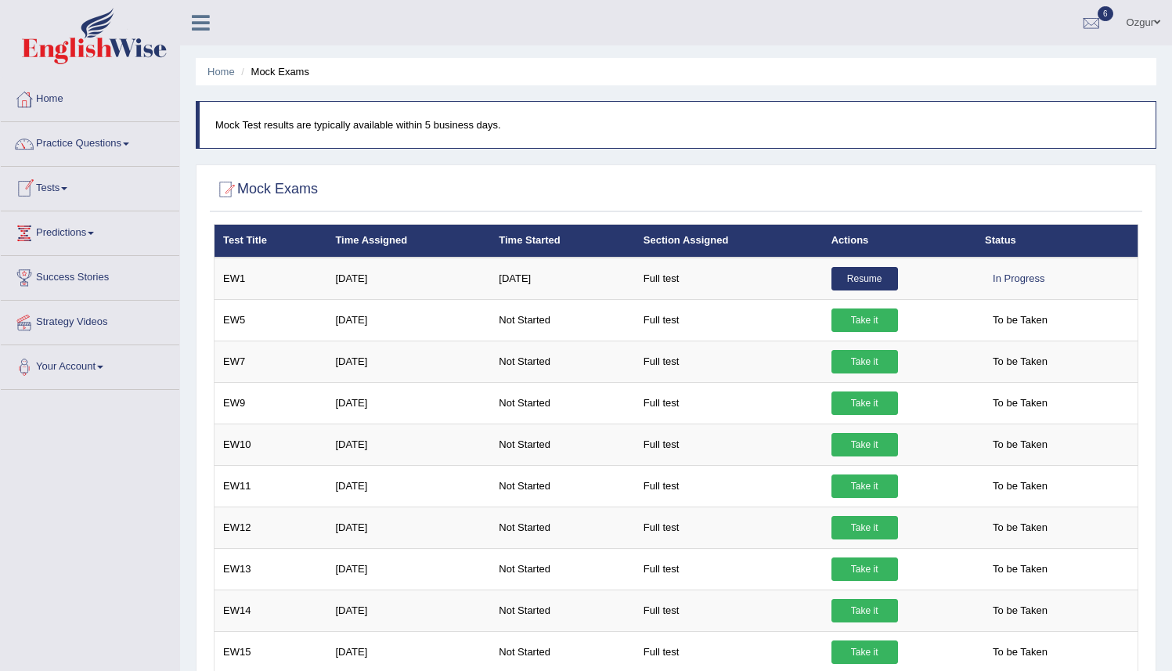
click at [66, 203] on link "Tests" at bounding box center [90, 186] width 179 height 39
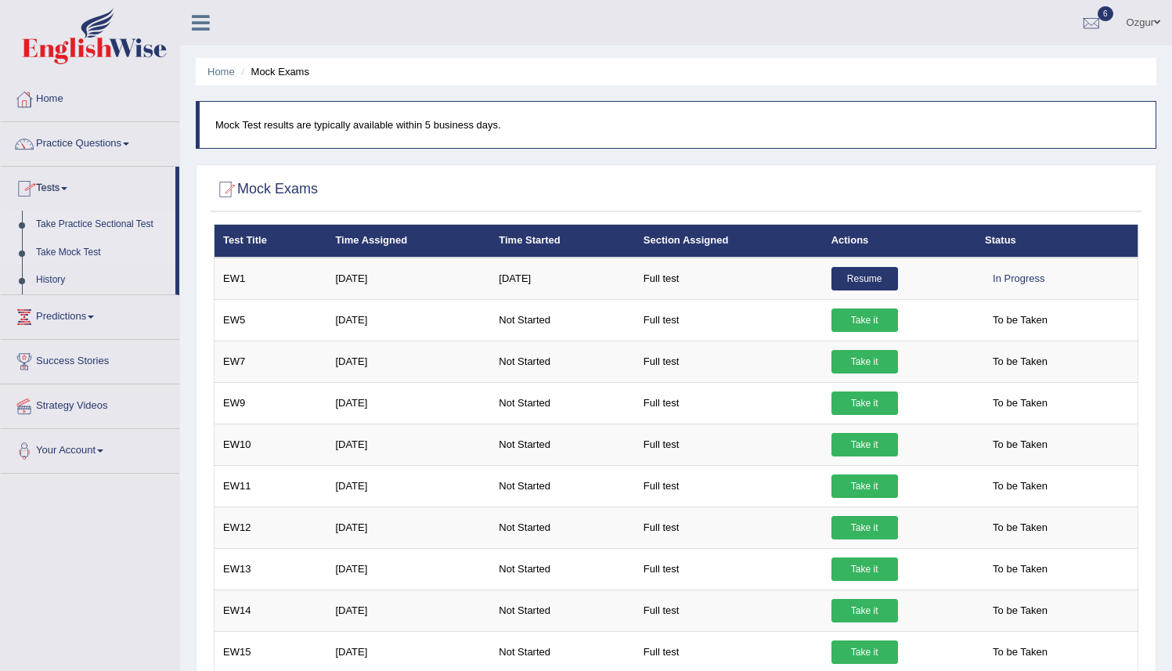
click at [78, 218] on link "Take Practice Sectional Test" at bounding box center [102, 225] width 146 height 28
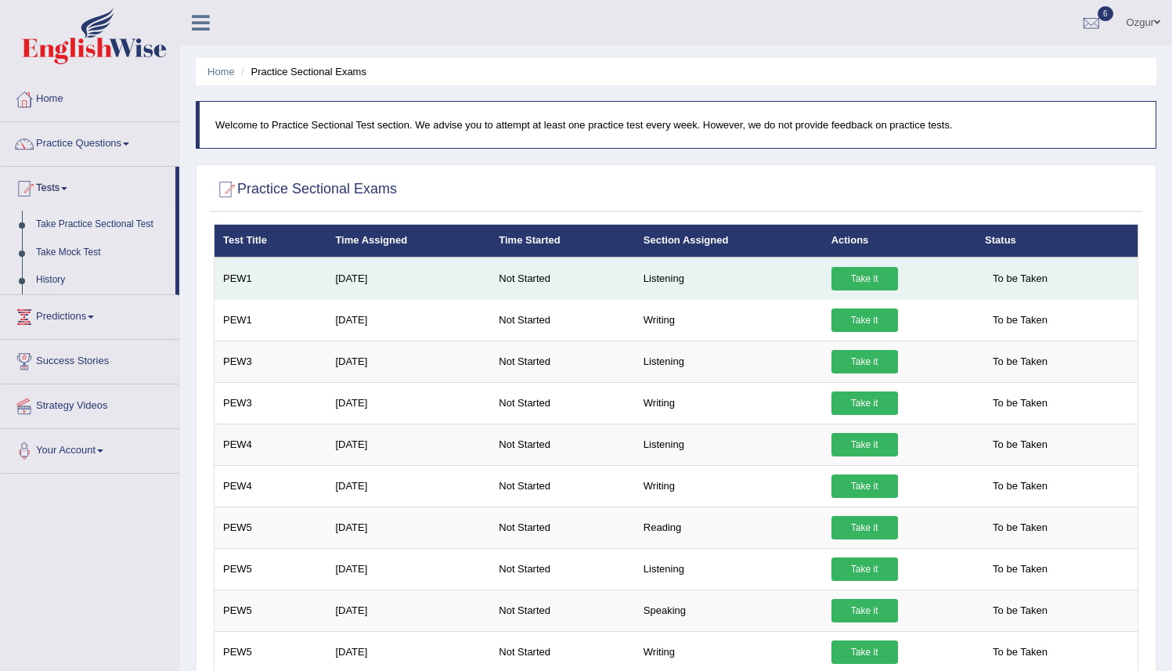
click at [870, 277] on link "Take it" at bounding box center [865, 278] width 67 height 23
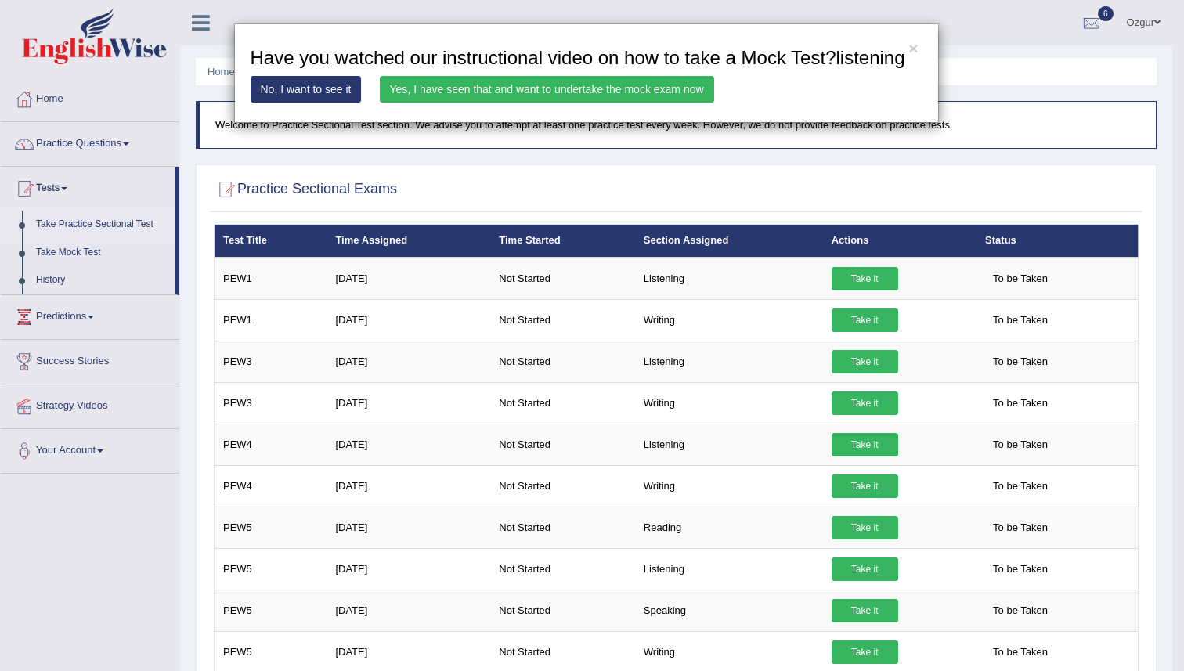
click at [537, 103] on link "Yes, I have seen that and want to undertake the mock exam now" at bounding box center [547, 89] width 334 height 27
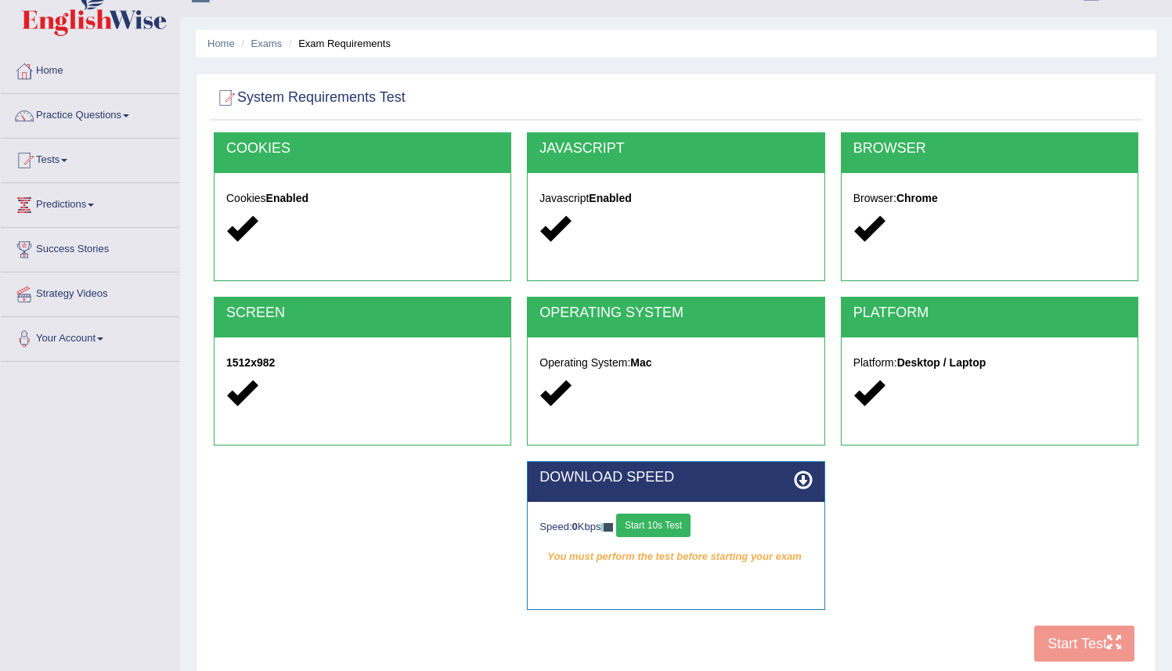
scroll to position [30, 0]
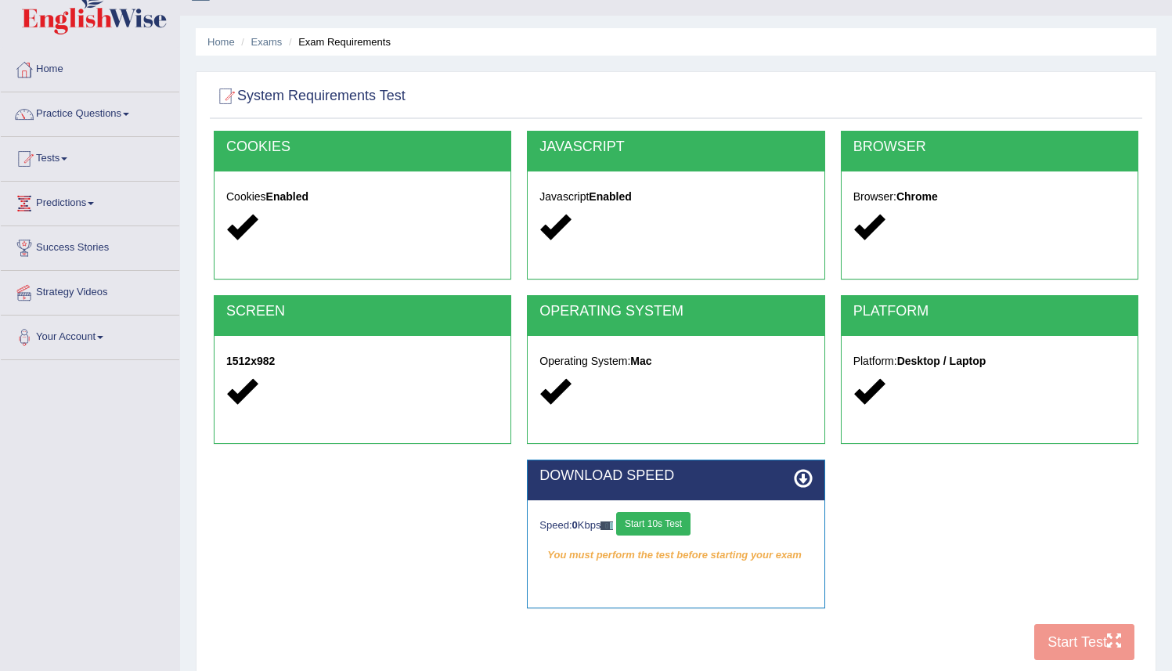
click at [667, 529] on button "Start 10s Test" at bounding box center [653, 523] width 74 height 23
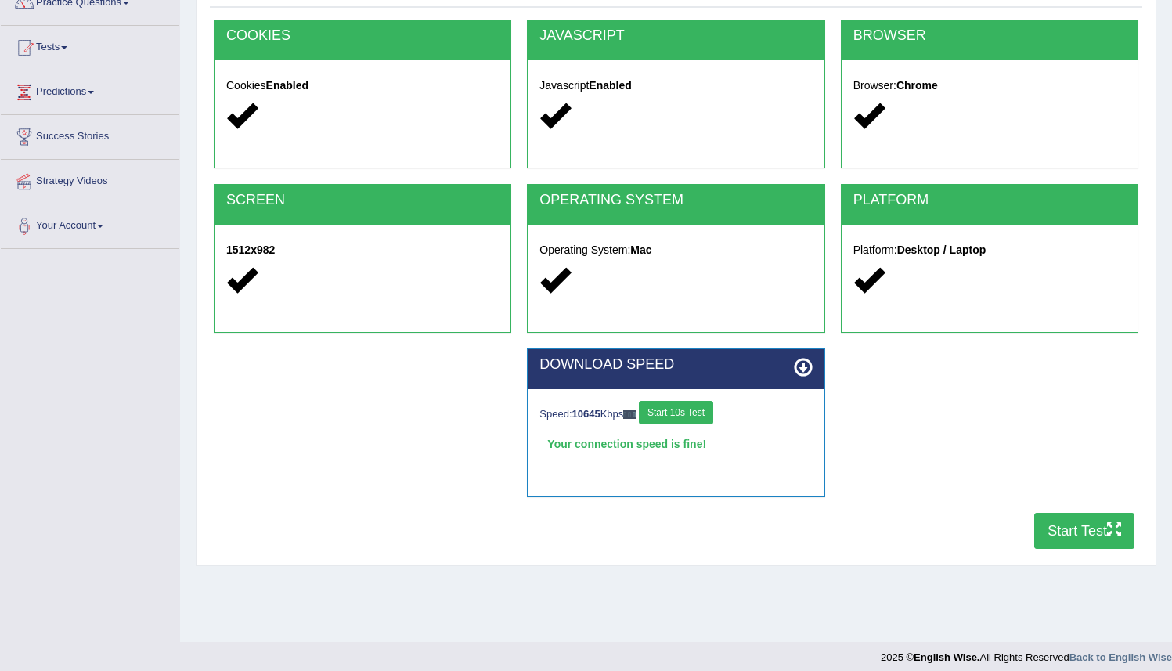
scroll to position [150, 0]
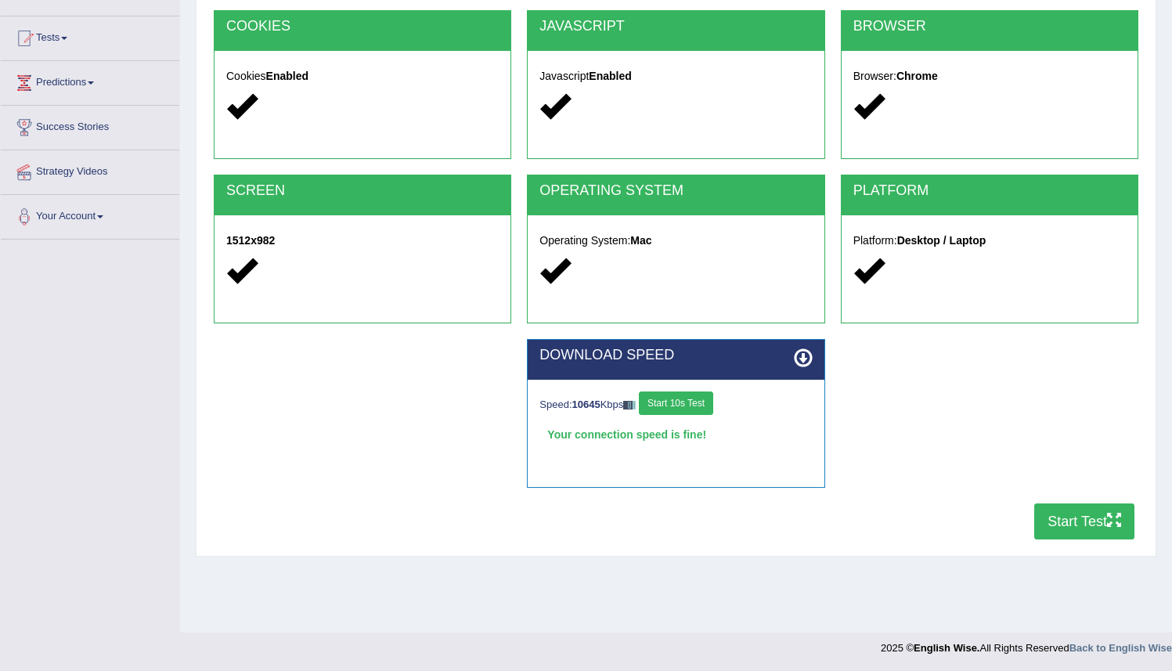
click at [1089, 532] on button "Start Test" at bounding box center [1085, 522] width 100 height 36
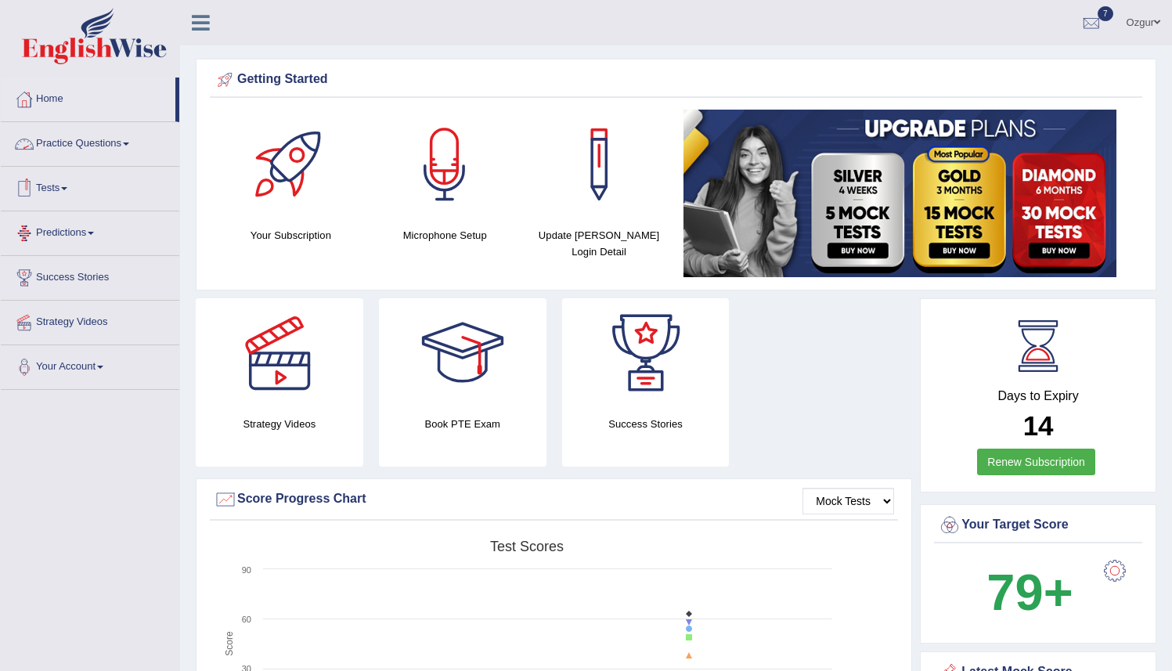
click at [70, 237] on link "Predictions" at bounding box center [90, 230] width 179 height 39
click at [56, 186] on link "Tests" at bounding box center [90, 186] width 179 height 39
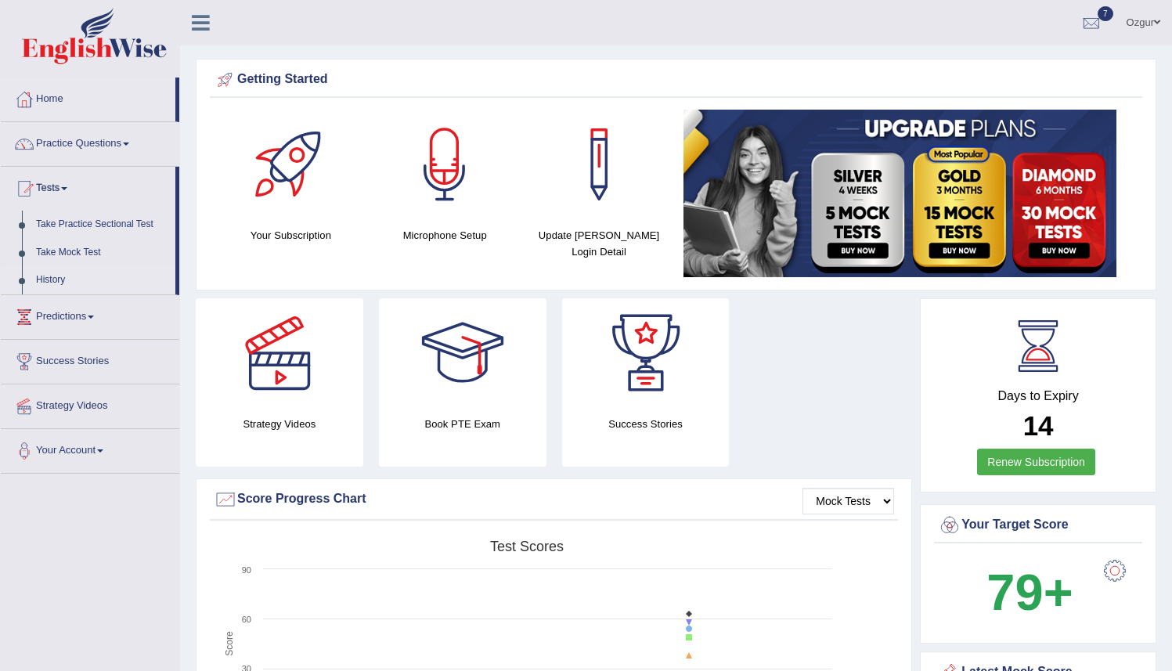
click at [56, 279] on link "History" at bounding box center [102, 280] width 146 height 28
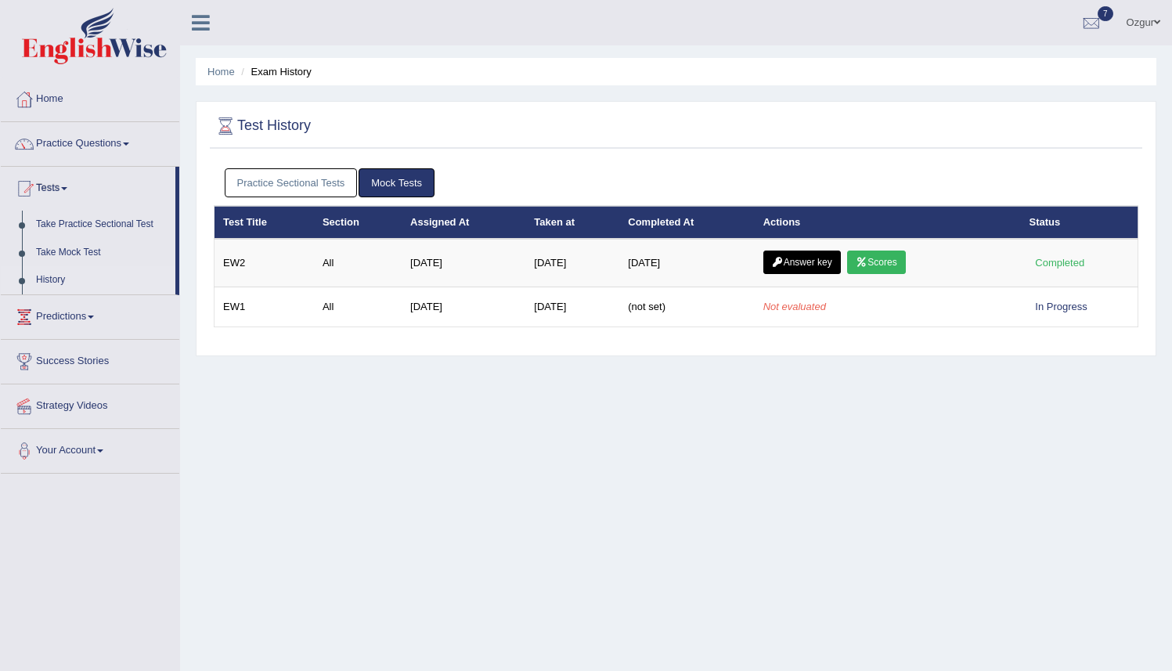
click at [322, 182] on link "Practice Sectional Tests" at bounding box center [291, 182] width 133 height 29
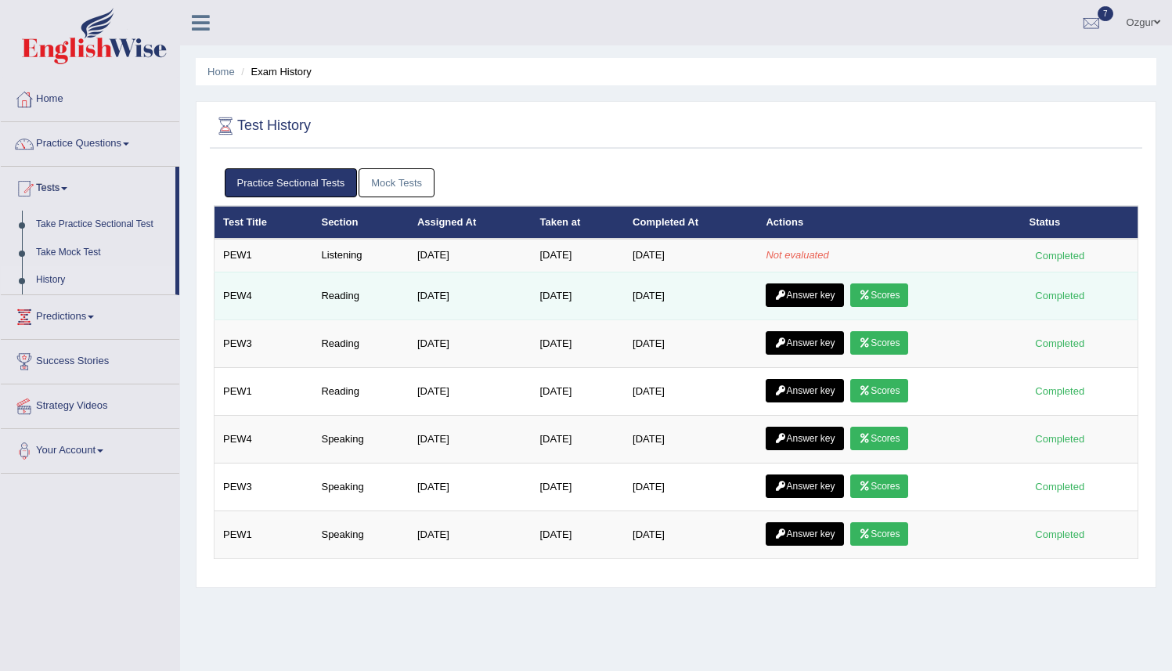
click at [871, 294] on icon at bounding box center [865, 295] width 12 height 9
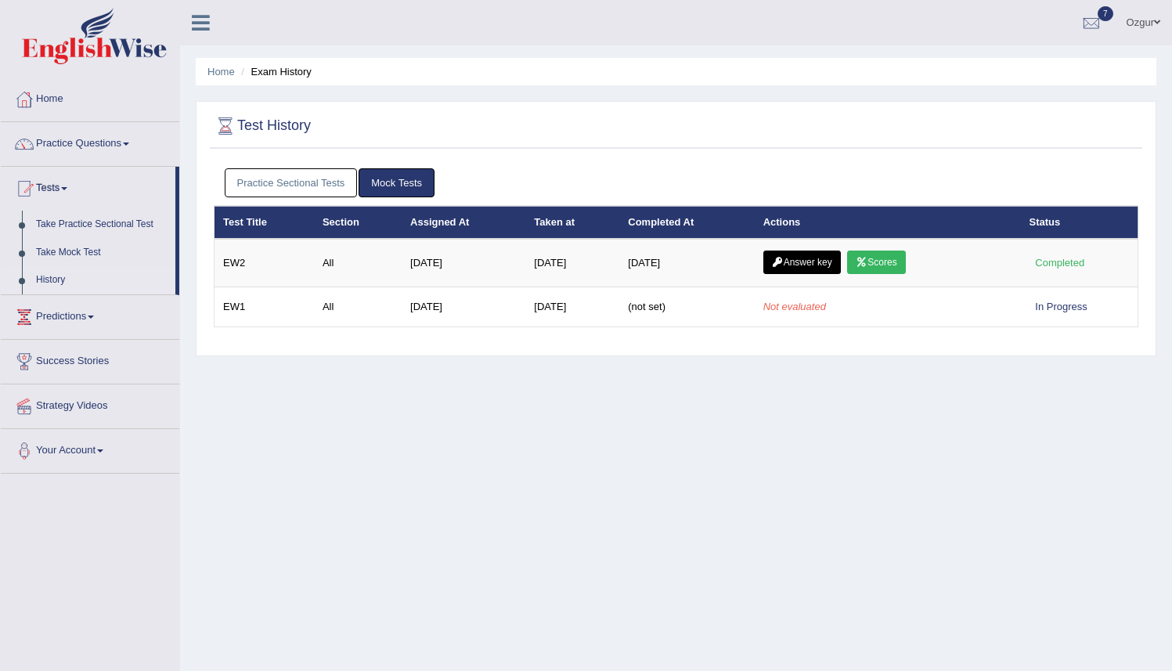
click at [299, 177] on link "Practice Sectional Tests" at bounding box center [291, 182] width 133 height 29
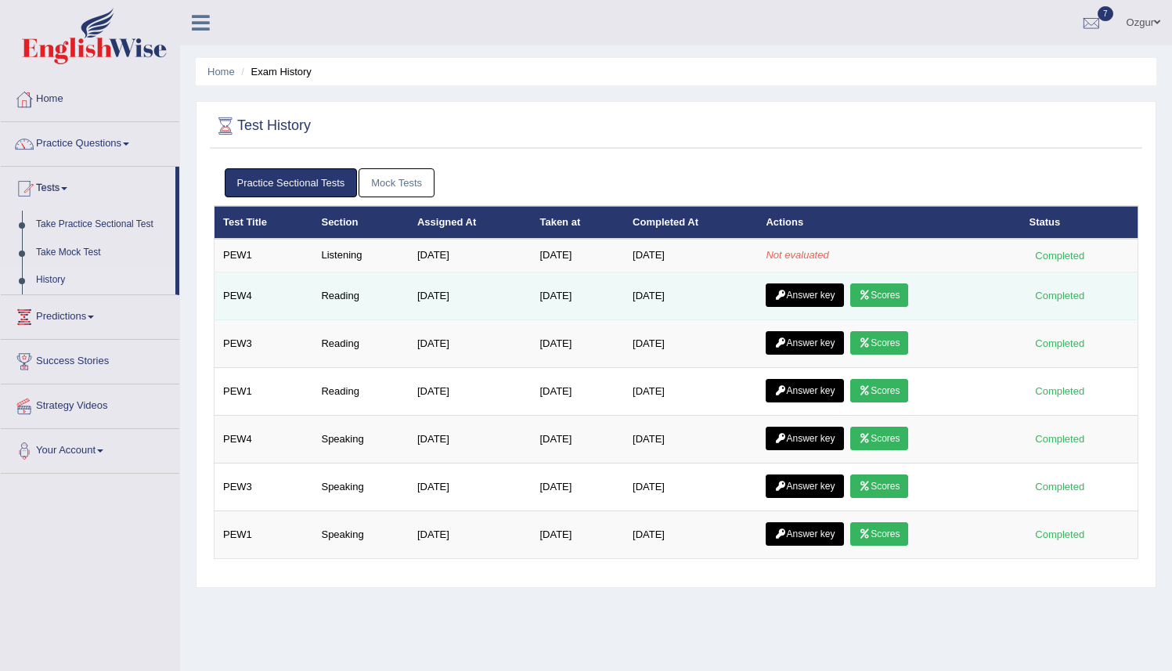
click at [804, 297] on link "Answer key" at bounding box center [805, 295] width 78 height 23
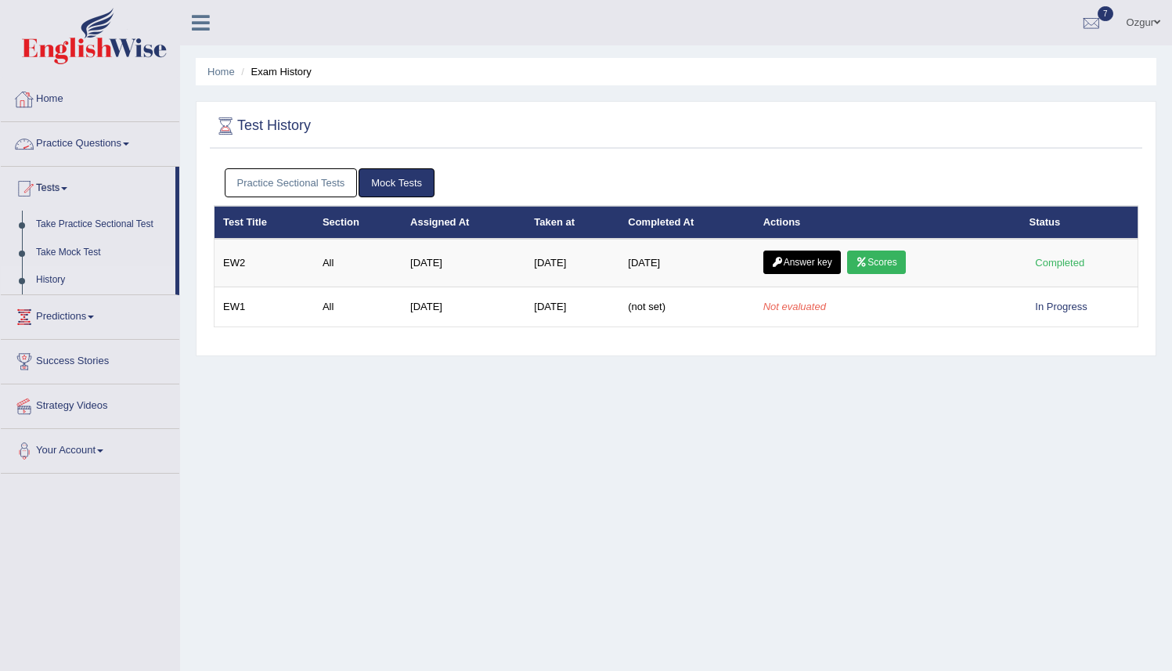
click at [320, 176] on link "Practice Sectional Tests" at bounding box center [291, 182] width 133 height 29
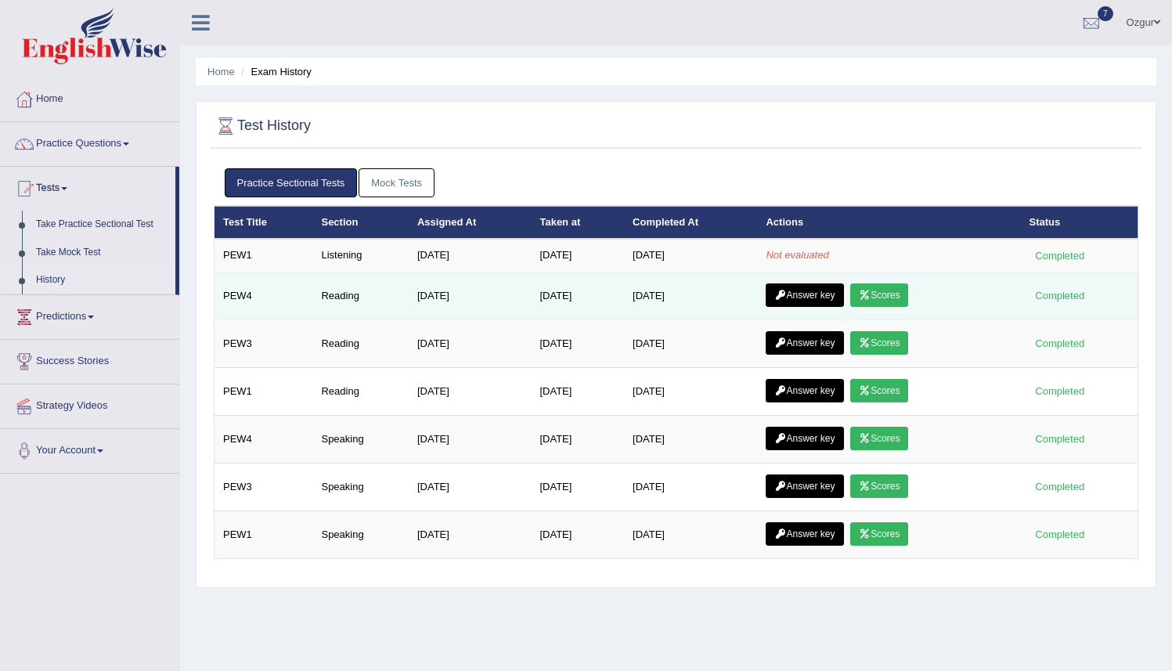
click at [891, 298] on link "Scores" at bounding box center [880, 295] width 58 height 23
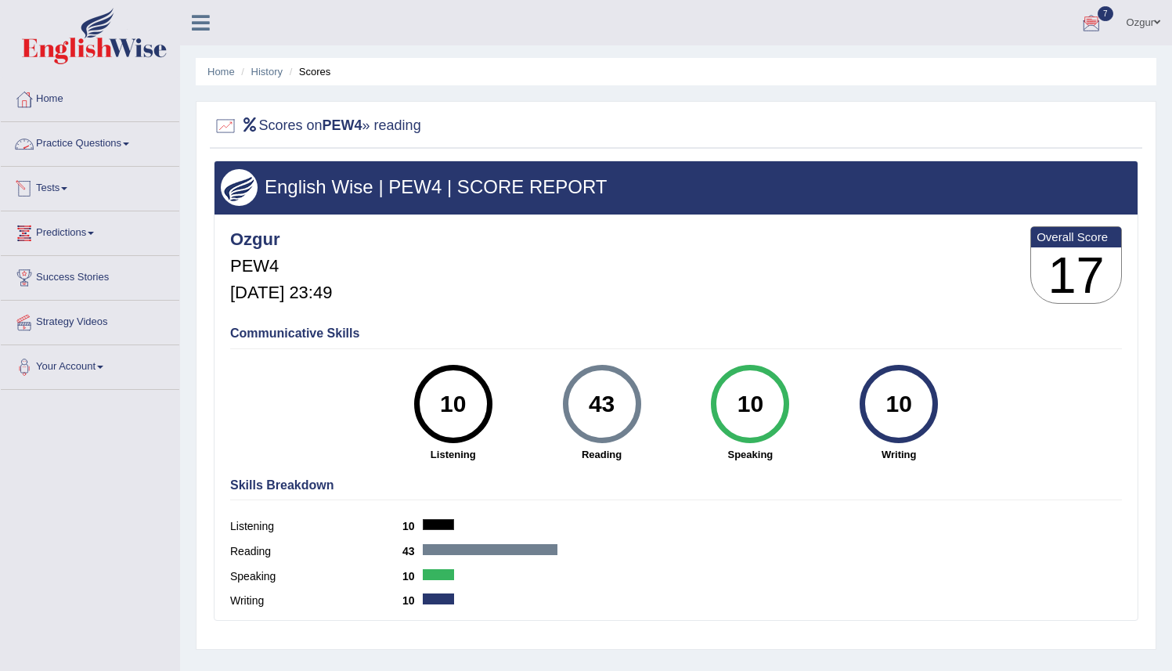
click at [59, 197] on link "Tests" at bounding box center [90, 186] width 179 height 39
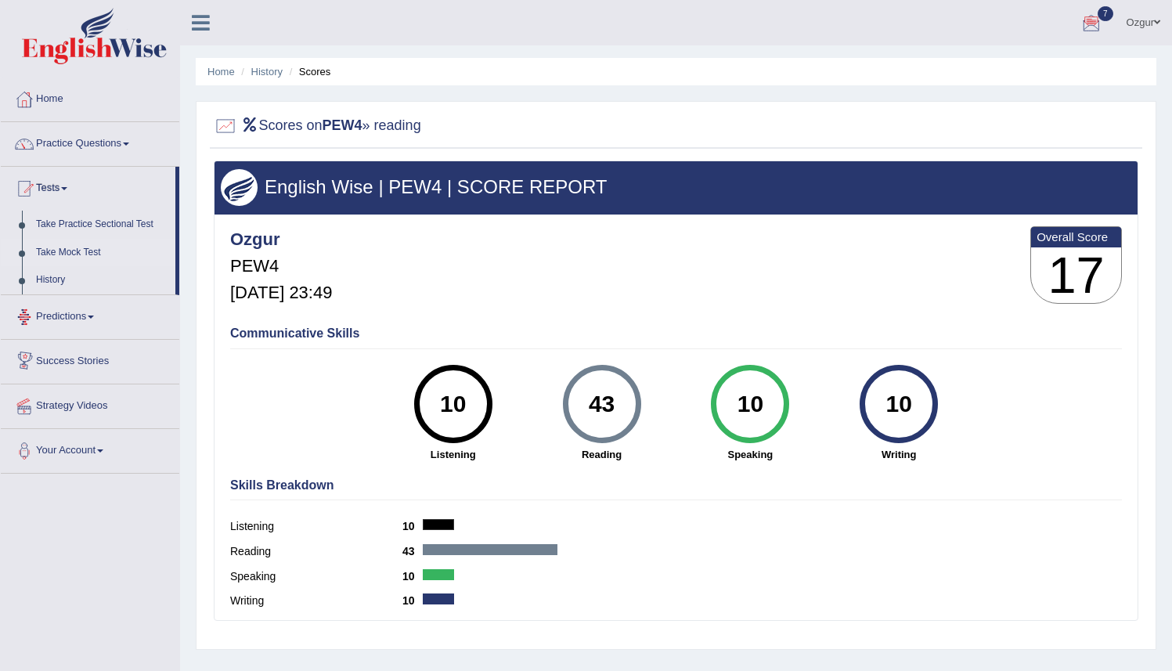
click at [72, 250] on link "Take Mock Test" at bounding box center [102, 253] width 146 height 28
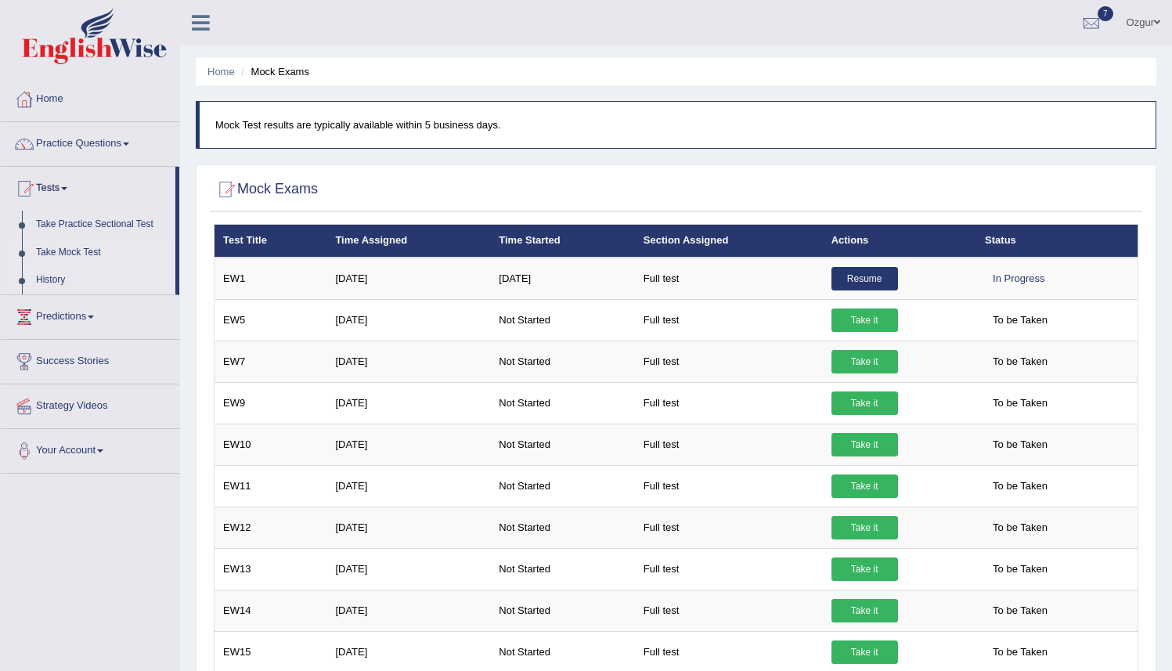
click at [55, 280] on link "History" at bounding box center [102, 280] width 146 height 28
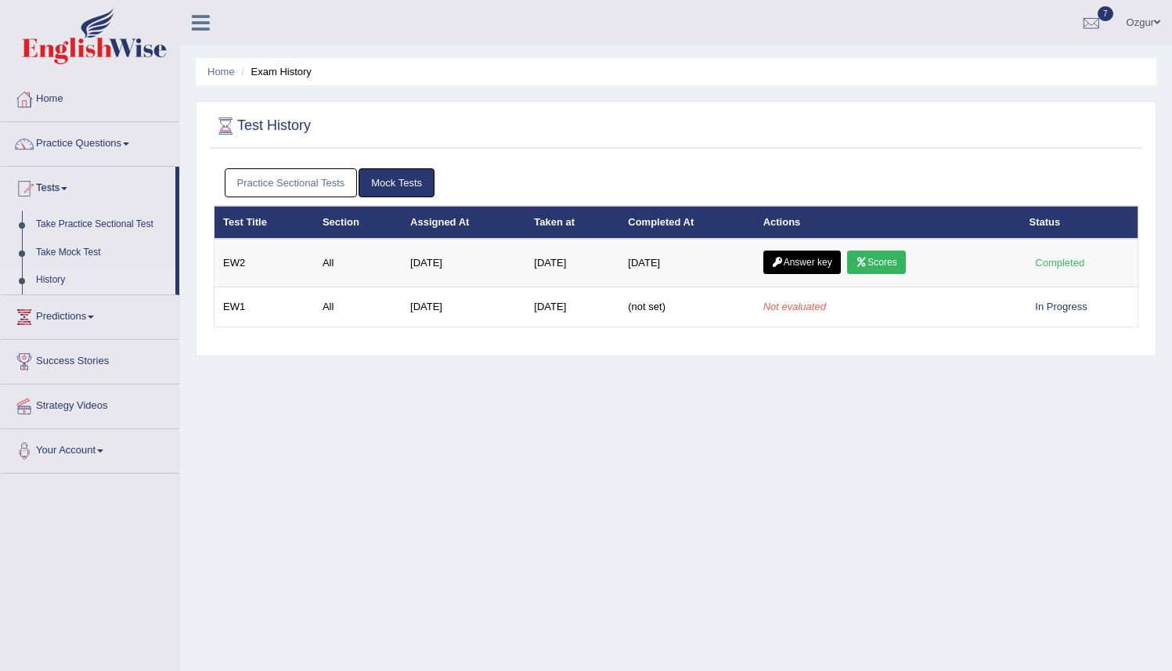
click at [305, 182] on link "Practice Sectional Tests" at bounding box center [291, 182] width 133 height 29
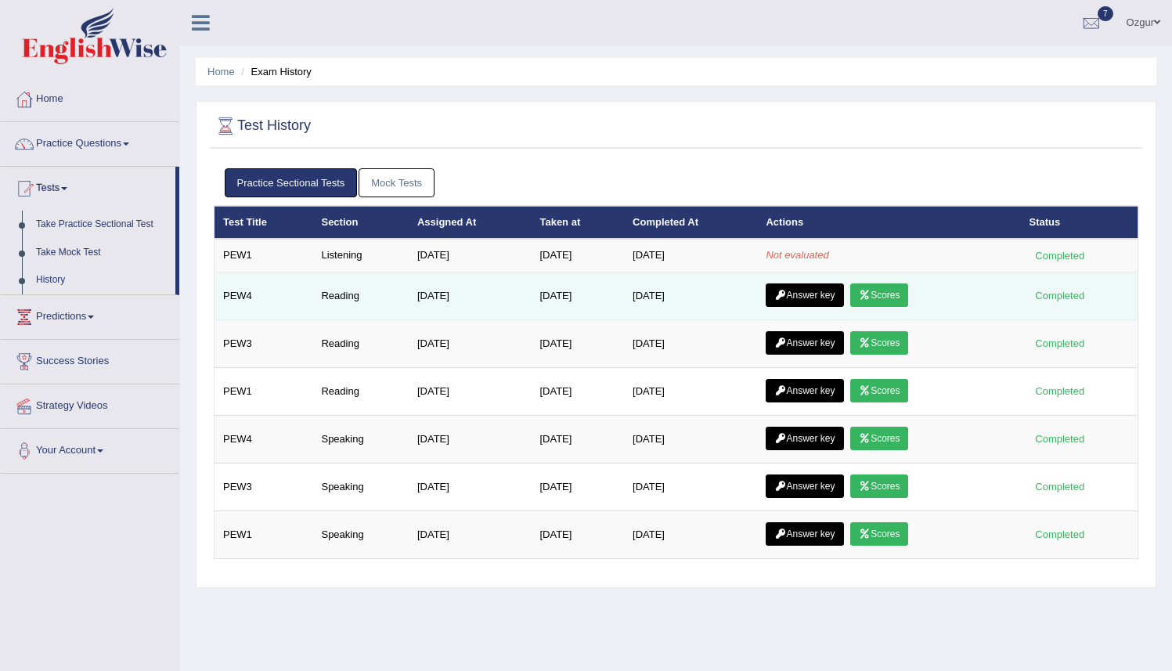
click at [885, 296] on link "Scores" at bounding box center [880, 295] width 58 height 23
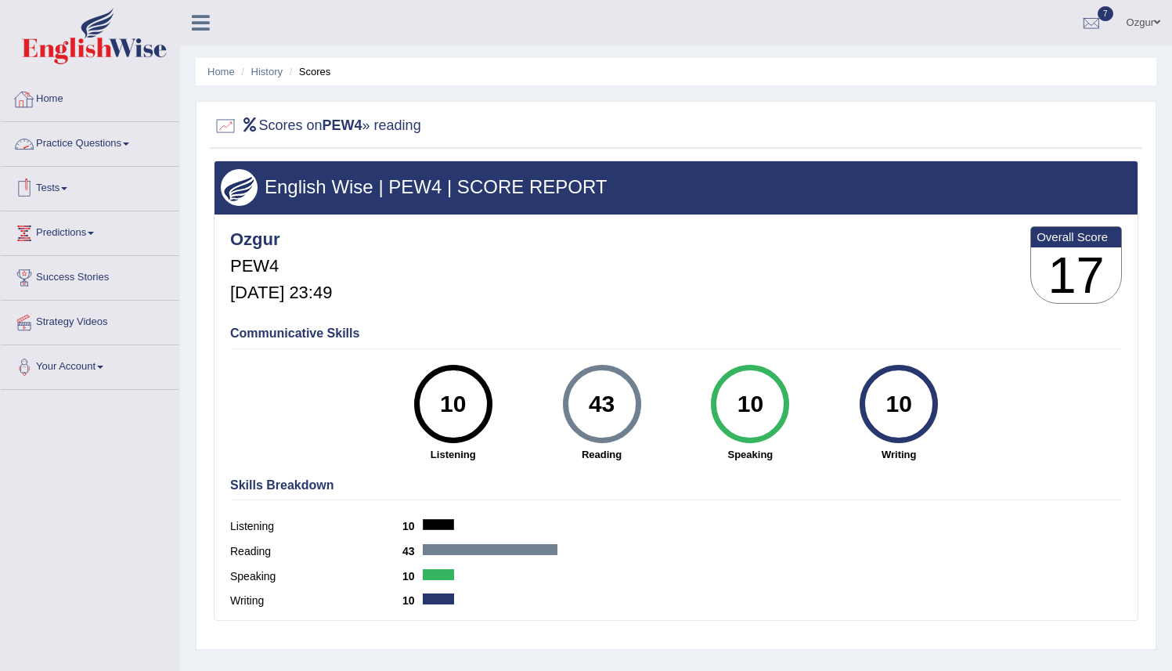
click at [56, 186] on link "Tests" at bounding box center [90, 186] width 179 height 39
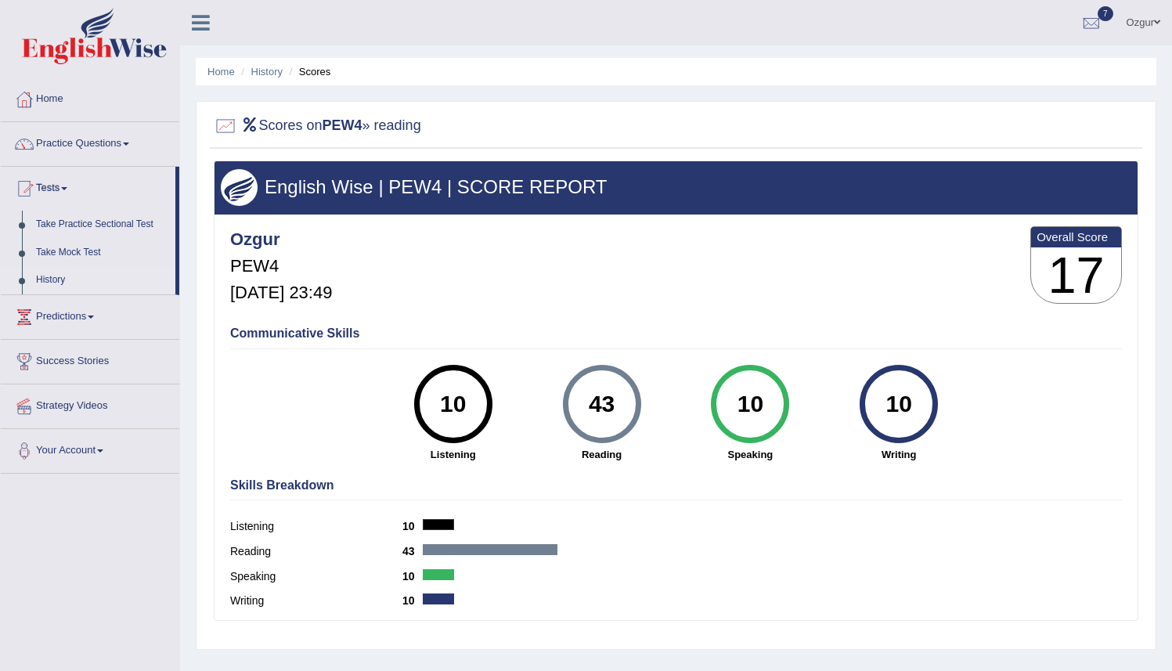
click at [58, 277] on link "History" at bounding box center [102, 280] width 146 height 28
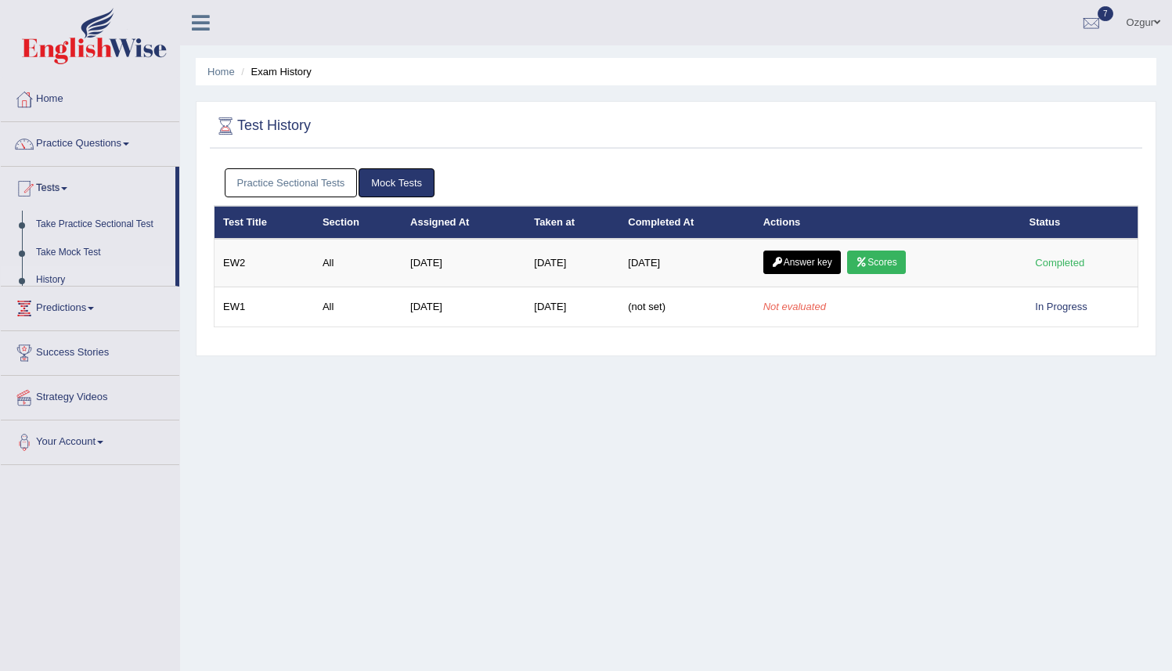
click at [282, 194] on link "Practice Sectional Tests" at bounding box center [291, 182] width 133 height 29
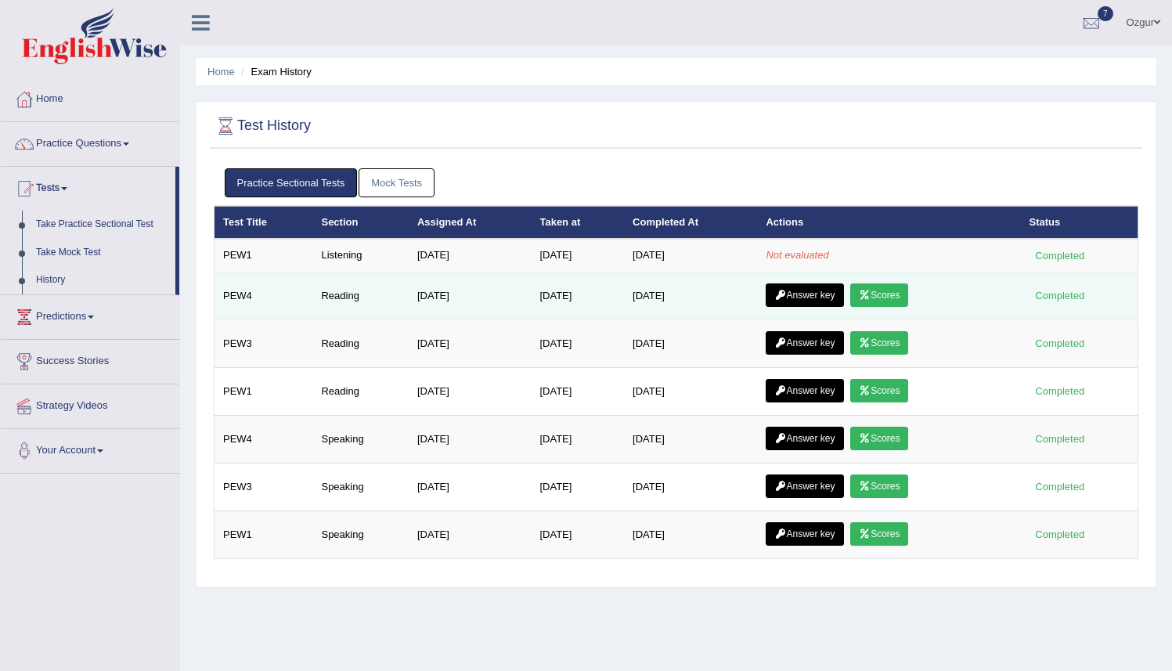
click at [786, 294] on icon at bounding box center [781, 295] width 12 height 9
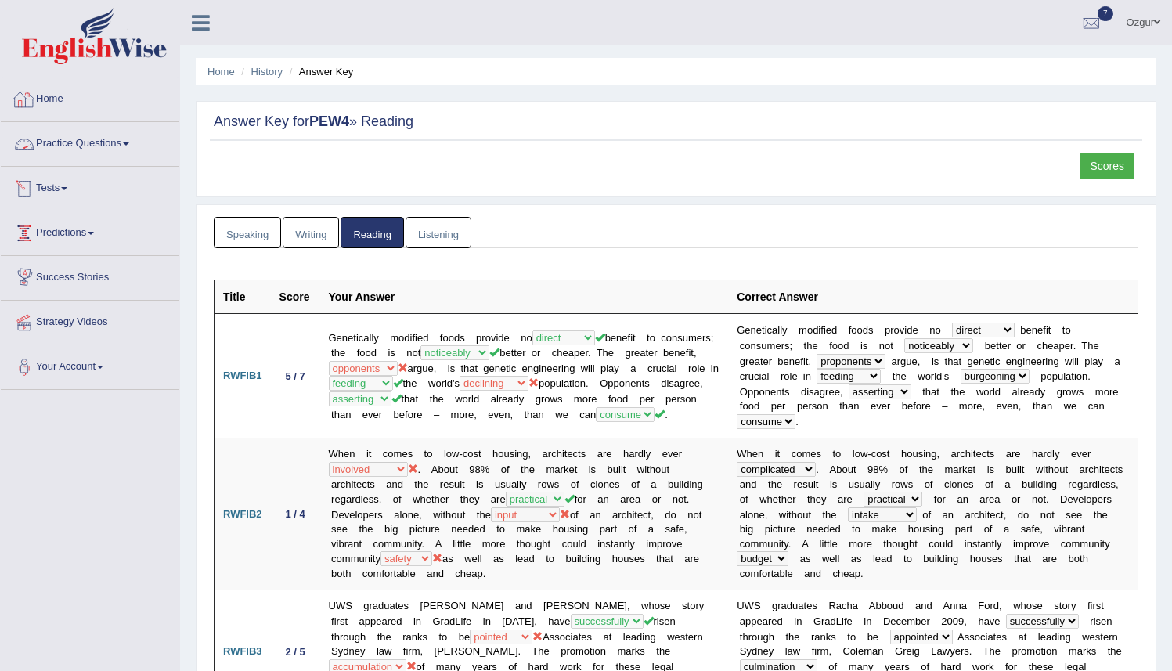
click at [85, 150] on link "Practice Questions" at bounding box center [90, 141] width 179 height 39
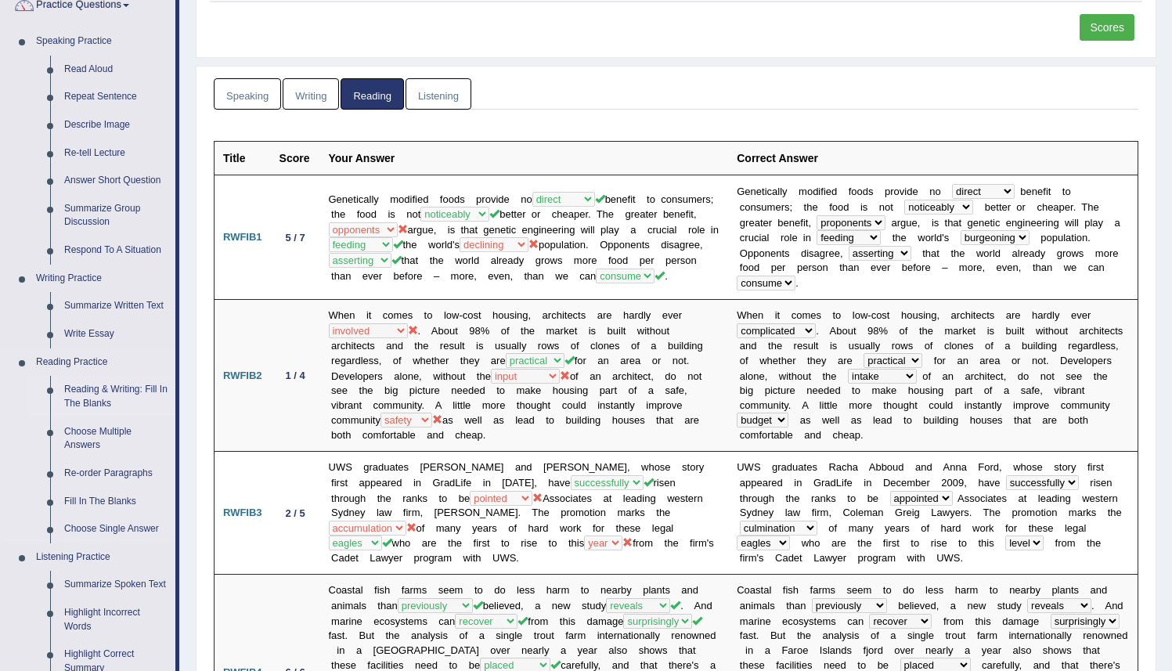
scroll to position [141, 0]
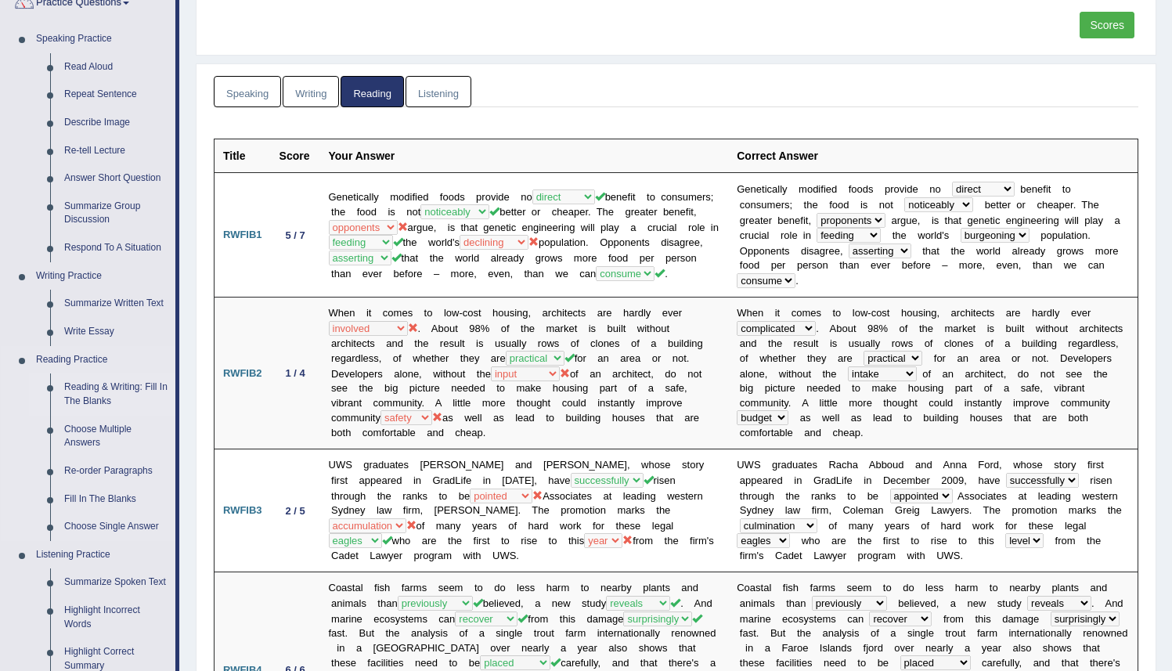
click at [118, 400] on link "Reading & Writing: Fill In The Blanks" at bounding box center [116, 395] width 118 height 42
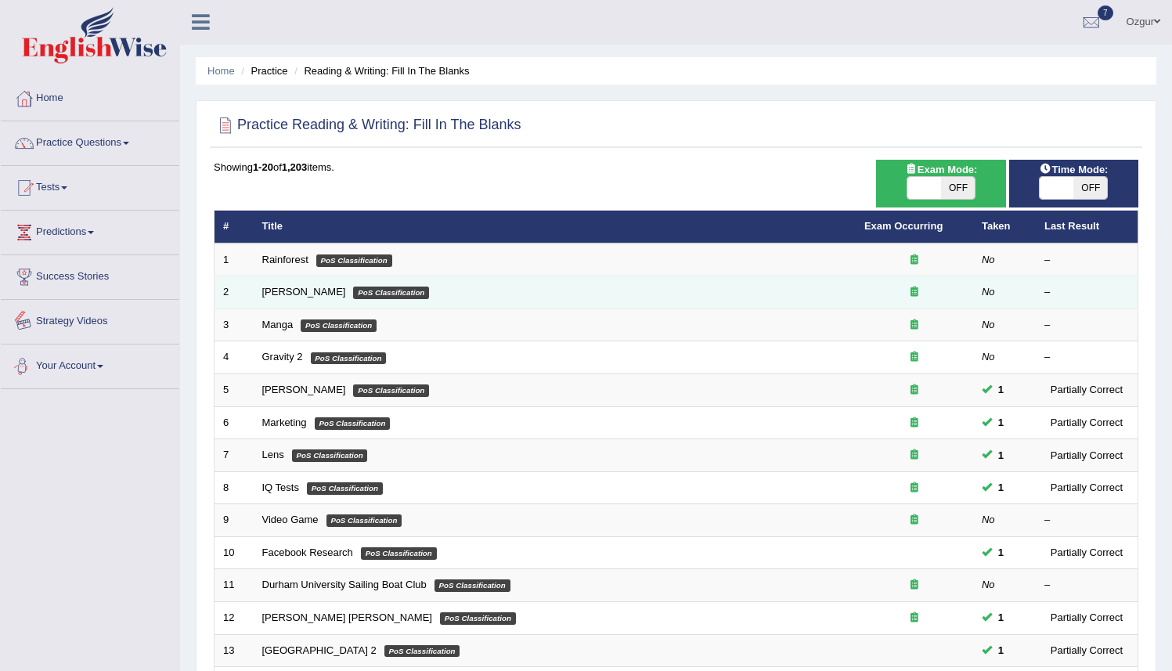
scroll to position [305, 0]
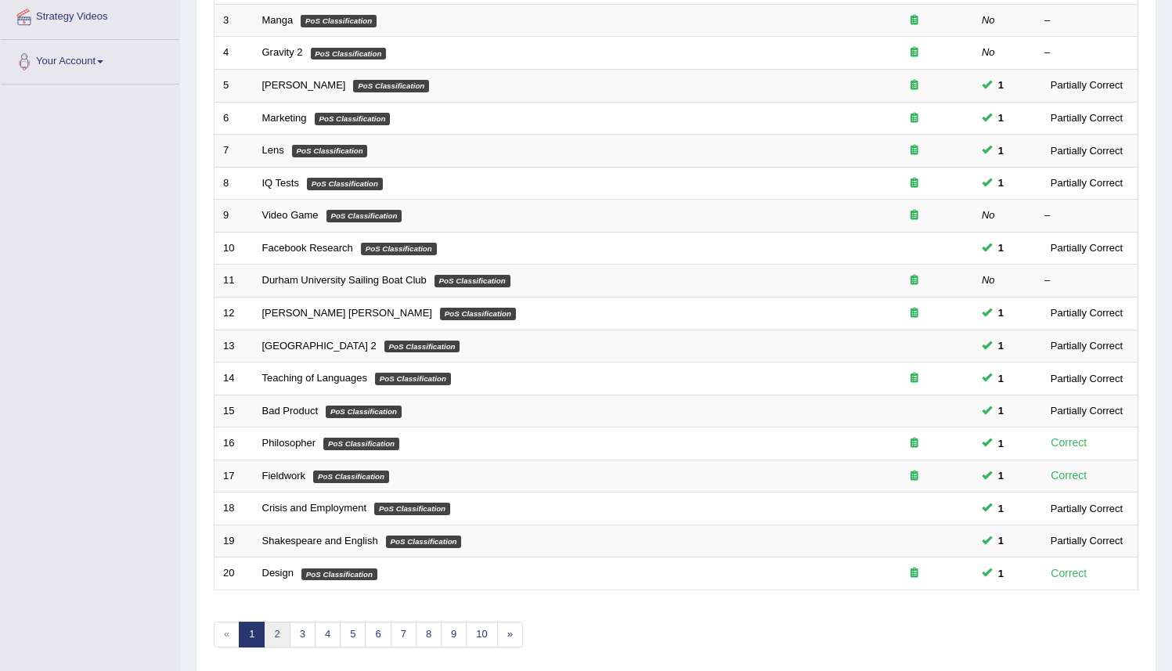
click at [272, 631] on link "2" at bounding box center [277, 635] width 26 height 26
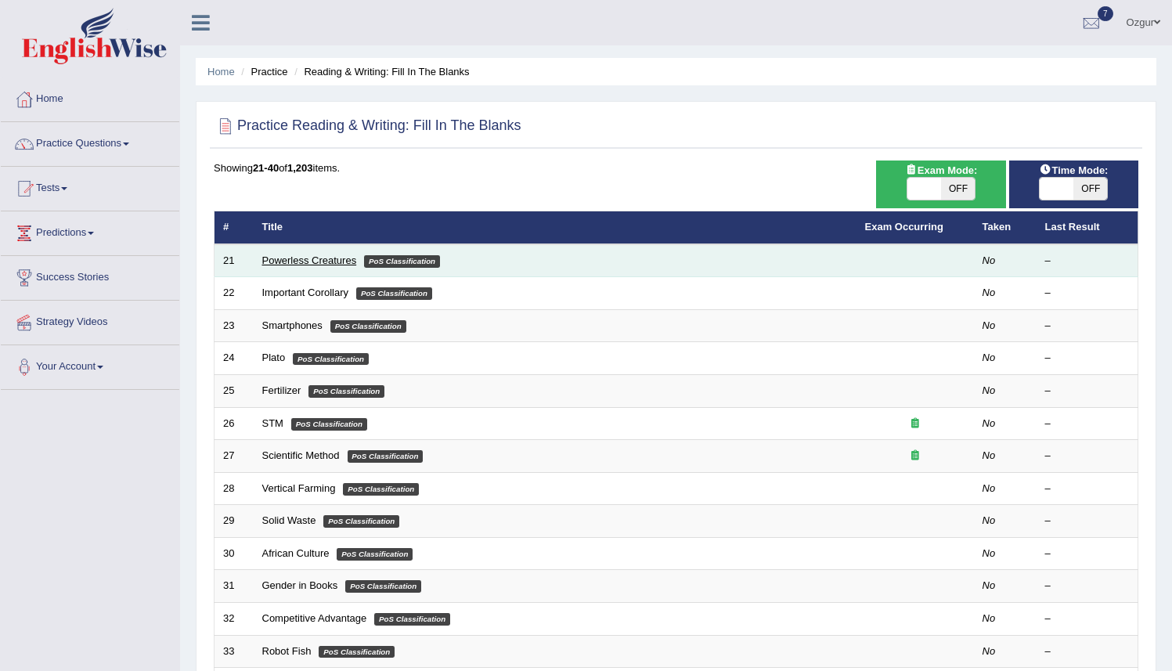
click at [303, 257] on link "Powerless Creatures" at bounding box center [309, 261] width 95 height 12
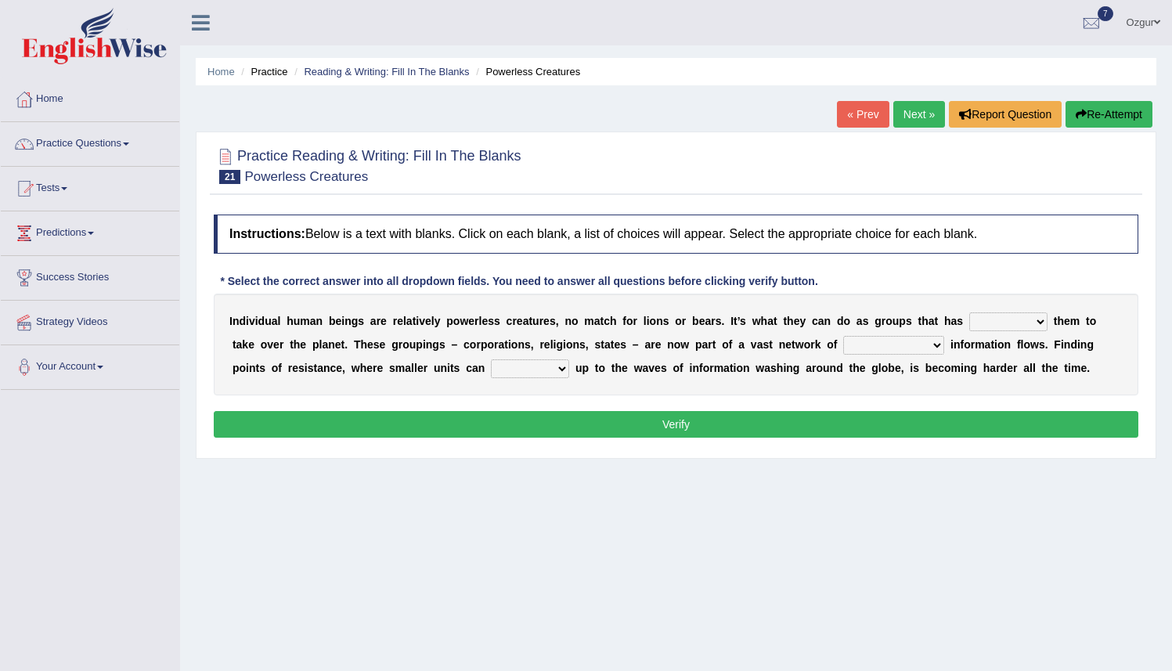
click at [1005, 323] on select "enabled contended embodied conjured" at bounding box center [1009, 321] width 78 height 19
select select "enabled"
click at [970, 312] on select "enabled contended embodied conjured" at bounding box center [1009, 321] width 78 height 19
click at [924, 339] on select "interconnected overlapping fastened exploited" at bounding box center [894, 345] width 101 height 19
select select "interconnected"
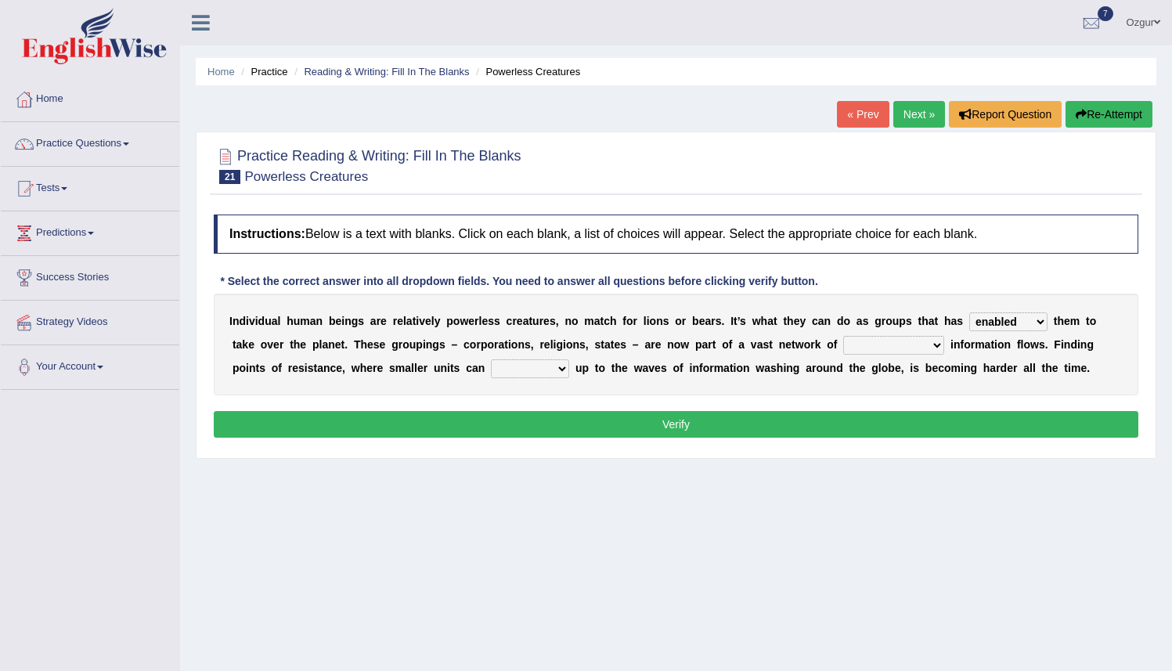
click at [844, 336] on select "interconnected overlapping fastened exploited" at bounding box center [894, 345] width 101 height 19
click at [552, 368] on select "stand raise hail pump" at bounding box center [530, 368] width 78 height 19
select select "pump"
click at [491, 359] on select "stand raise hail pump" at bounding box center [530, 368] width 78 height 19
click at [548, 421] on button "Verify" at bounding box center [676, 424] width 925 height 27
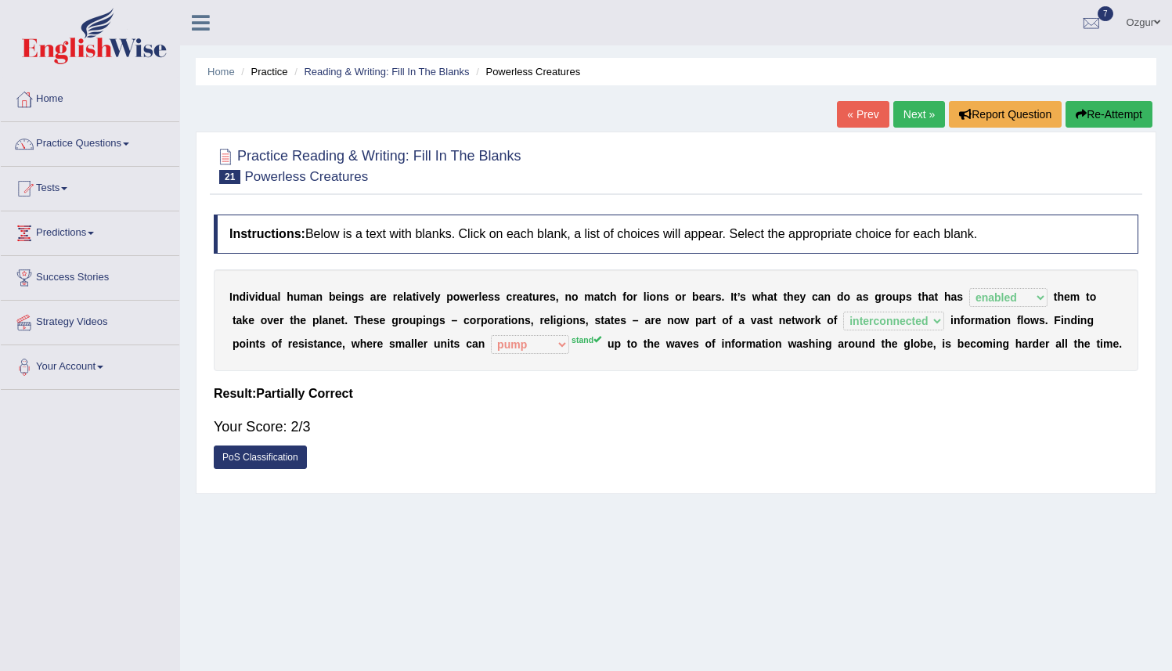
click at [914, 116] on link "Next »" at bounding box center [920, 114] width 52 height 27
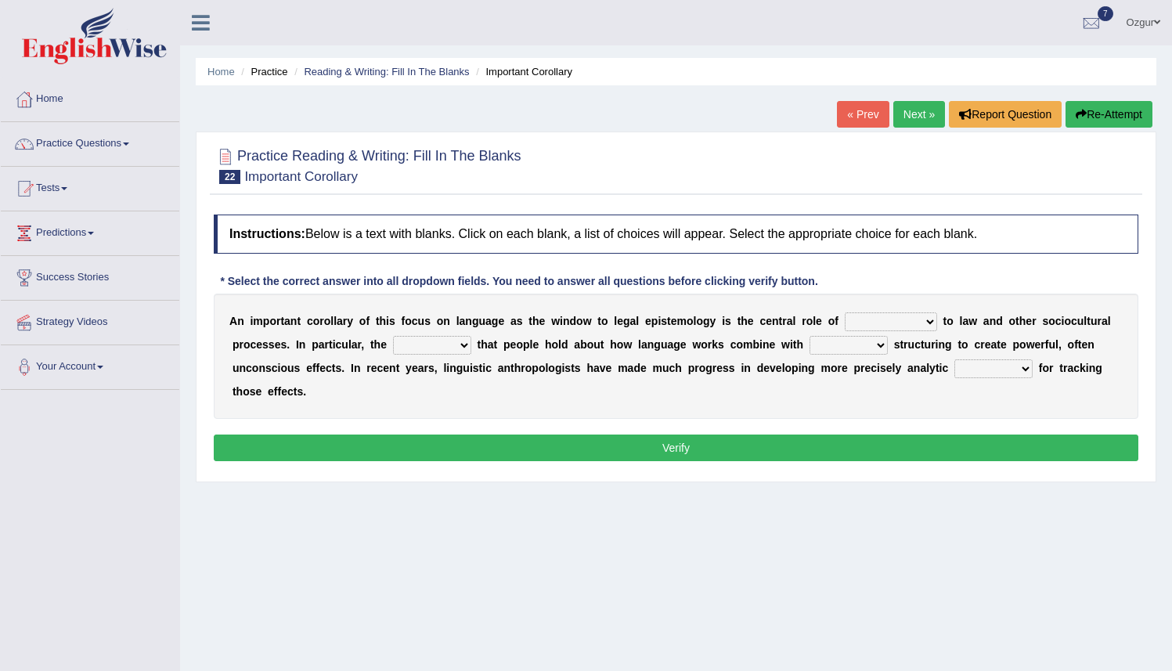
click at [923, 323] on select "discourse epoch dialect acquaintance" at bounding box center [891, 321] width 92 height 19
click at [54, 201] on link "Tests" at bounding box center [90, 186] width 179 height 39
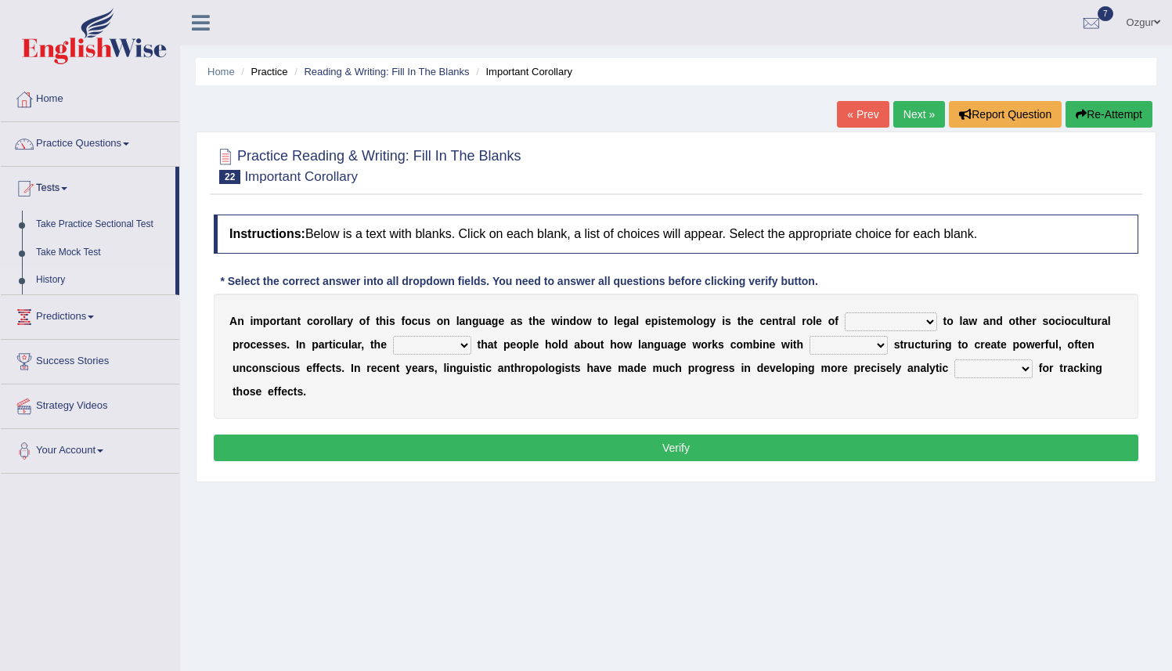
click at [63, 269] on link "History" at bounding box center [102, 280] width 146 height 28
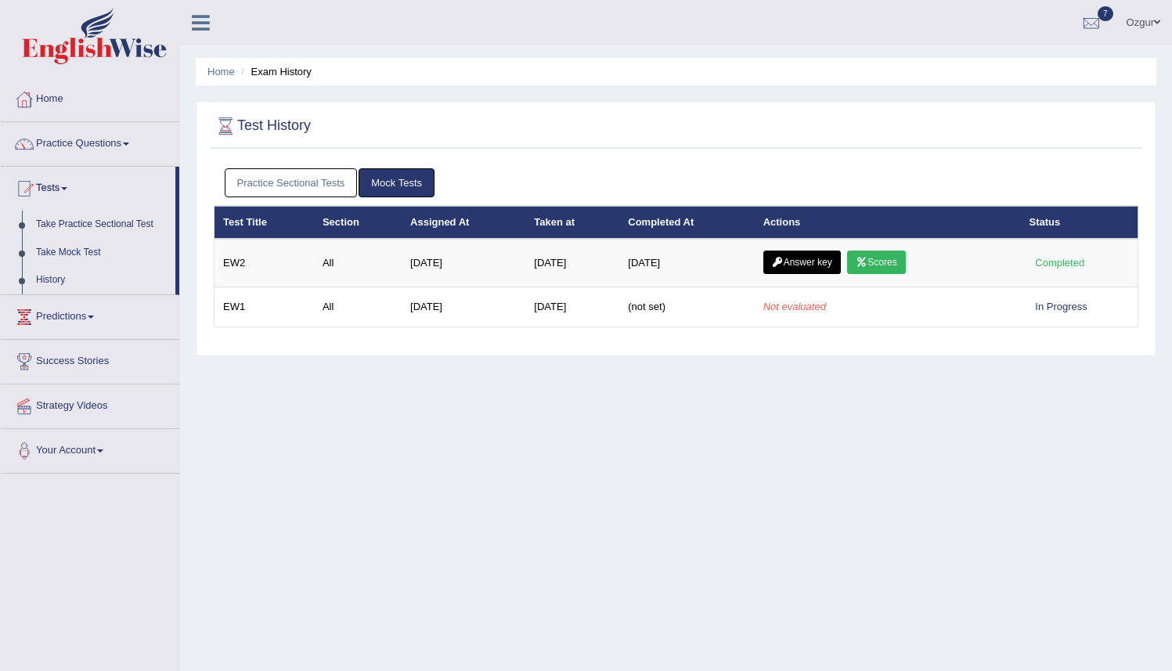
click at [299, 185] on link "Practice Sectional Tests" at bounding box center [291, 182] width 133 height 29
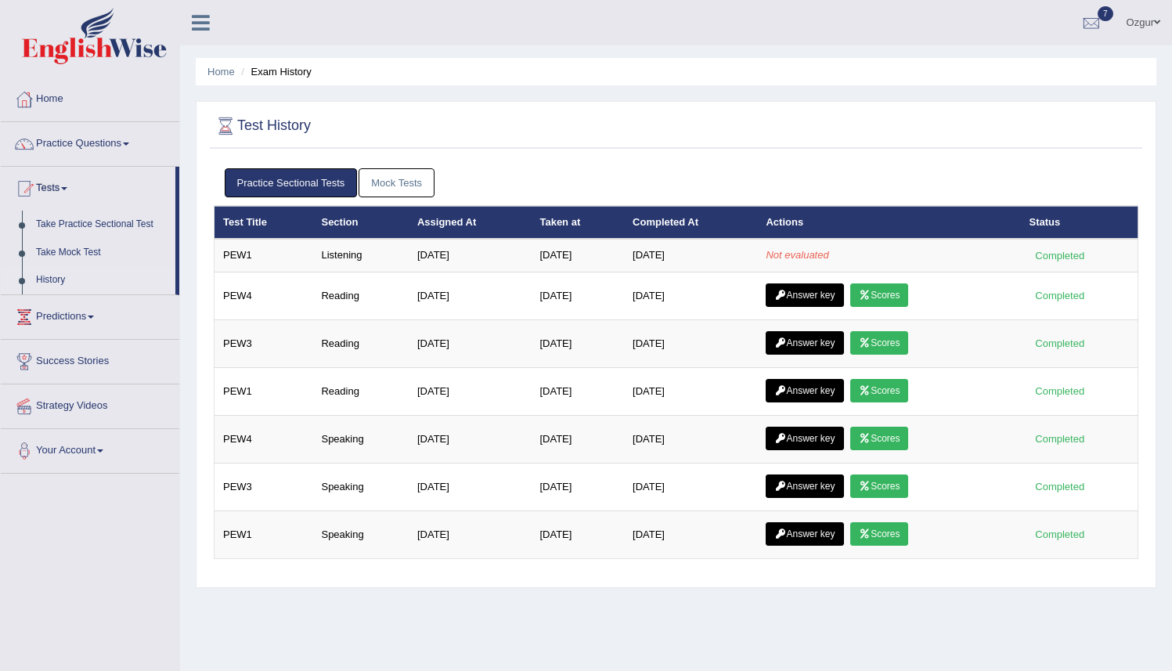
click at [298, 186] on link "Practice Sectional Tests" at bounding box center [291, 182] width 133 height 29
click at [107, 148] on link "Practice Questions" at bounding box center [90, 141] width 179 height 39
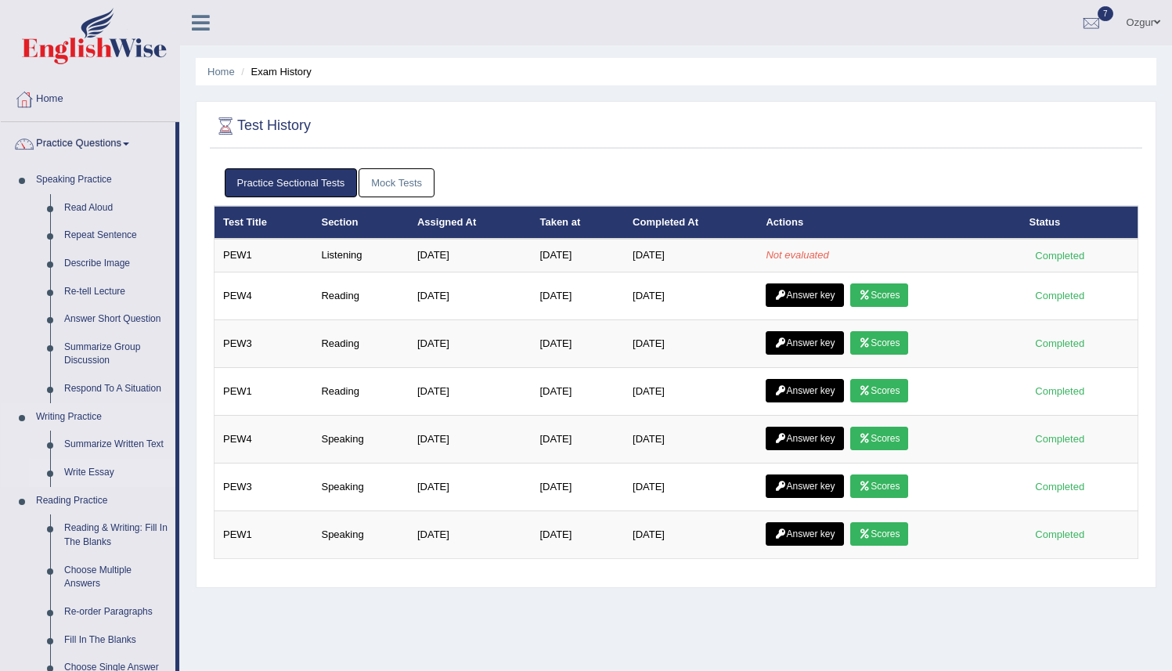
click at [86, 472] on link "Write Essay" at bounding box center [116, 473] width 118 height 28
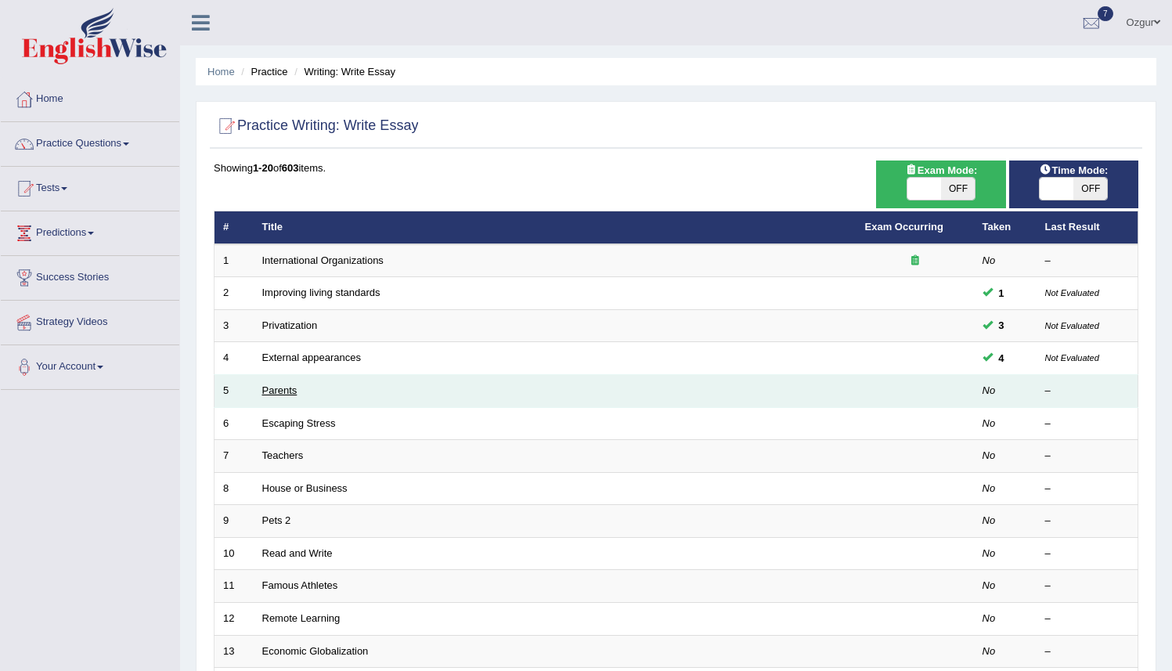
click at [262, 388] on link "Parents" at bounding box center [279, 391] width 35 height 12
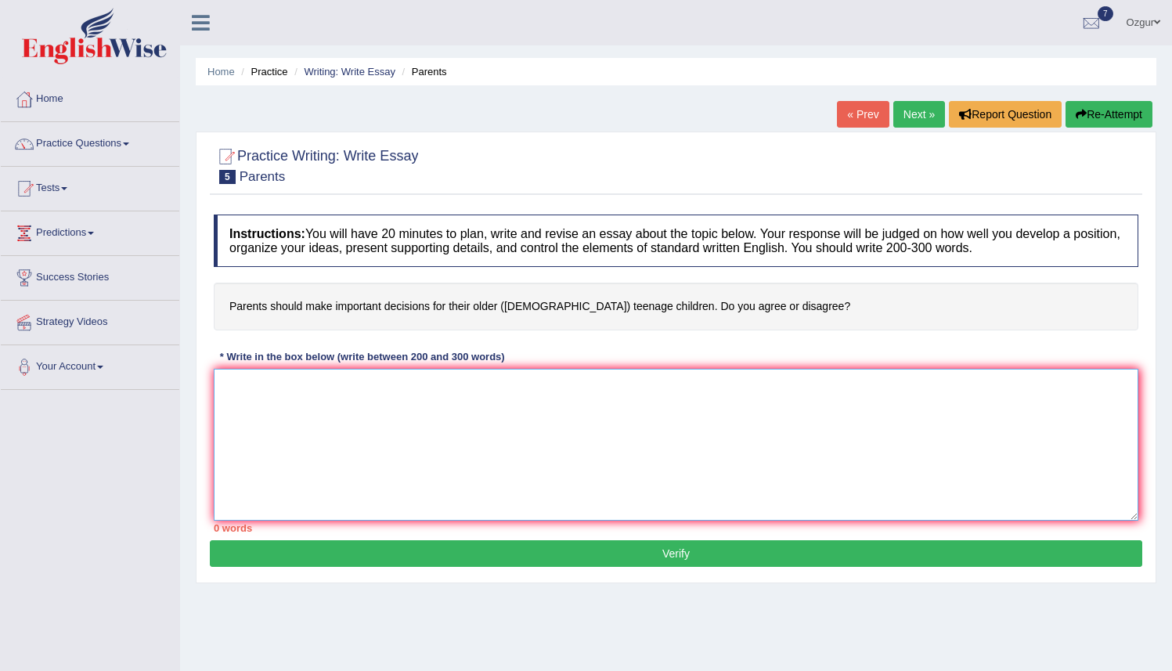
click at [374, 446] on textarea at bounding box center [676, 445] width 925 height 152
click at [373, 445] on textarea at bounding box center [676, 445] width 925 height 152
click at [373, 444] on textarea at bounding box center [676, 445] width 925 height 152
click at [370, 443] on textarea at bounding box center [676, 445] width 925 height 152
click at [367, 442] on textarea at bounding box center [676, 445] width 925 height 152
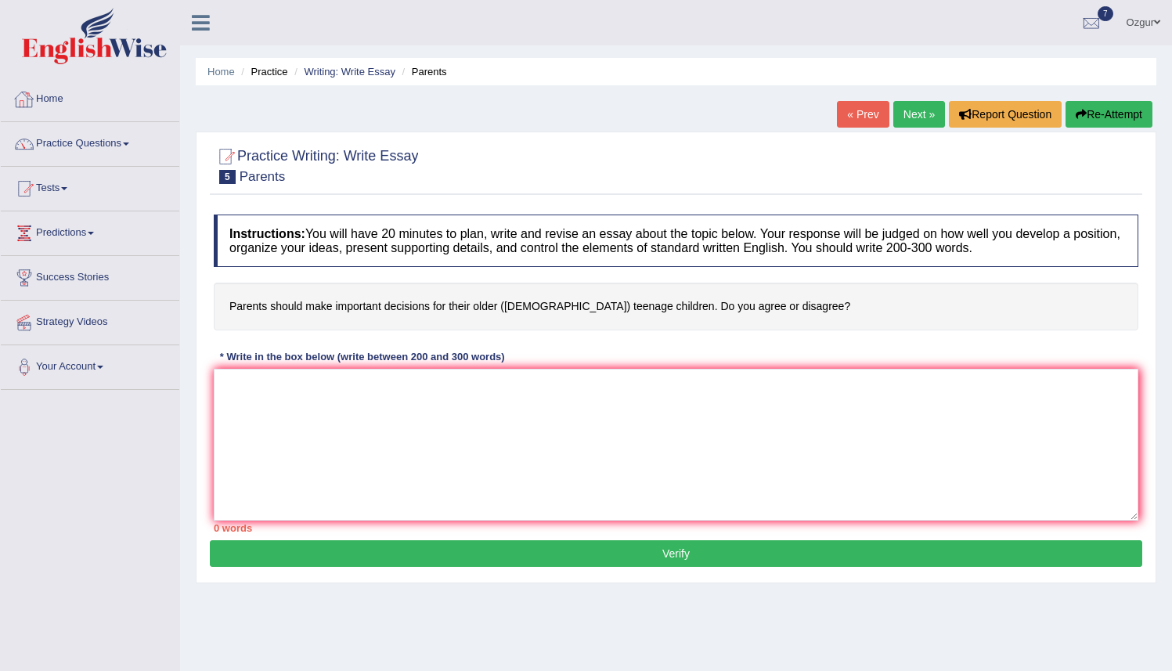
click at [56, 192] on link "Tests" at bounding box center [90, 186] width 179 height 39
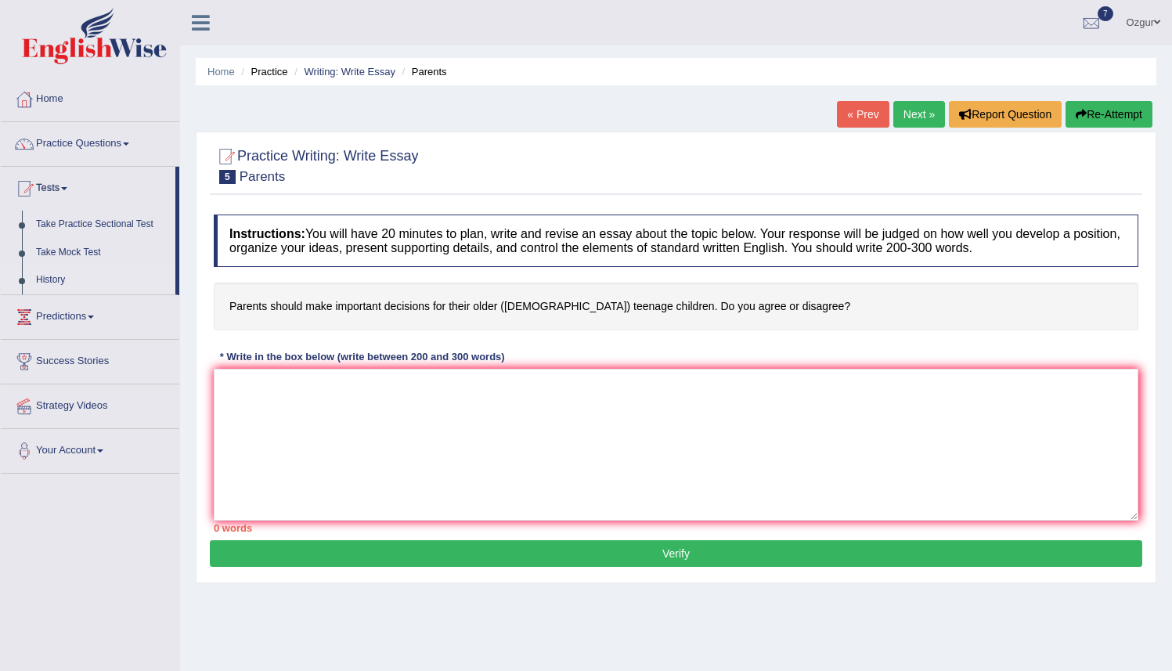
click at [58, 275] on link "History" at bounding box center [102, 280] width 146 height 28
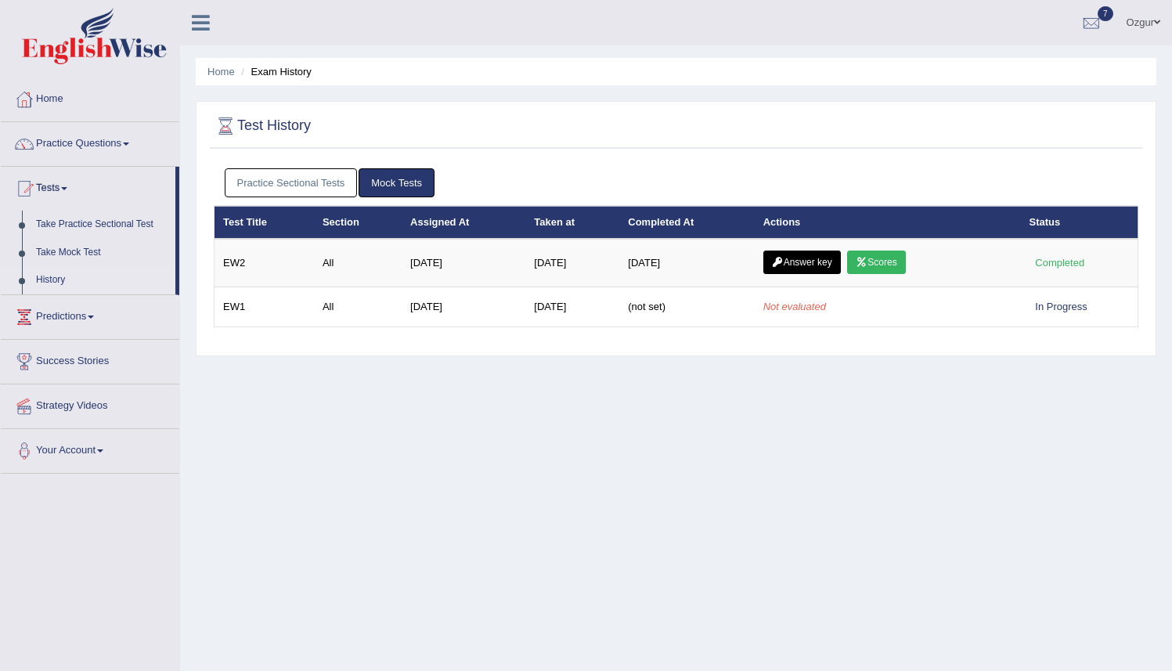
click at [280, 182] on link "Practice Sectional Tests" at bounding box center [291, 182] width 133 height 29
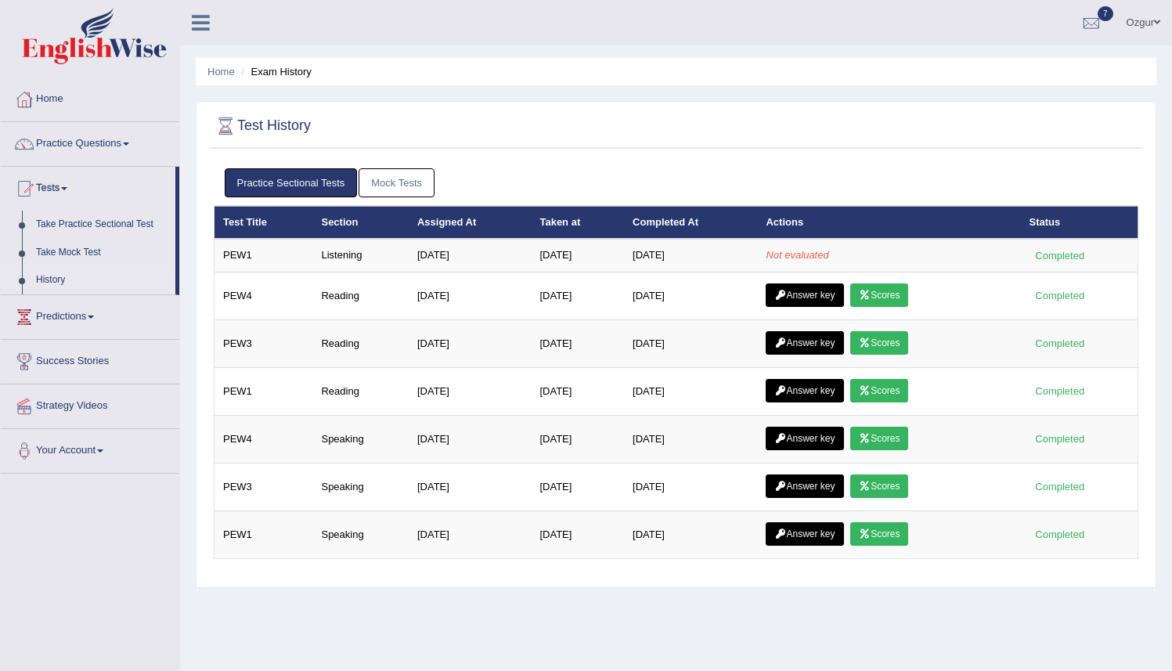
click at [278, 187] on link "Practice Sectional Tests" at bounding box center [291, 182] width 133 height 29
click at [1086, 22] on div at bounding box center [1091, 23] width 23 height 23
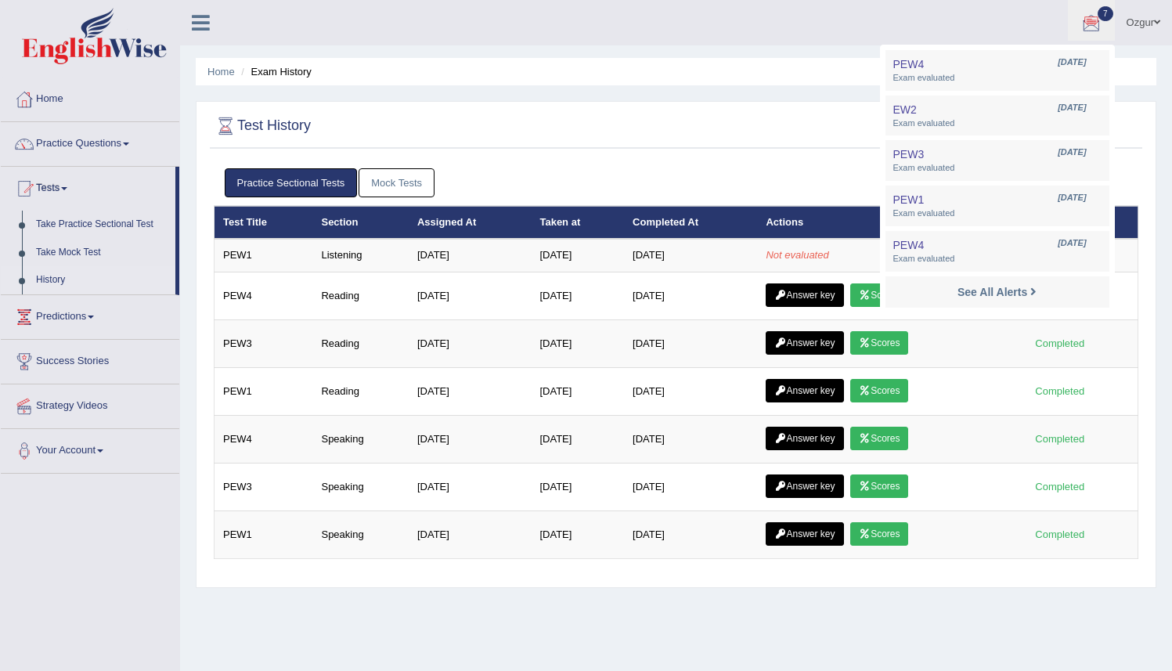
click at [1089, 25] on div at bounding box center [1091, 23] width 23 height 23
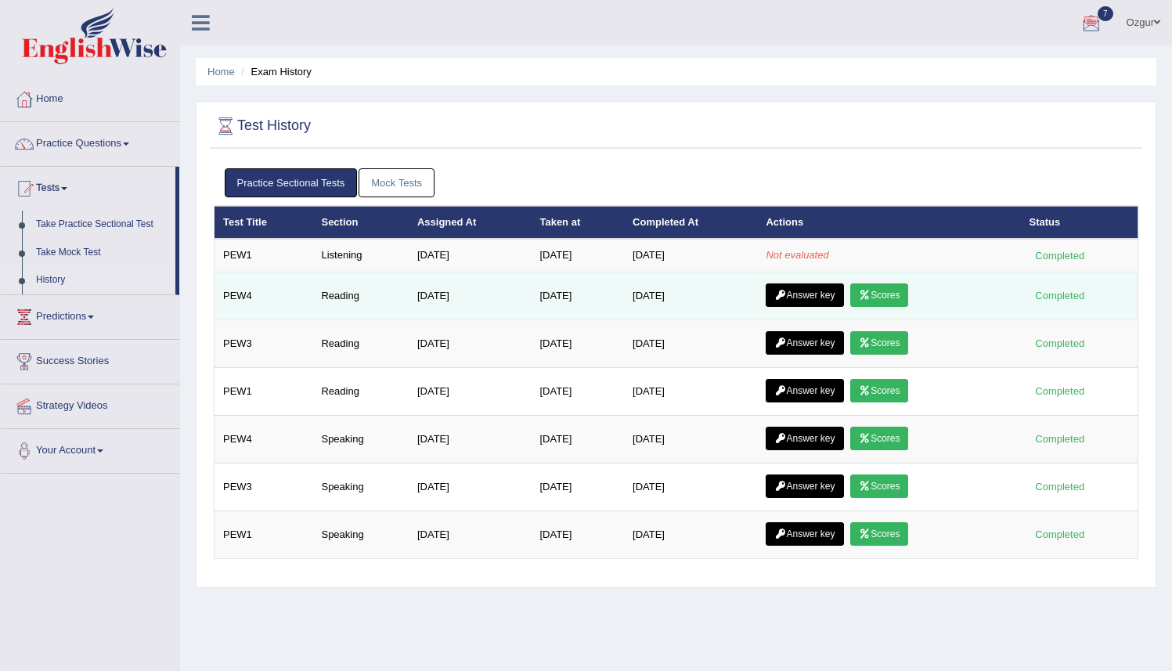
click at [871, 291] on icon at bounding box center [865, 295] width 12 height 9
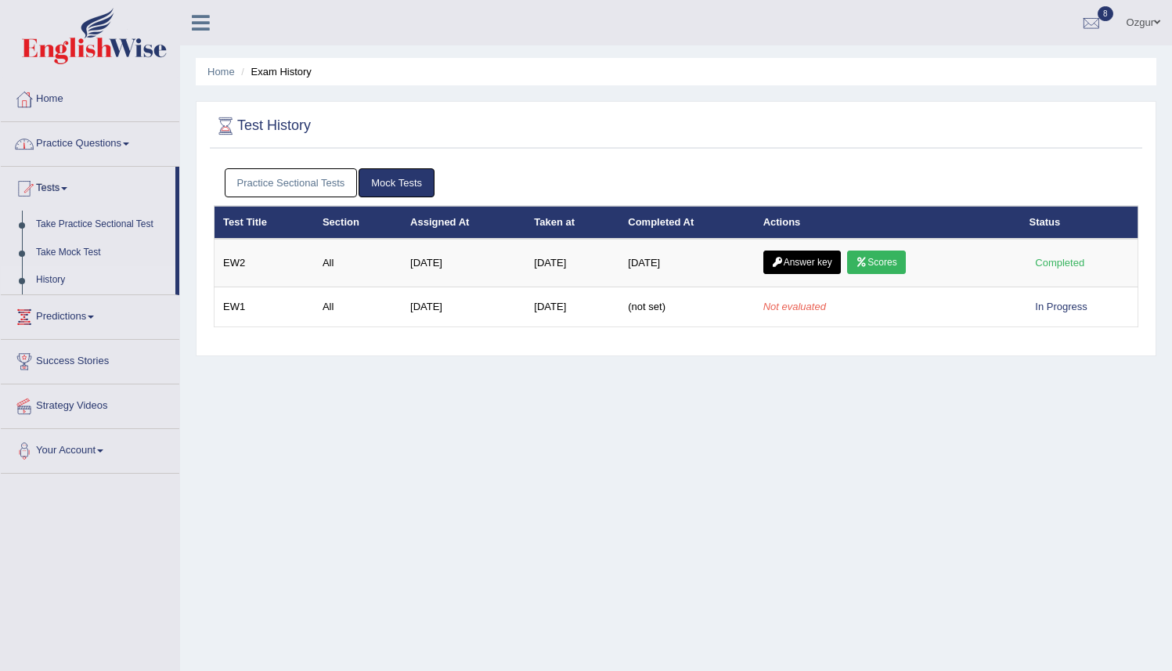
click at [282, 186] on link "Practice Sectional Tests" at bounding box center [291, 182] width 133 height 29
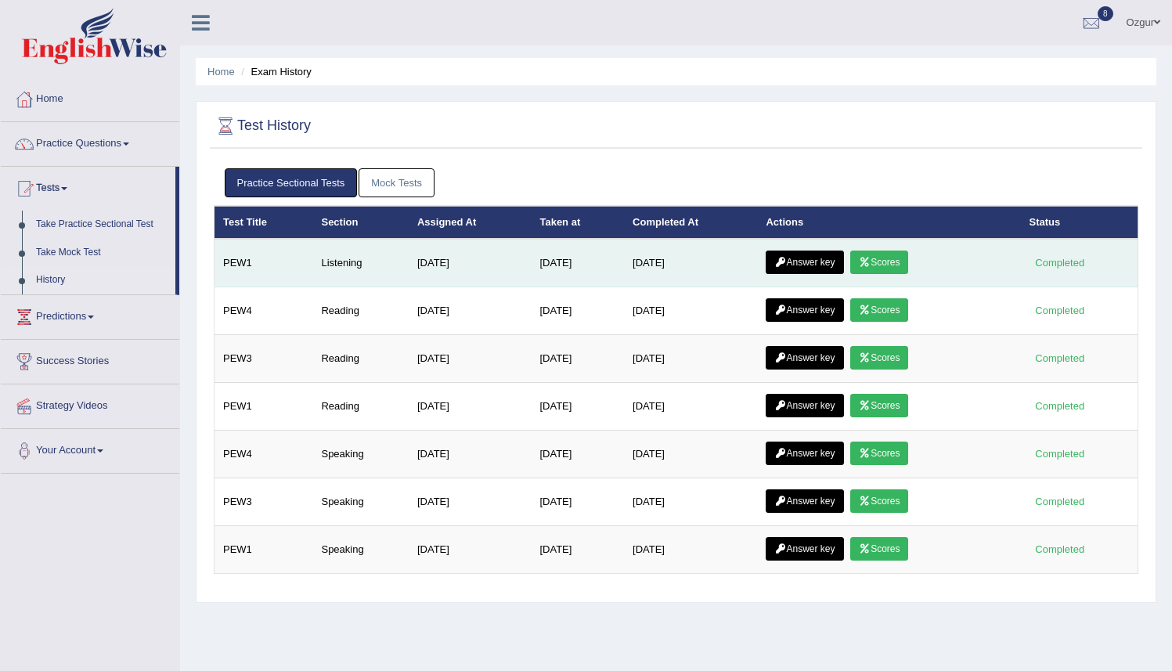
click at [891, 266] on link "Scores" at bounding box center [880, 262] width 58 height 23
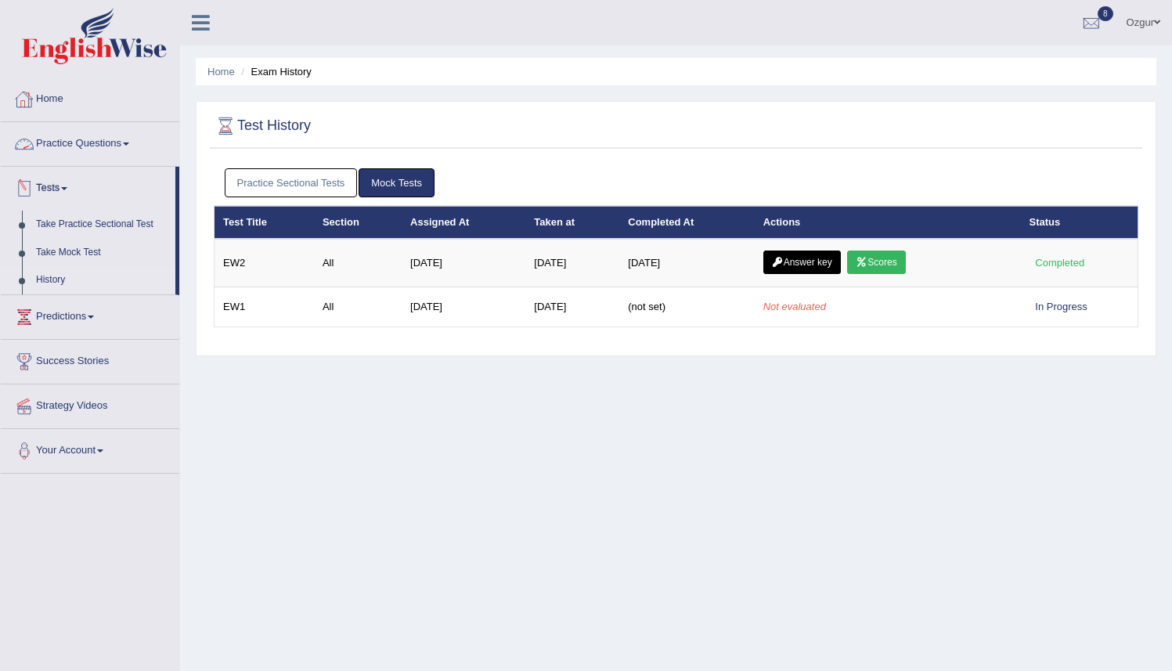
click at [290, 196] on link "Practice Sectional Tests" at bounding box center [291, 182] width 133 height 29
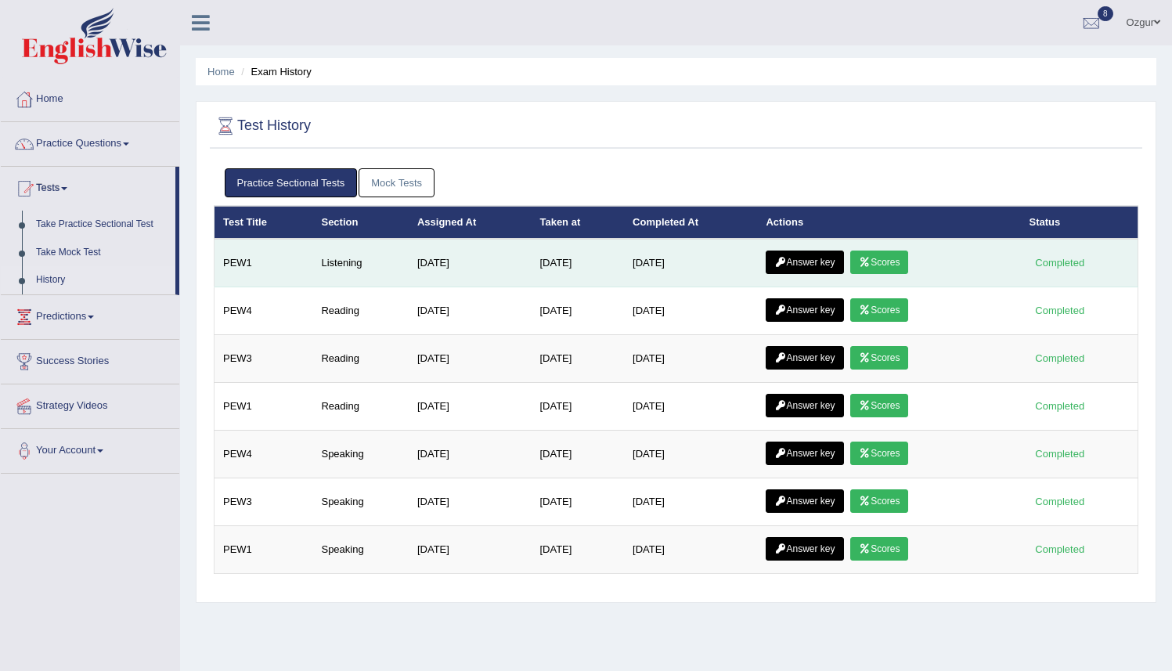
click at [871, 261] on icon at bounding box center [865, 262] width 12 height 9
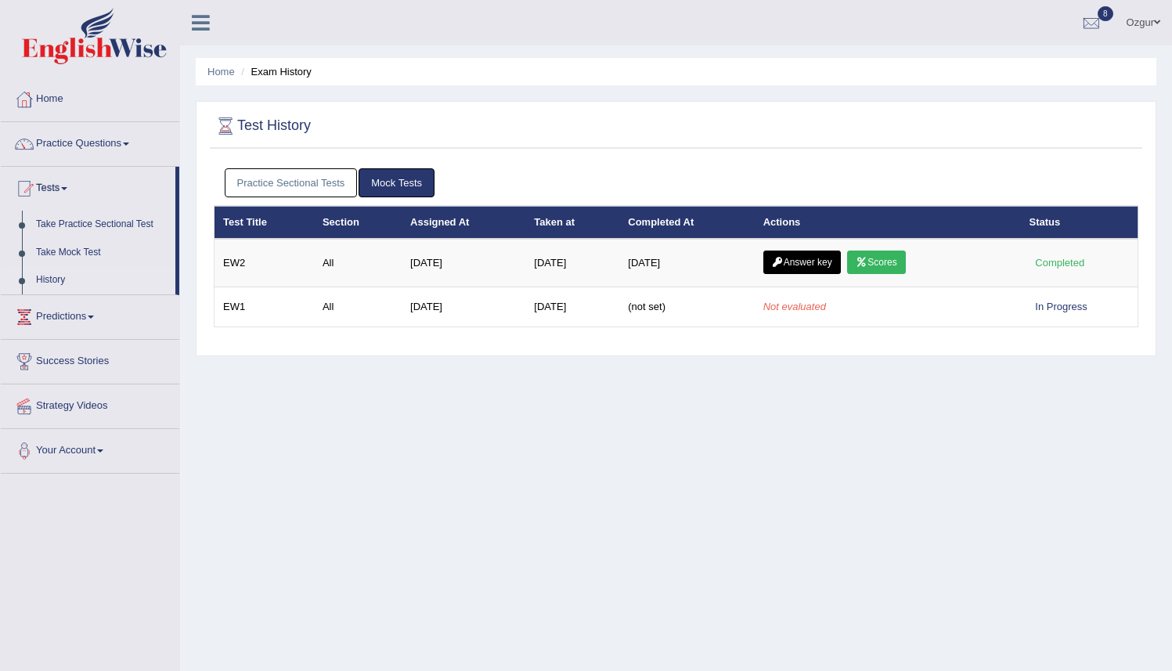
click at [320, 184] on link "Practice Sectional Tests" at bounding box center [291, 182] width 133 height 29
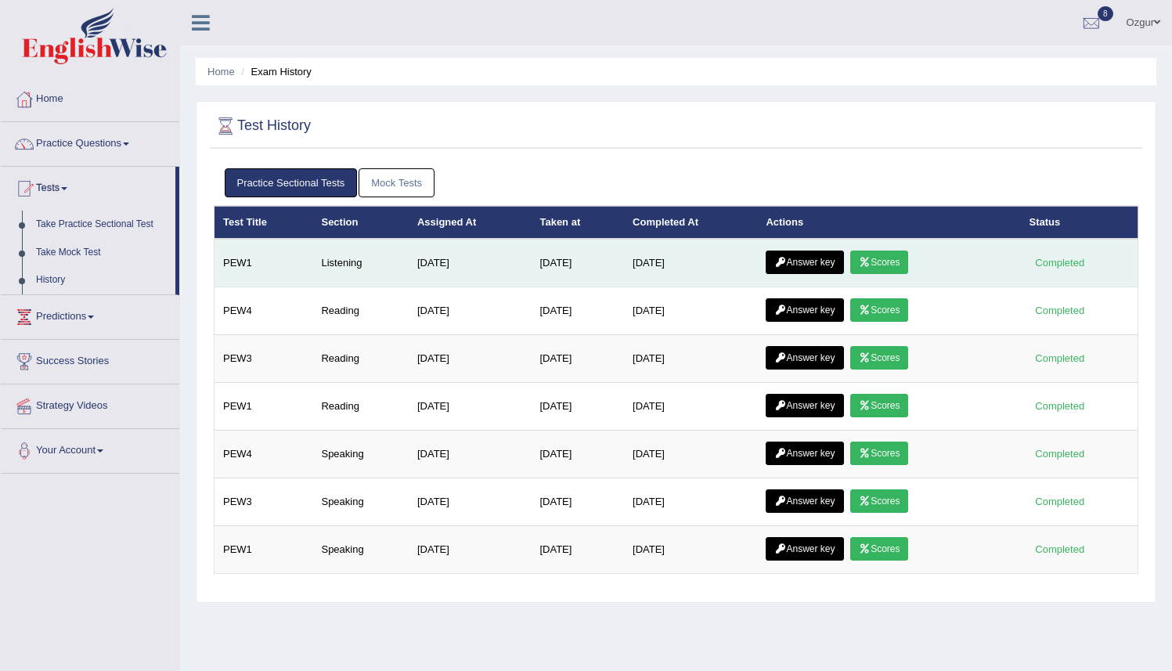
click at [786, 258] on icon at bounding box center [781, 262] width 12 height 9
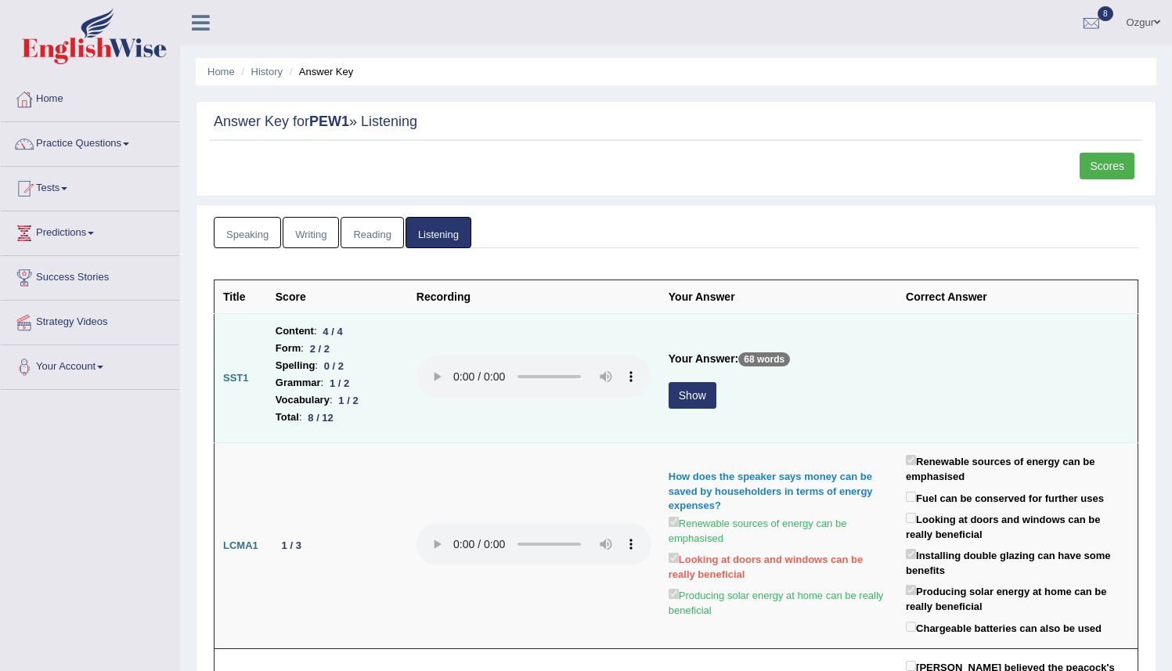
click at [688, 399] on button "Show" at bounding box center [693, 395] width 48 height 27
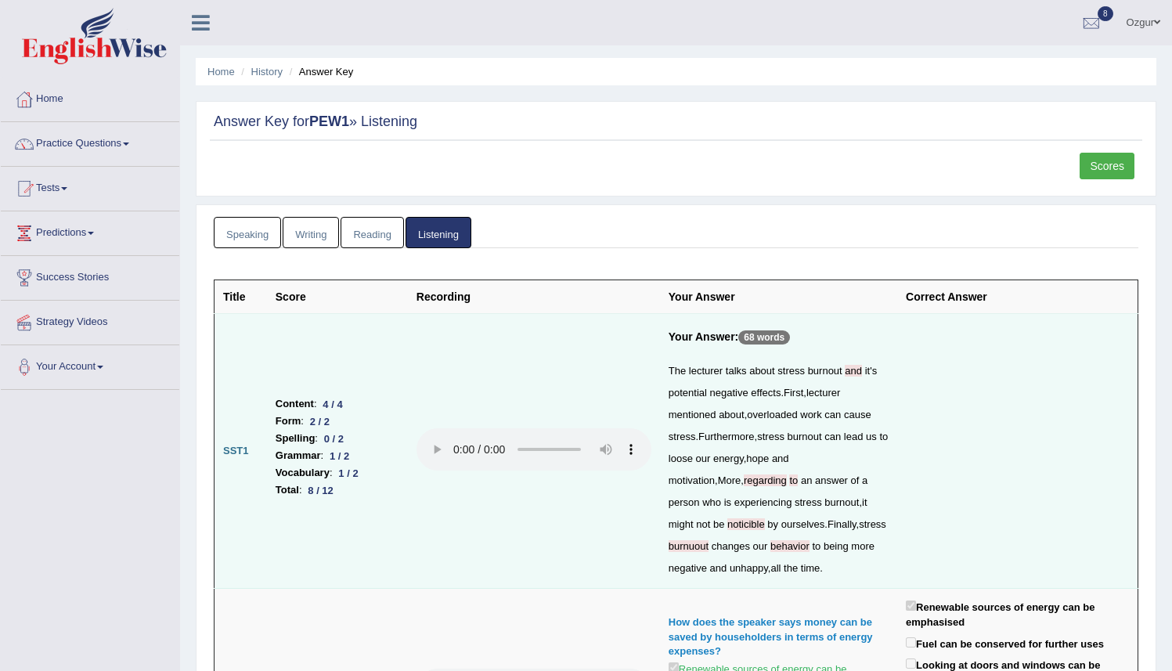
click at [846, 371] on span at bounding box center [844, 371] width 3 height 12
drag, startPoint x: 716, startPoint y: 484, endPoint x: 737, endPoint y: 479, distance: 21.8
click at [728, 484] on div "The lecturer talks about stress burnout and it ' s potential negative effects .…" at bounding box center [779, 469] width 220 height 219
click at [695, 531] on div "The lecturer talks about stress burnout and it ' s potential negative effects .…" at bounding box center [779, 469] width 220 height 219
click at [728, 528] on span "noticible" at bounding box center [747, 524] width 38 height 12
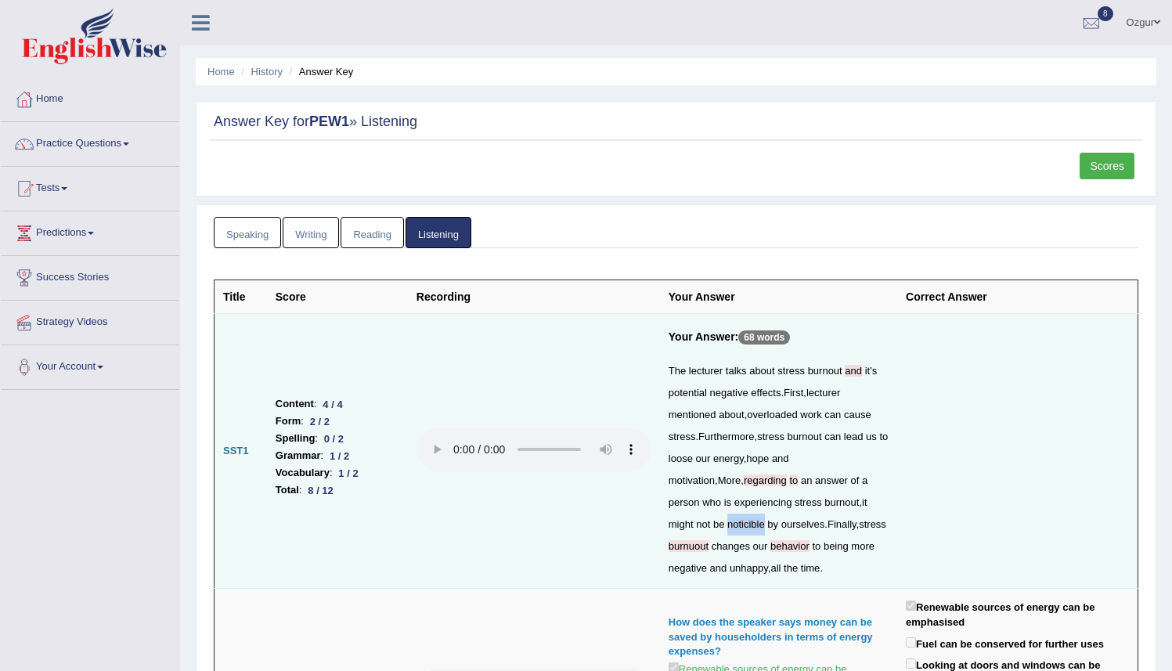
click at [728, 528] on span "noticible" at bounding box center [747, 524] width 38 height 12
click at [771, 547] on span "behavior" at bounding box center [790, 546] width 39 height 12
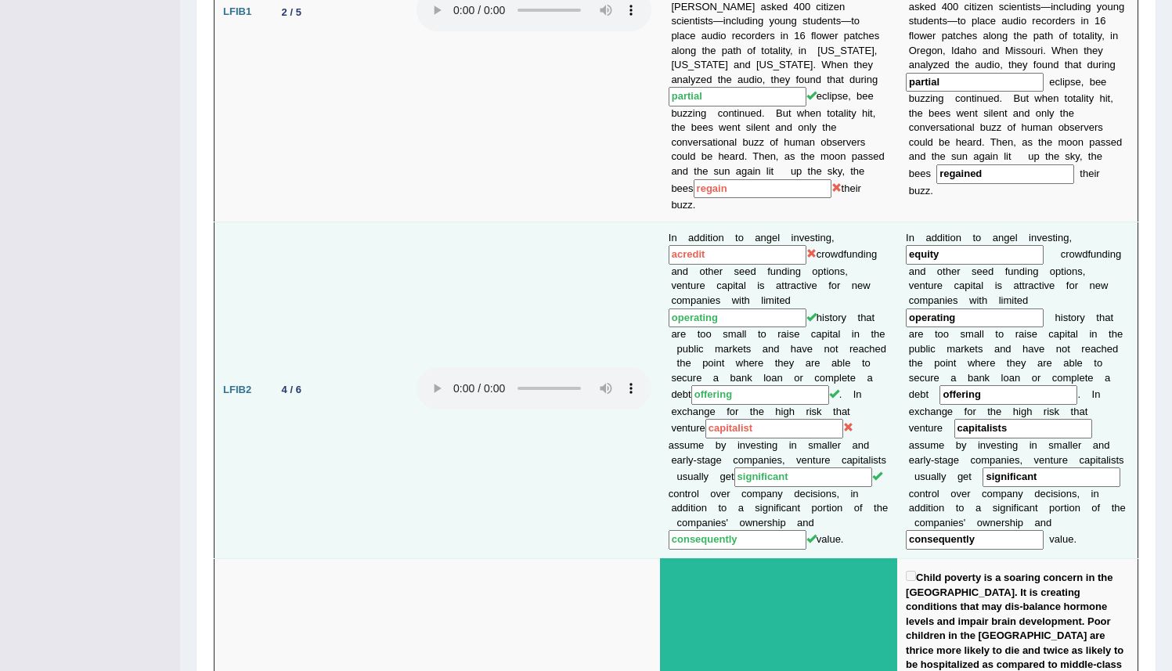
scroll to position [1265, 0]
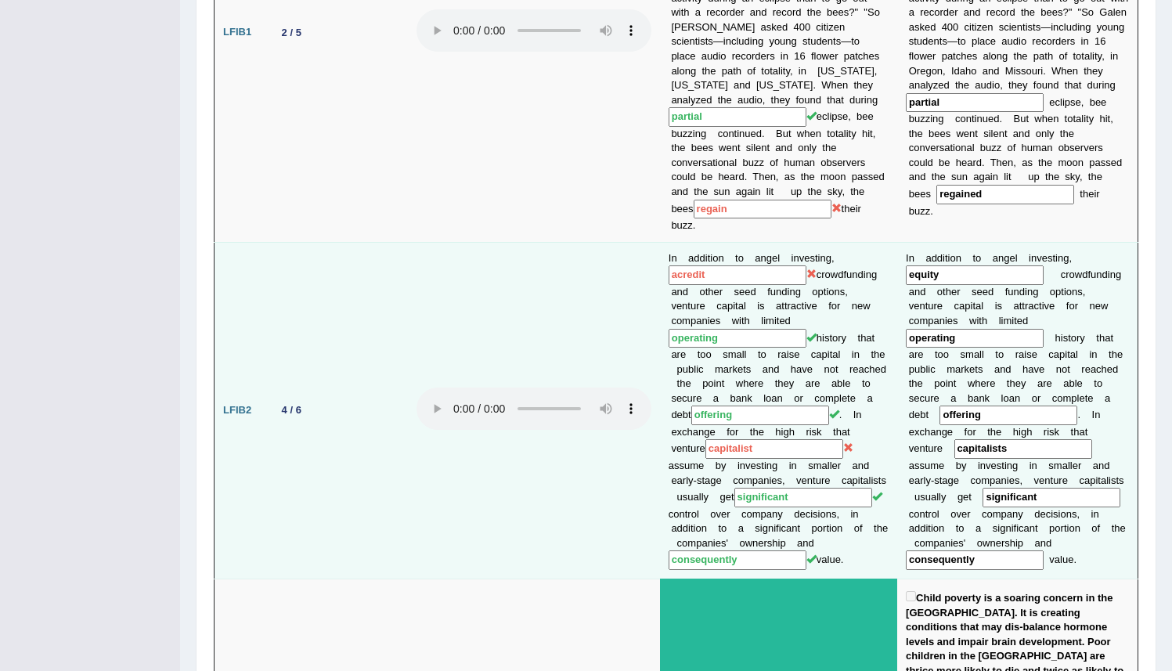
drag, startPoint x: 1043, startPoint y: 341, endPoint x: 966, endPoint y: 335, distance: 77.0
click at [970, 439] on input "capitalists" at bounding box center [1024, 449] width 138 height 20
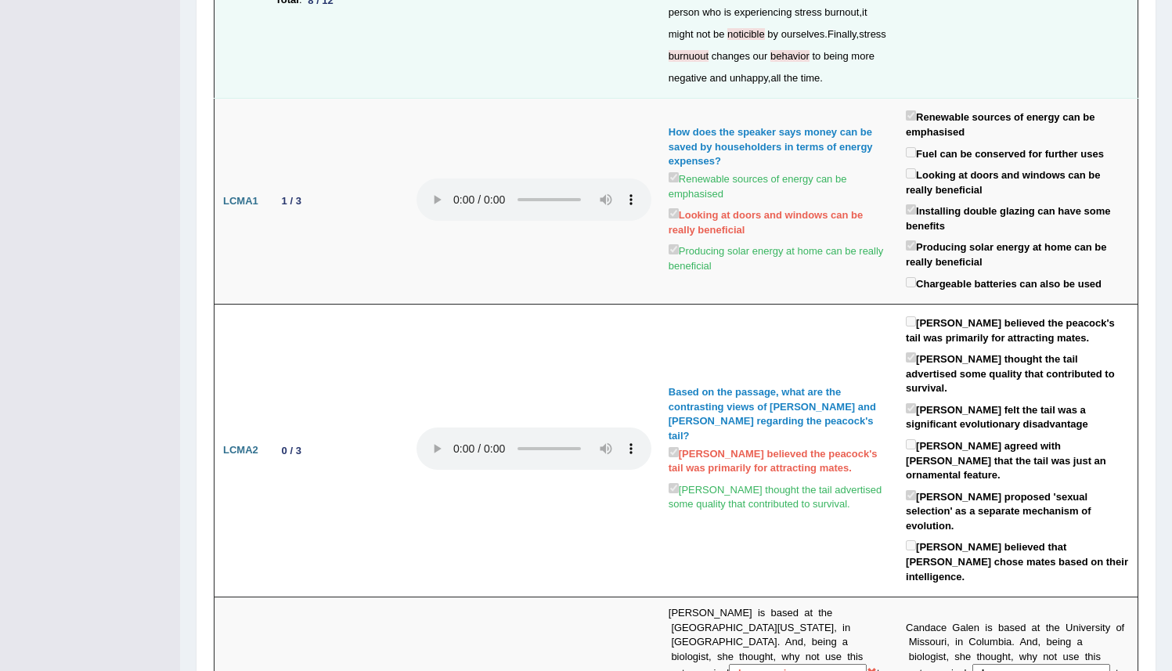
scroll to position [0, 0]
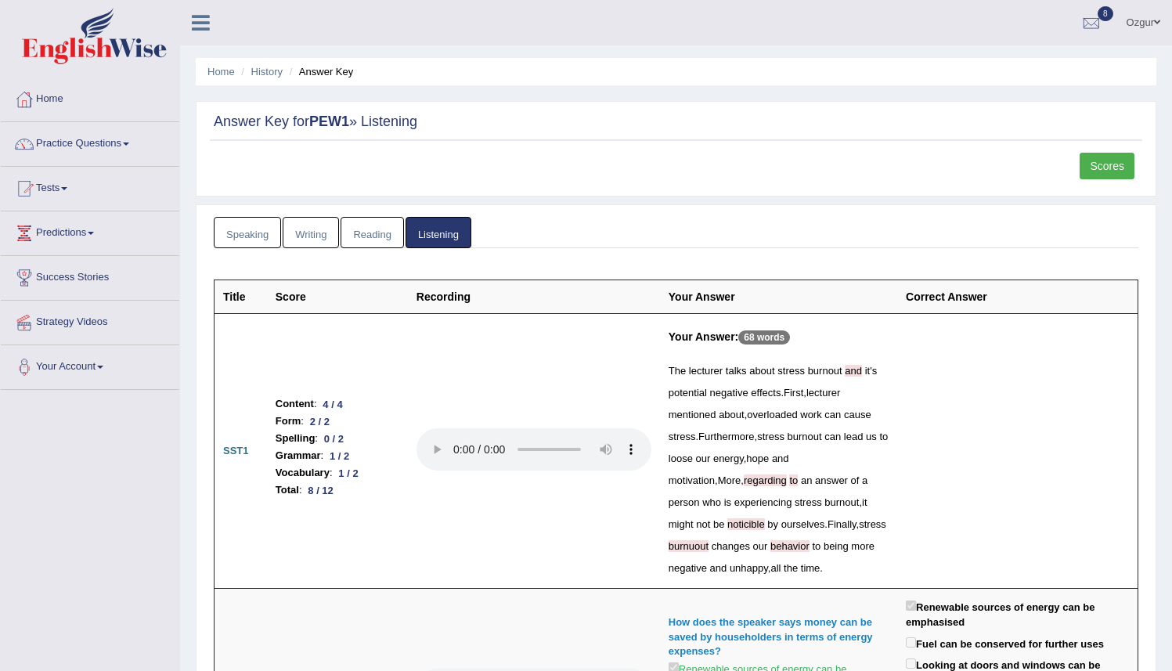
click at [1098, 175] on link "Scores" at bounding box center [1107, 166] width 55 height 27
